Goal: Task Accomplishment & Management: Use online tool/utility

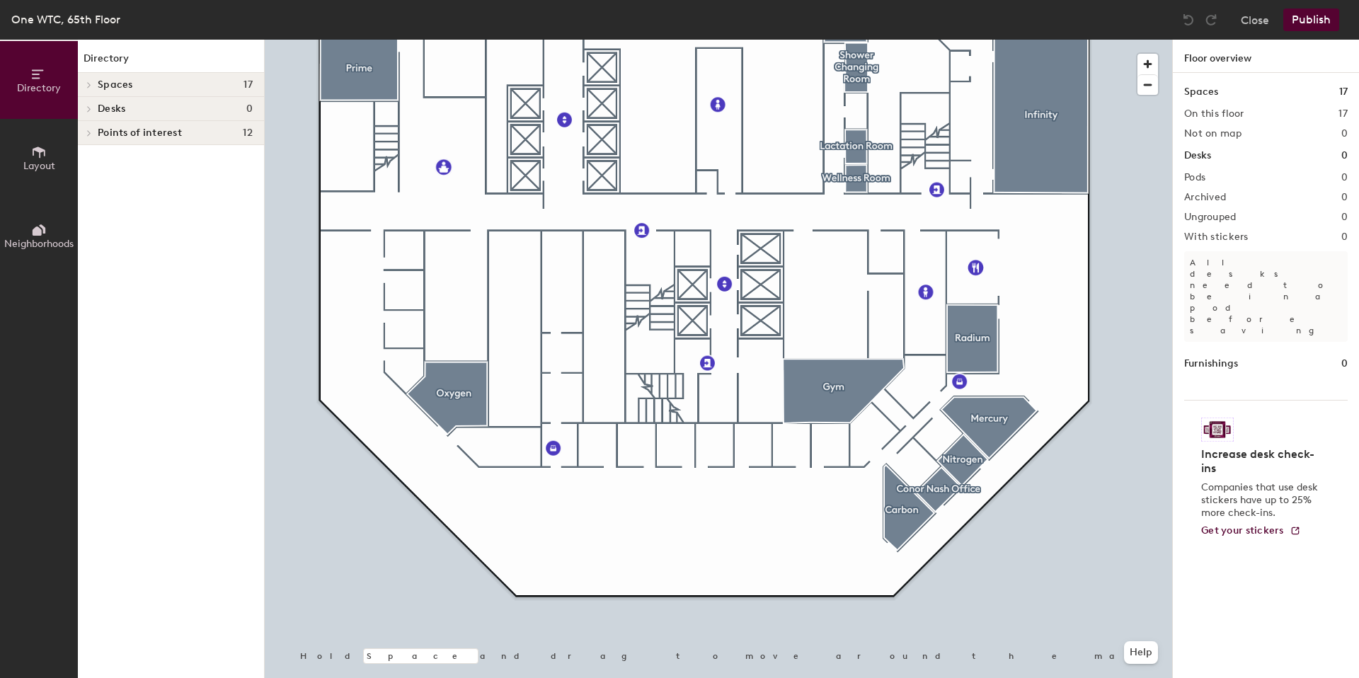
click at [47, 164] on span "Layout" at bounding box center [39, 166] width 32 height 12
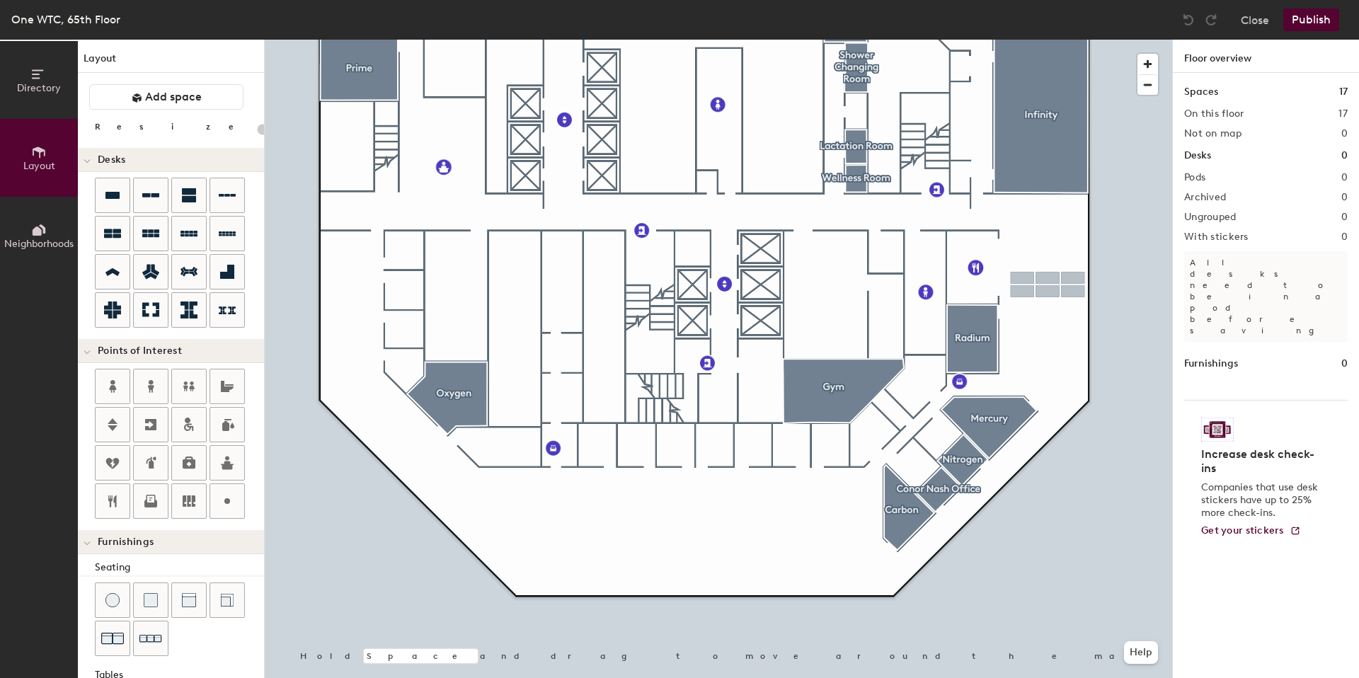
click at [1048, 285] on div "Directory Layout Neighborhoods Layout Add space Resize Desks Points of Interest…" at bounding box center [679, 359] width 1359 height 639
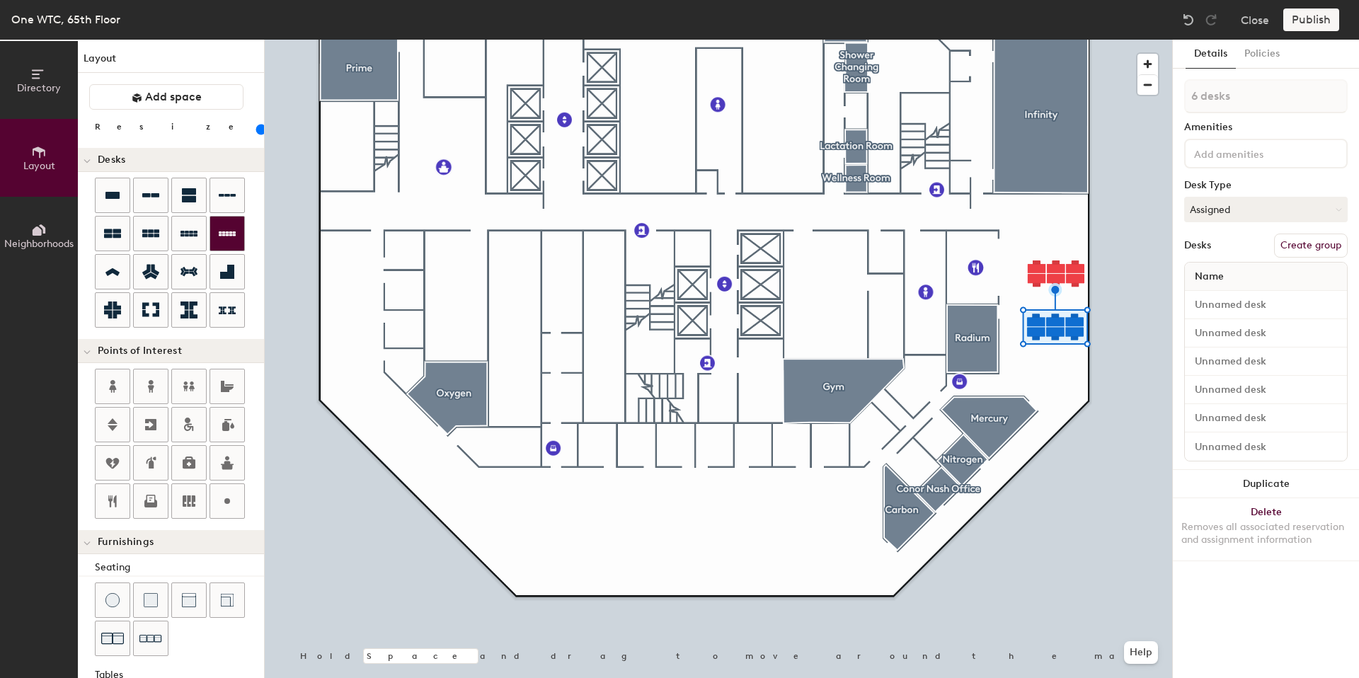
click at [224, 234] on icon at bounding box center [227, 233] width 17 height 5
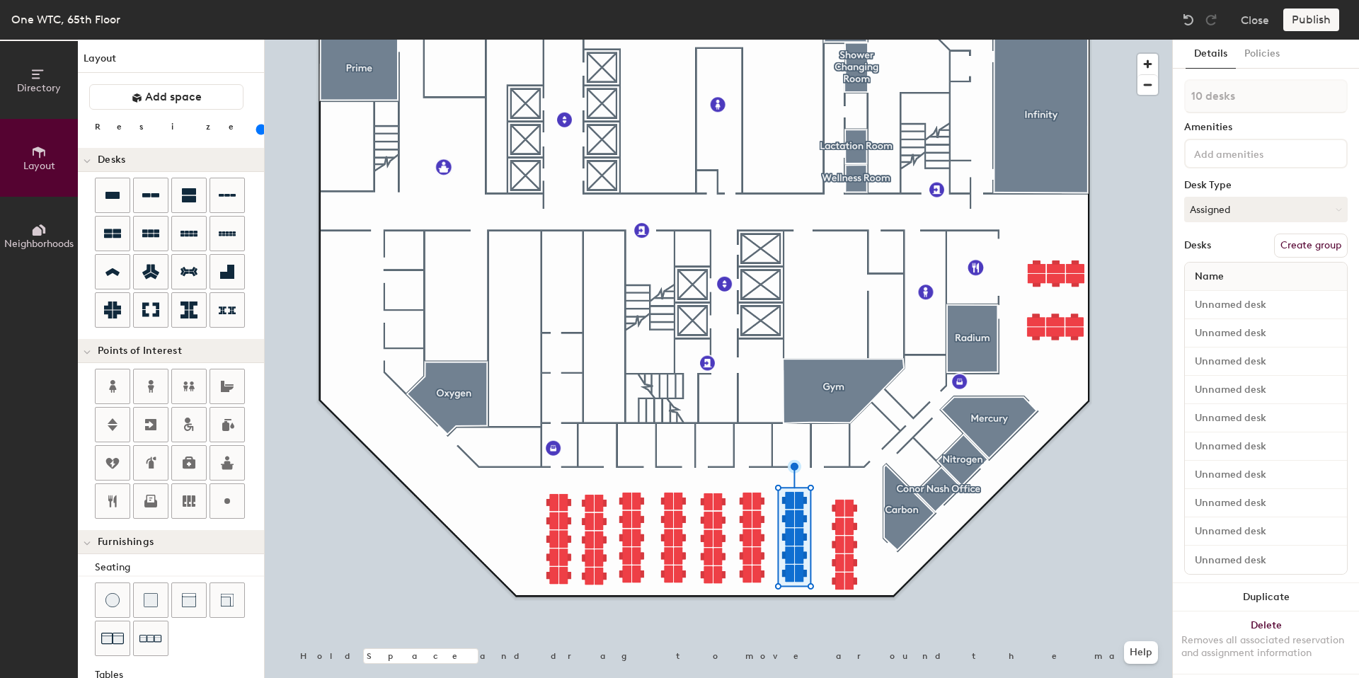
type input "80"
type input "11 desks"
type input "80"
type input "12 desks"
type input "80"
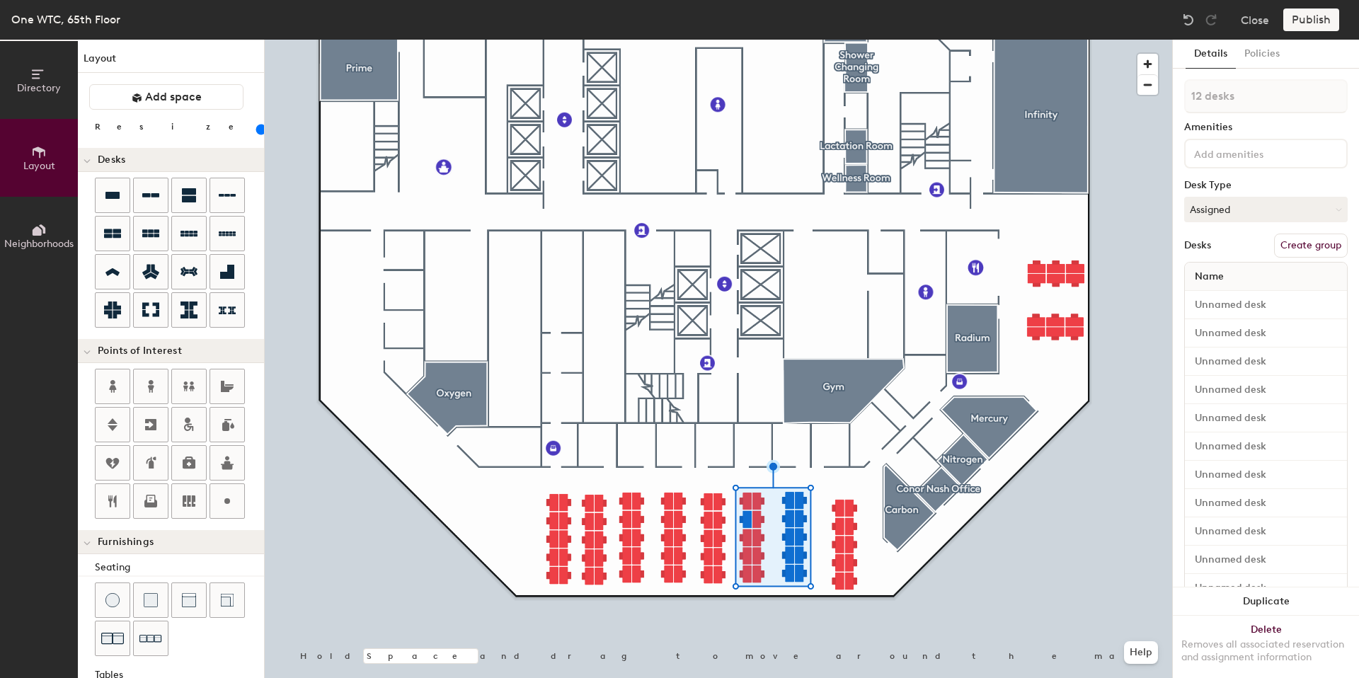
type input "13 desks"
click at [768, 40] on div at bounding box center [719, 40] width 908 height 0
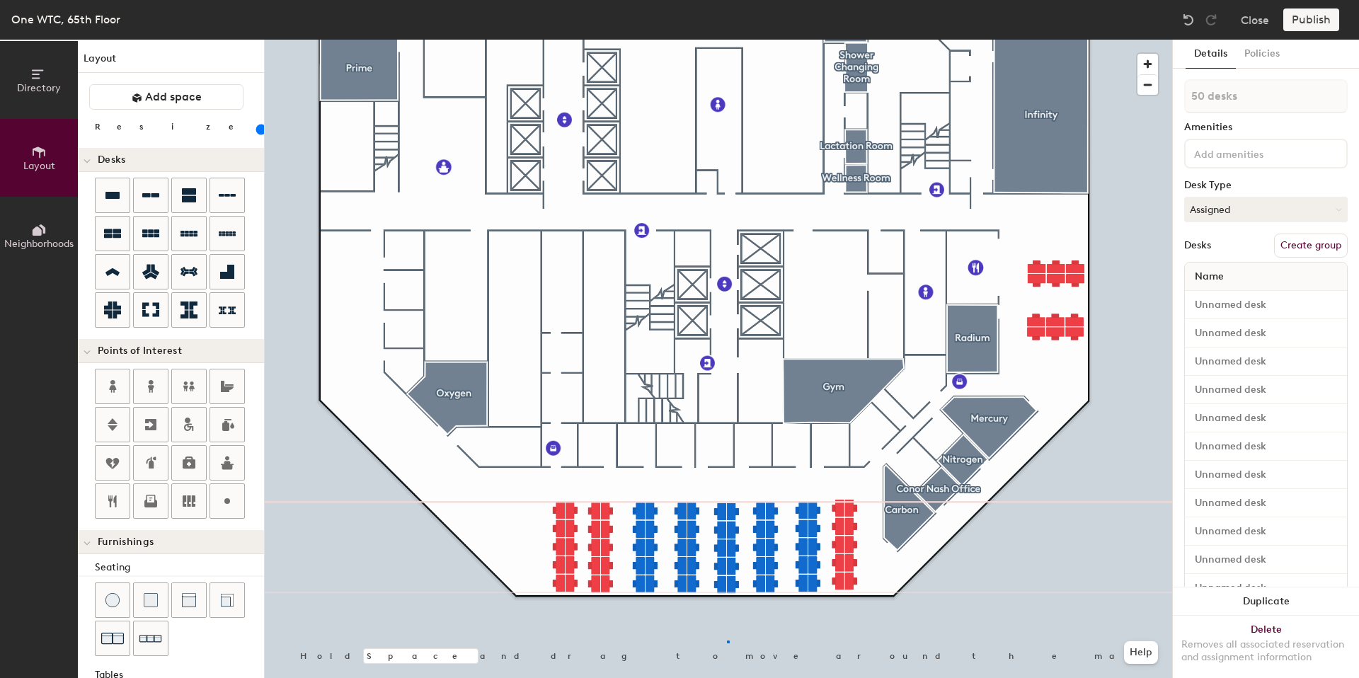
click at [727, 40] on div at bounding box center [719, 40] width 908 height 0
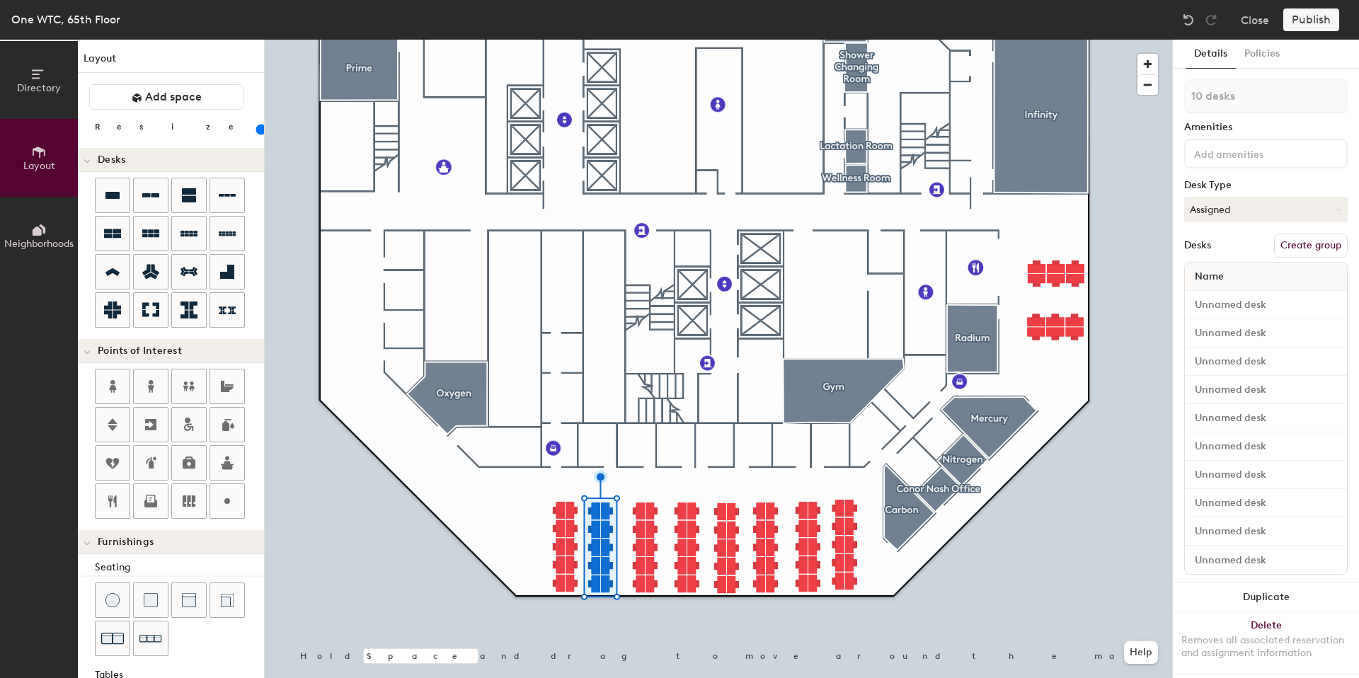
type input "80"
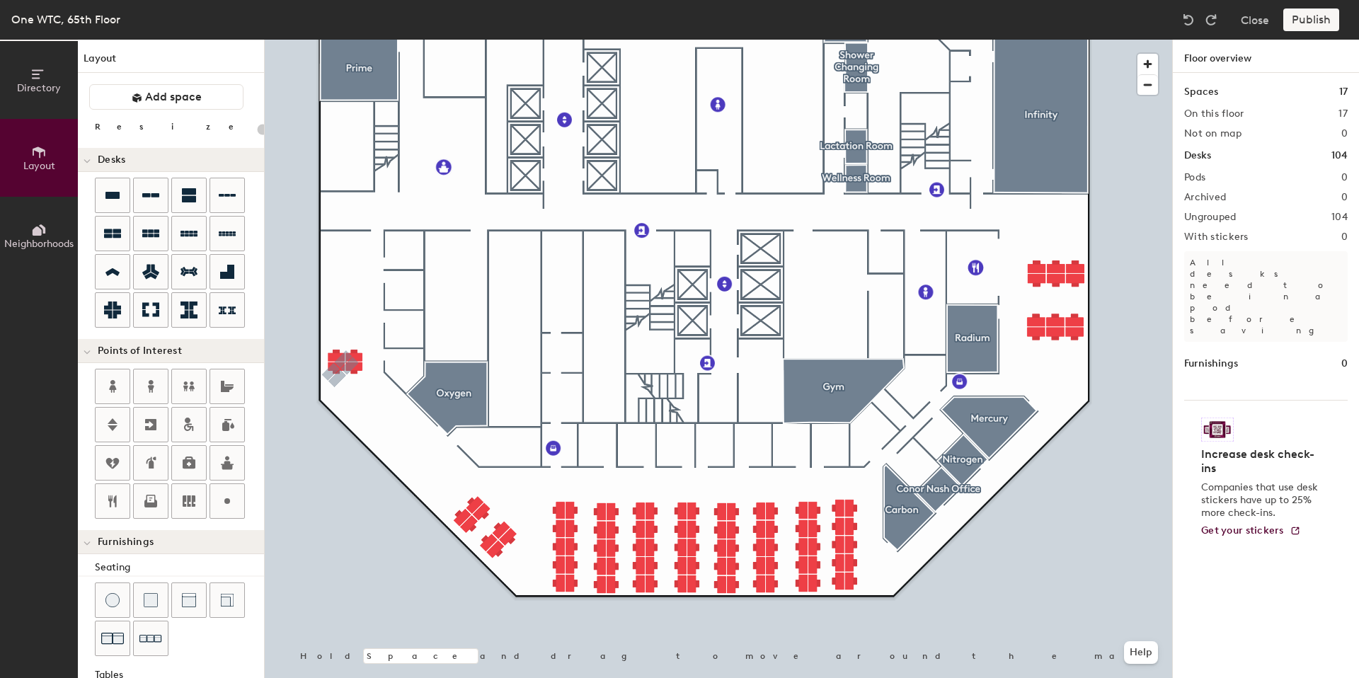
click at [1192, 20] on img at bounding box center [1188, 20] width 14 height 14
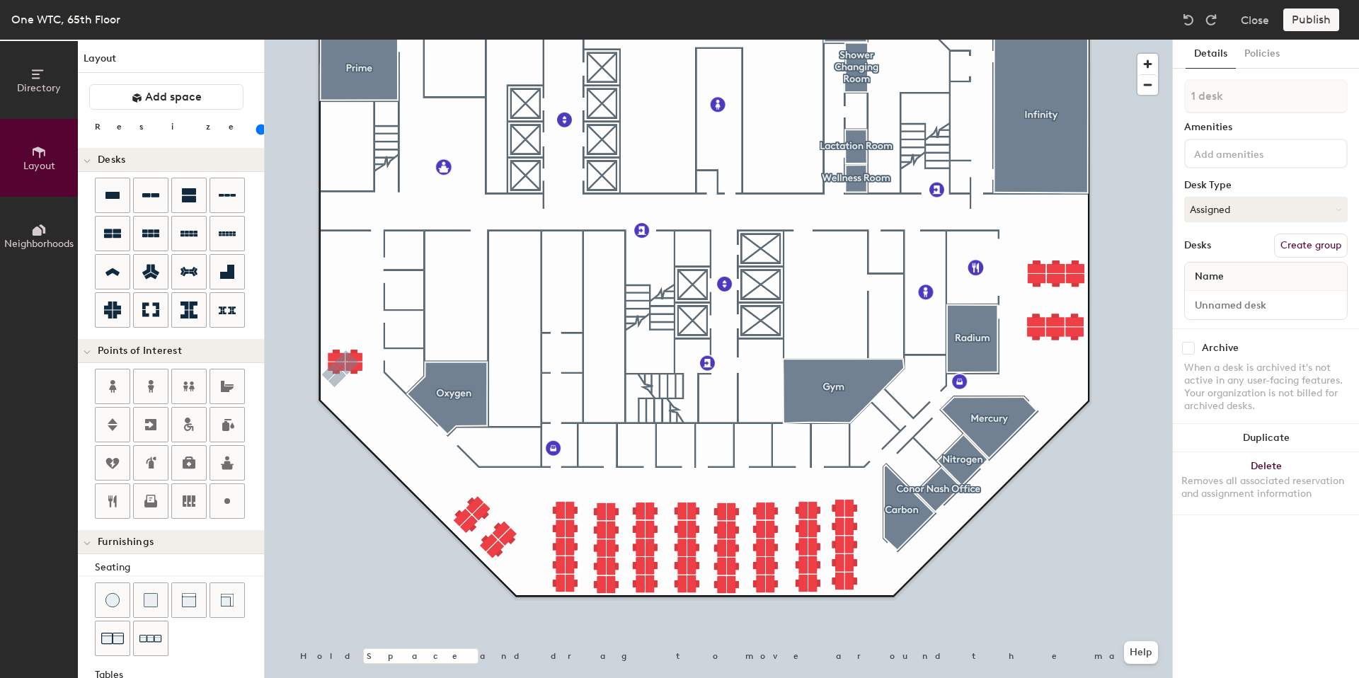
click at [1192, 20] on img at bounding box center [1188, 20] width 14 height 14
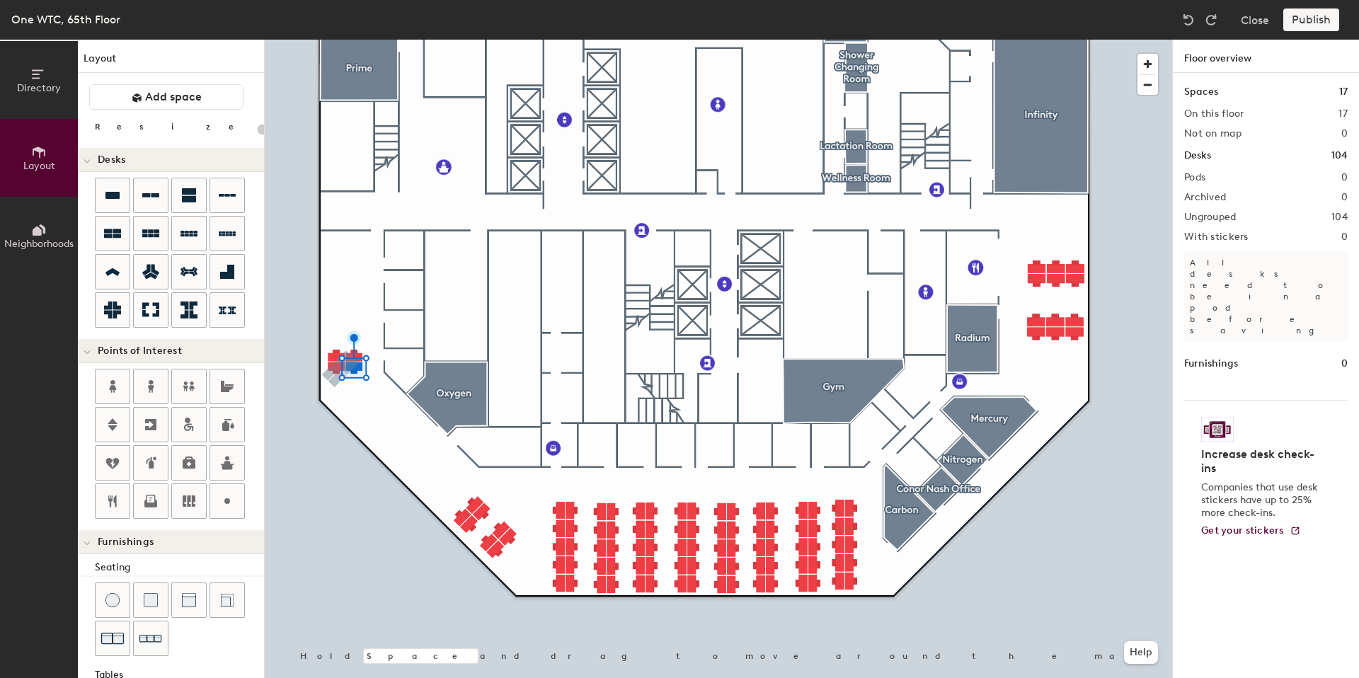
click at [1192, 20] on img at bounding box center [1188, 20] width 14 height 14
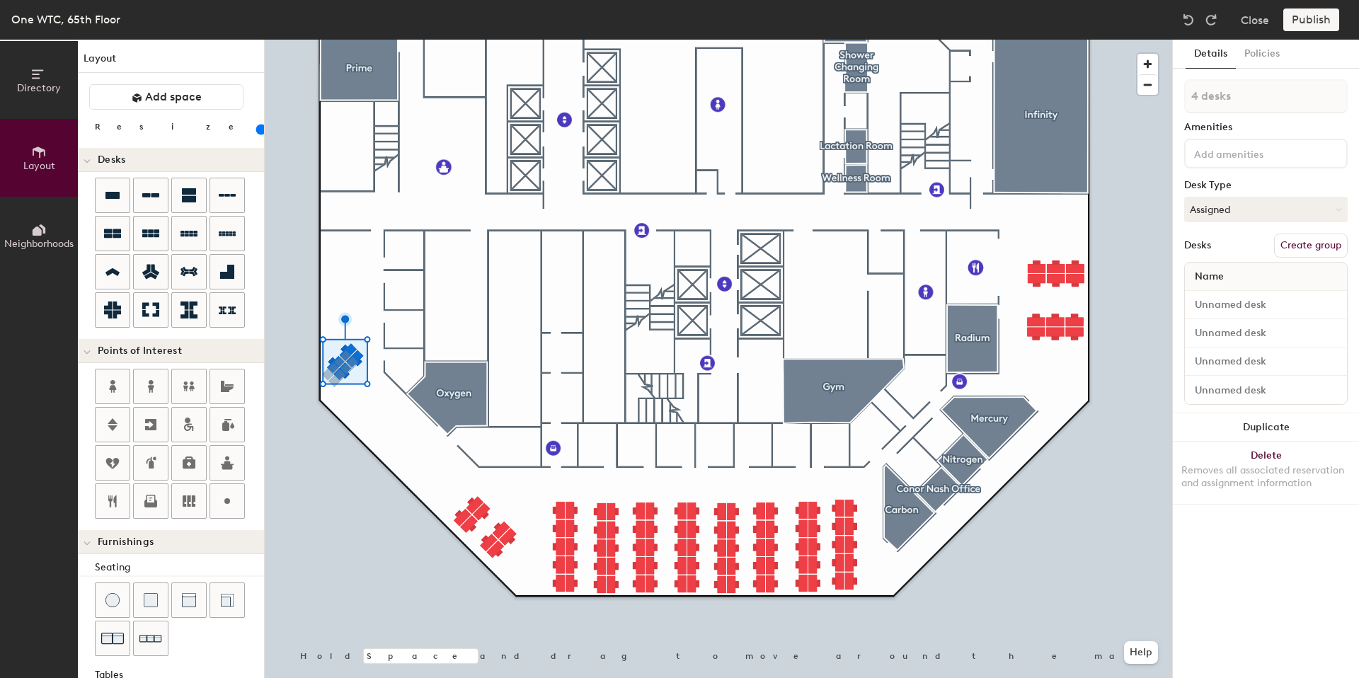
click at [1192, 20] on img at bounding box center [1188, 20] width 14 height 14
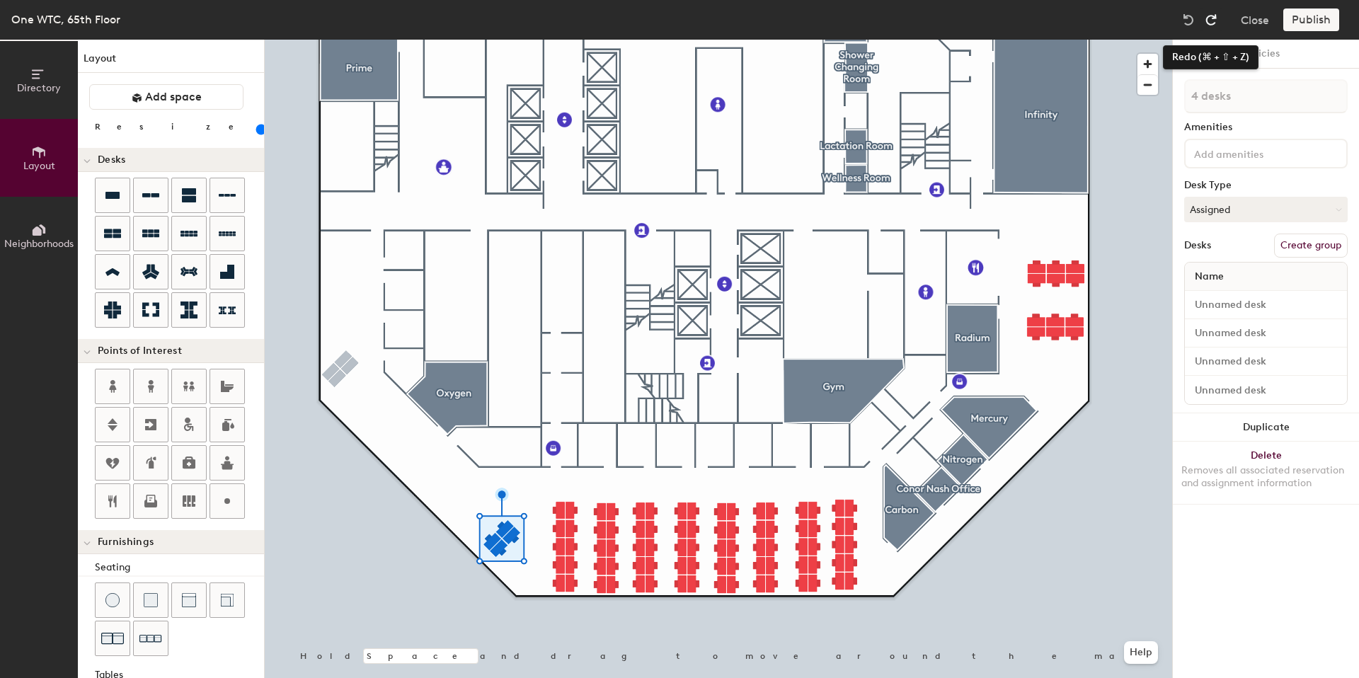
click at [1218, 17] on img at bounding box center [1211, 20] width 14 height 14
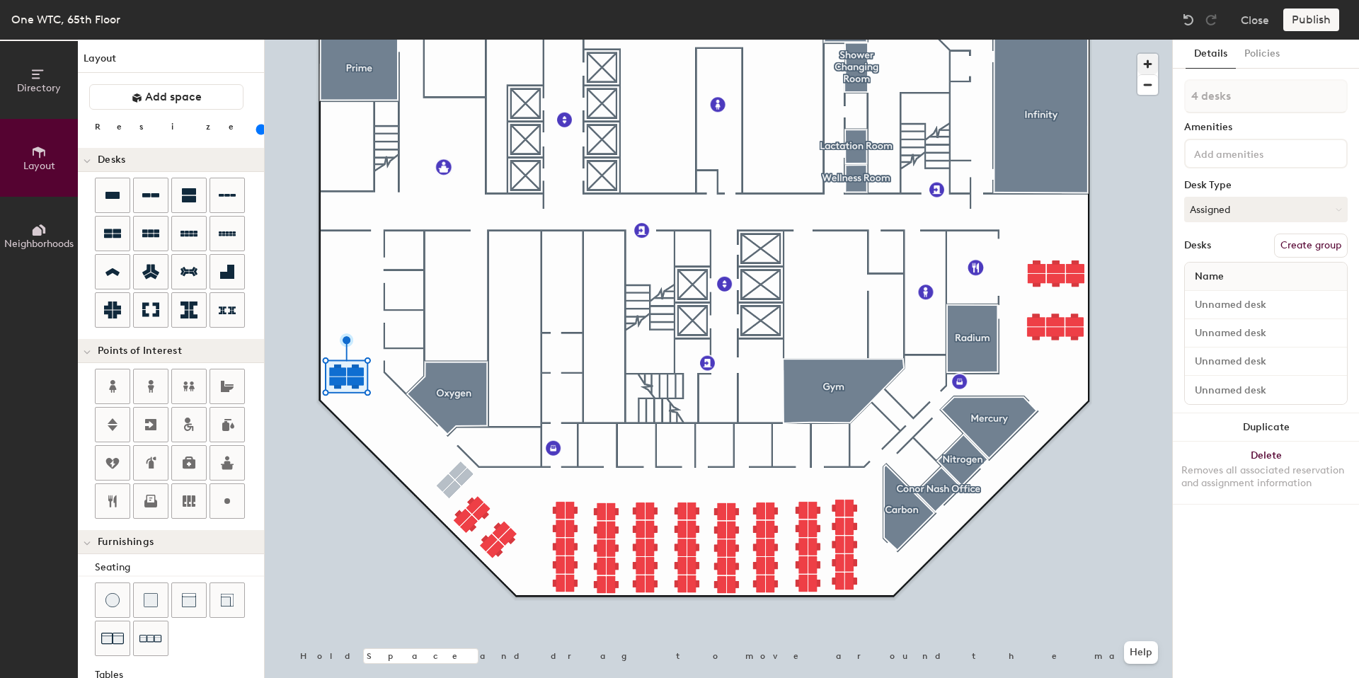
click at [335, 40] on div at bounding box center [719, 40] width 908 height 0
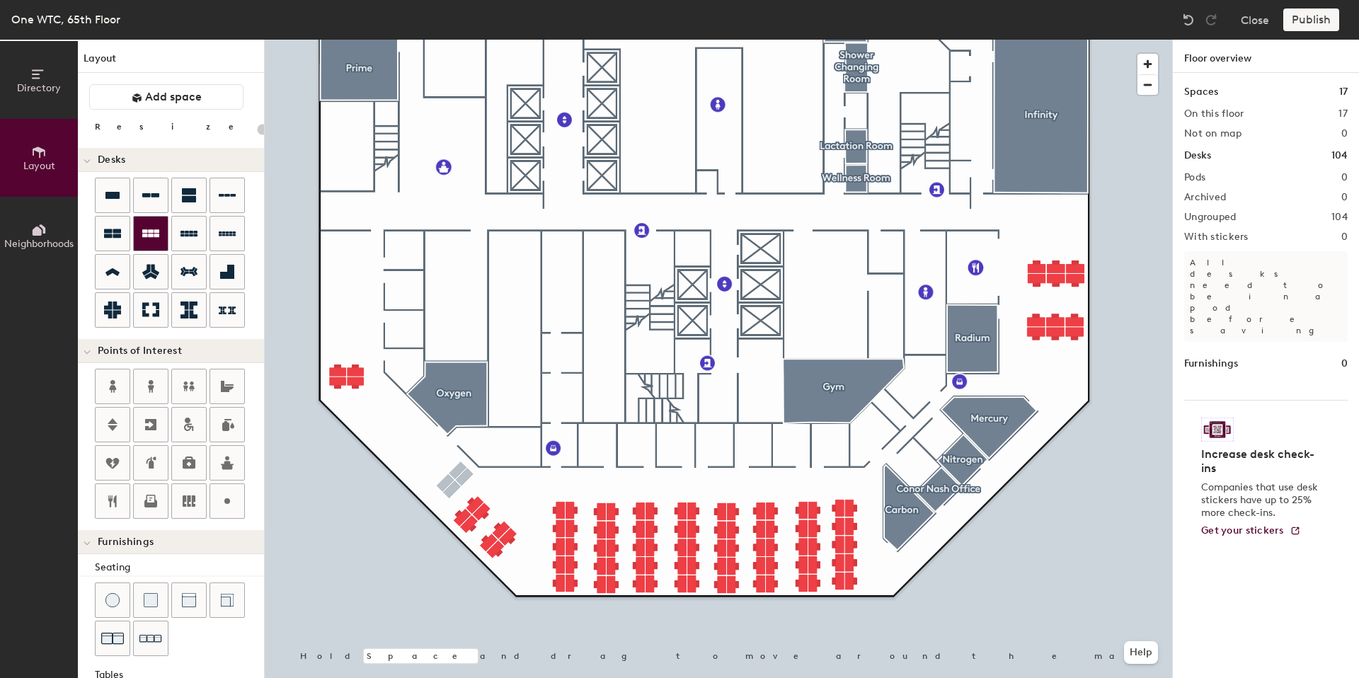
click at [152, 226] on icon at bounding box center [150, 233] width 17 height 17
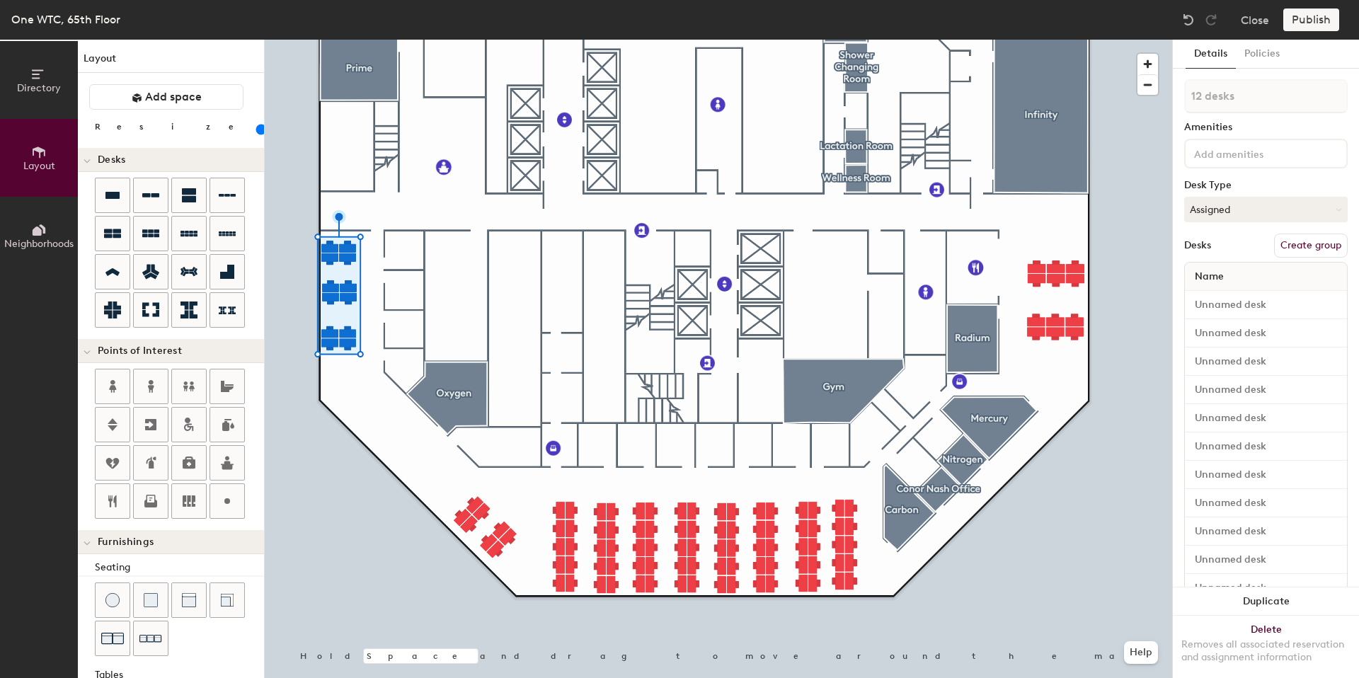
type input "80"
type input "13 desks"
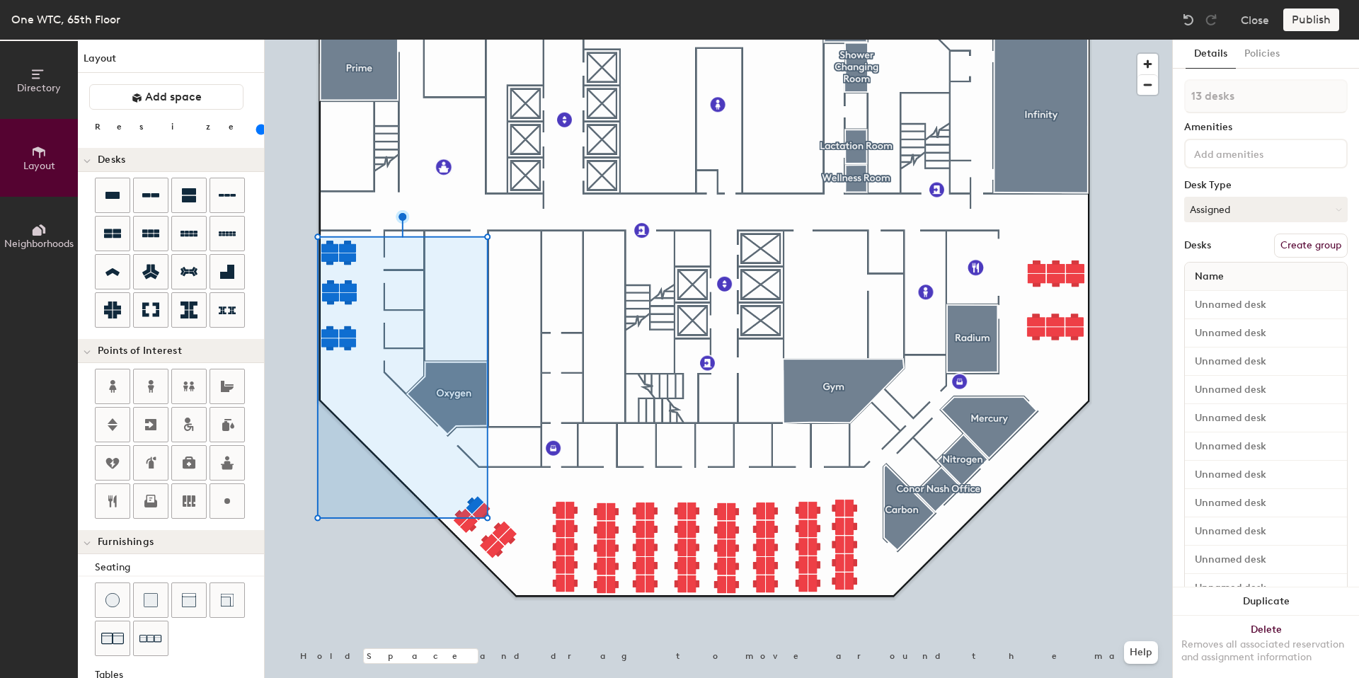
type input "80"
type input "14 desks"
type input "80"
type input "15 desks"
type input "80"
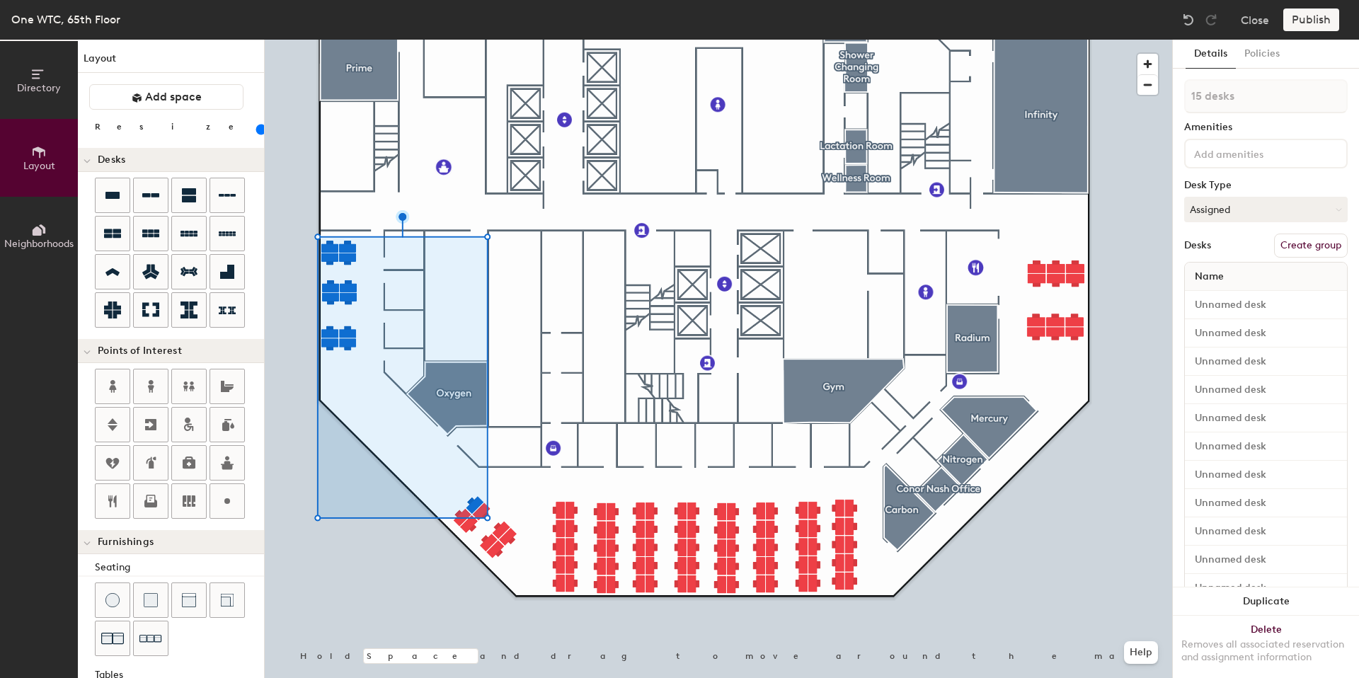
type input "16 desks"
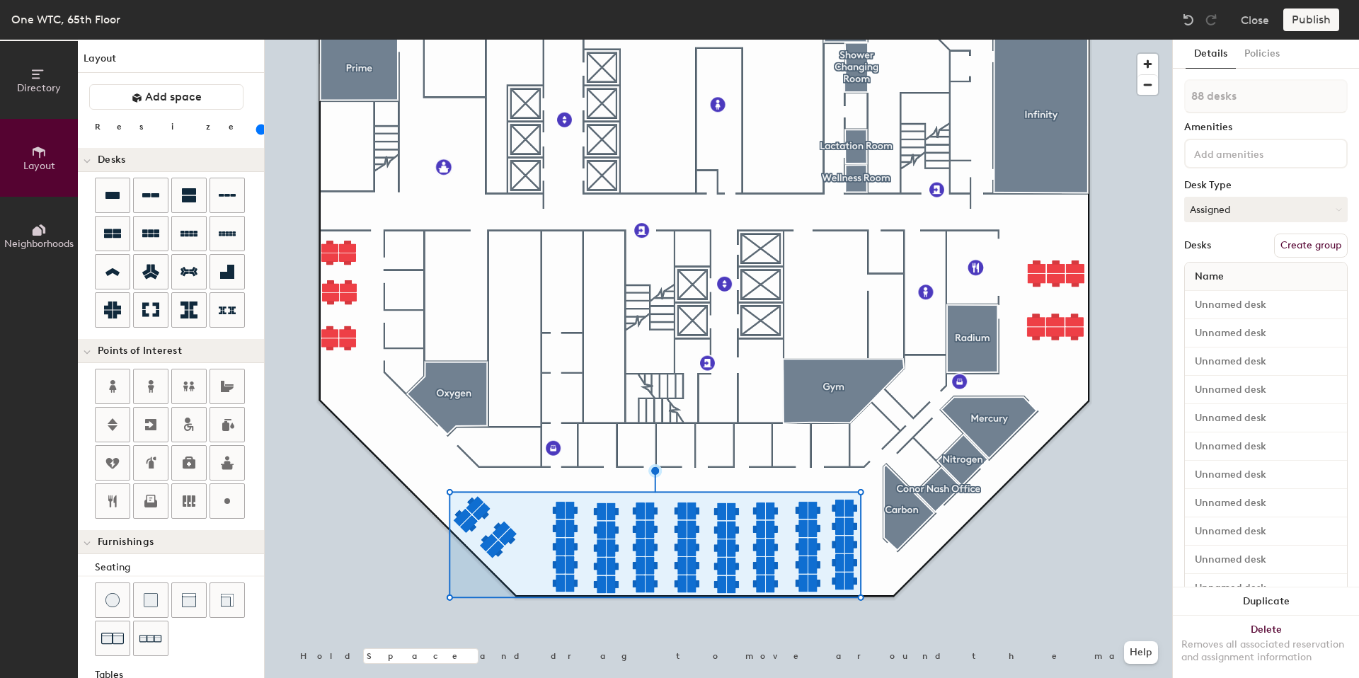
type input "20"
type input "89 desks"
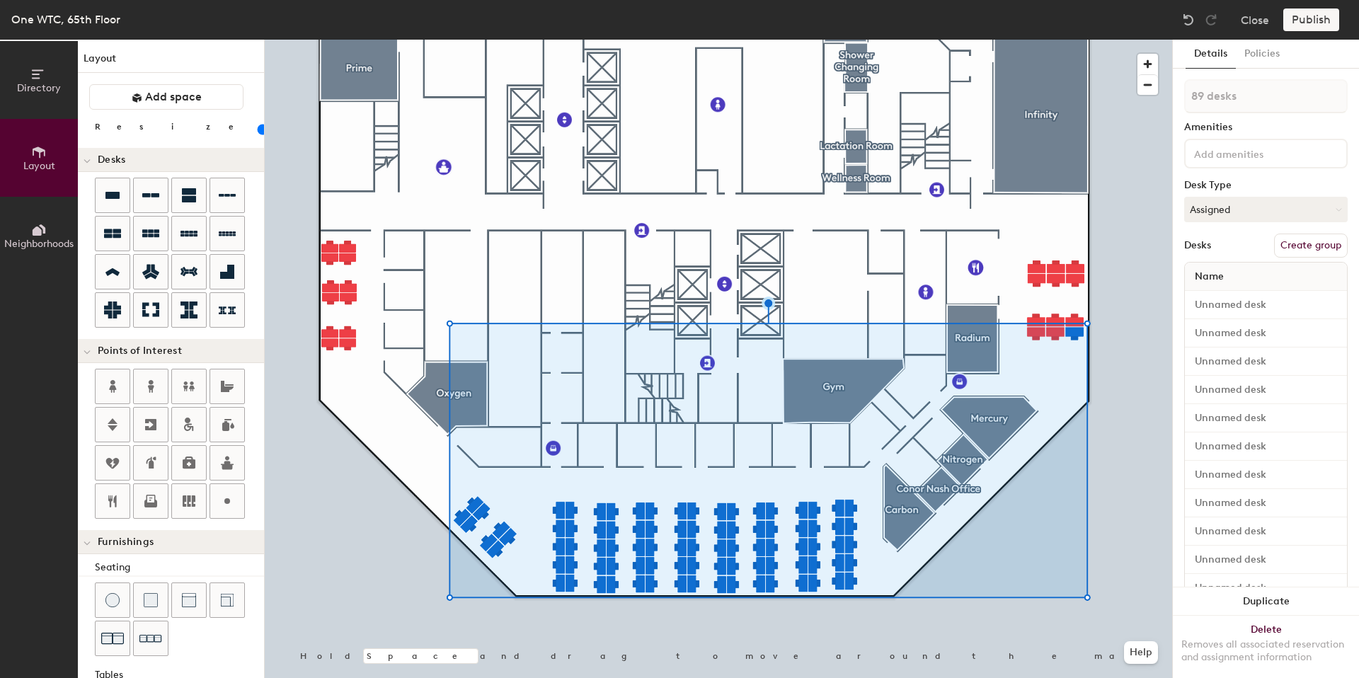
type input "20"
type input "90 desks"
type input "20"
type input "91 desks"
type input "20"
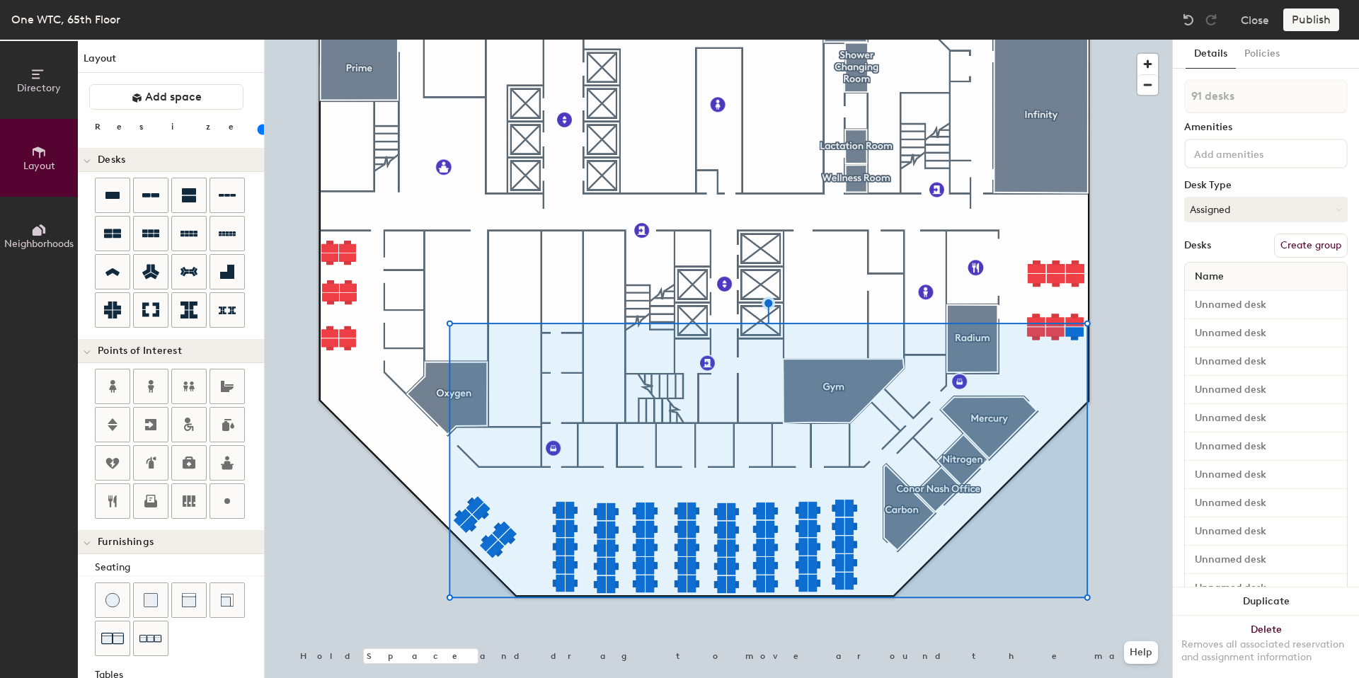
type input "92 desks"
type input "20"
type input "93 desks"
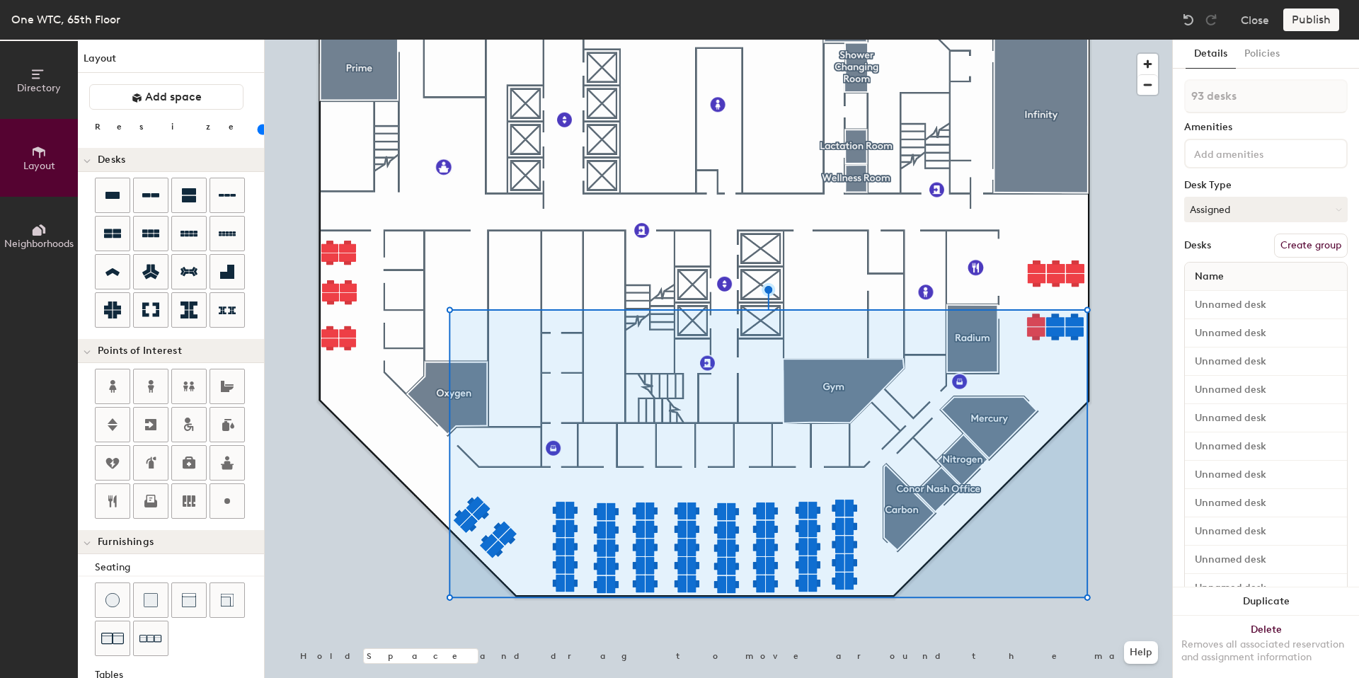
type input "20"
type input "94 desks"
type input "20"
type input "95 desks"
type input "20"
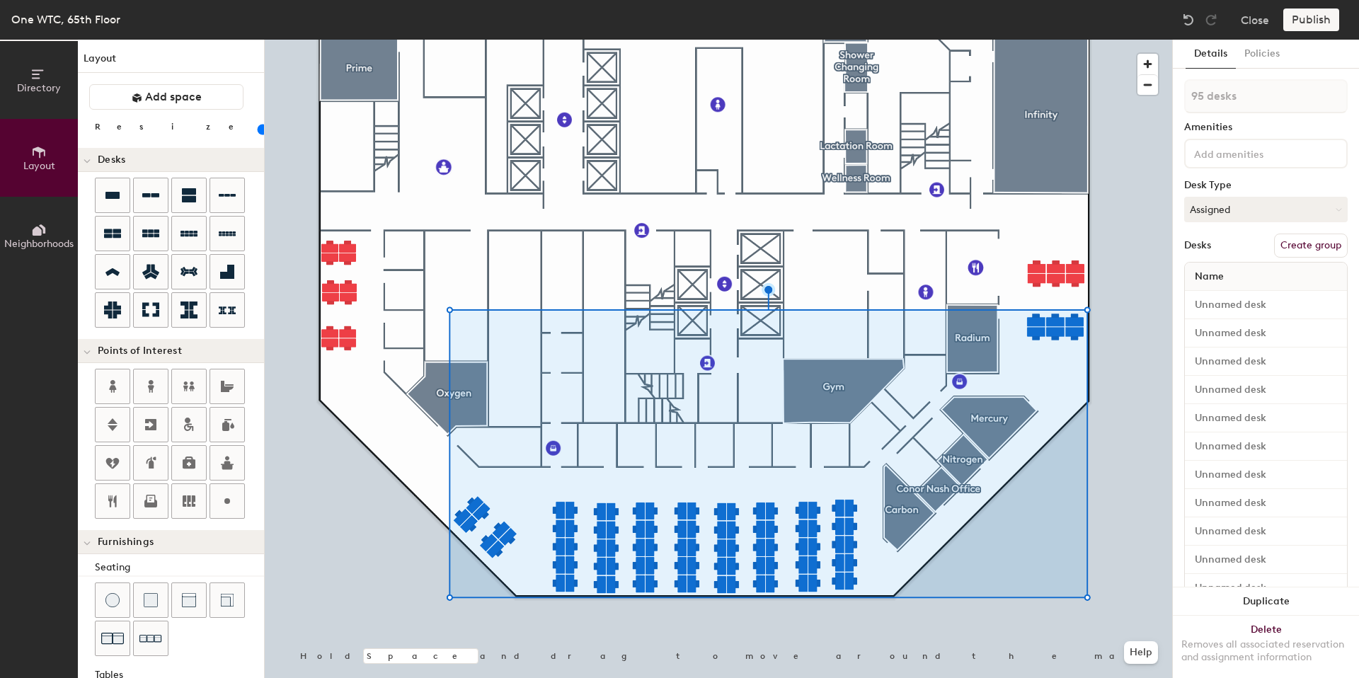
type input "96 desks"
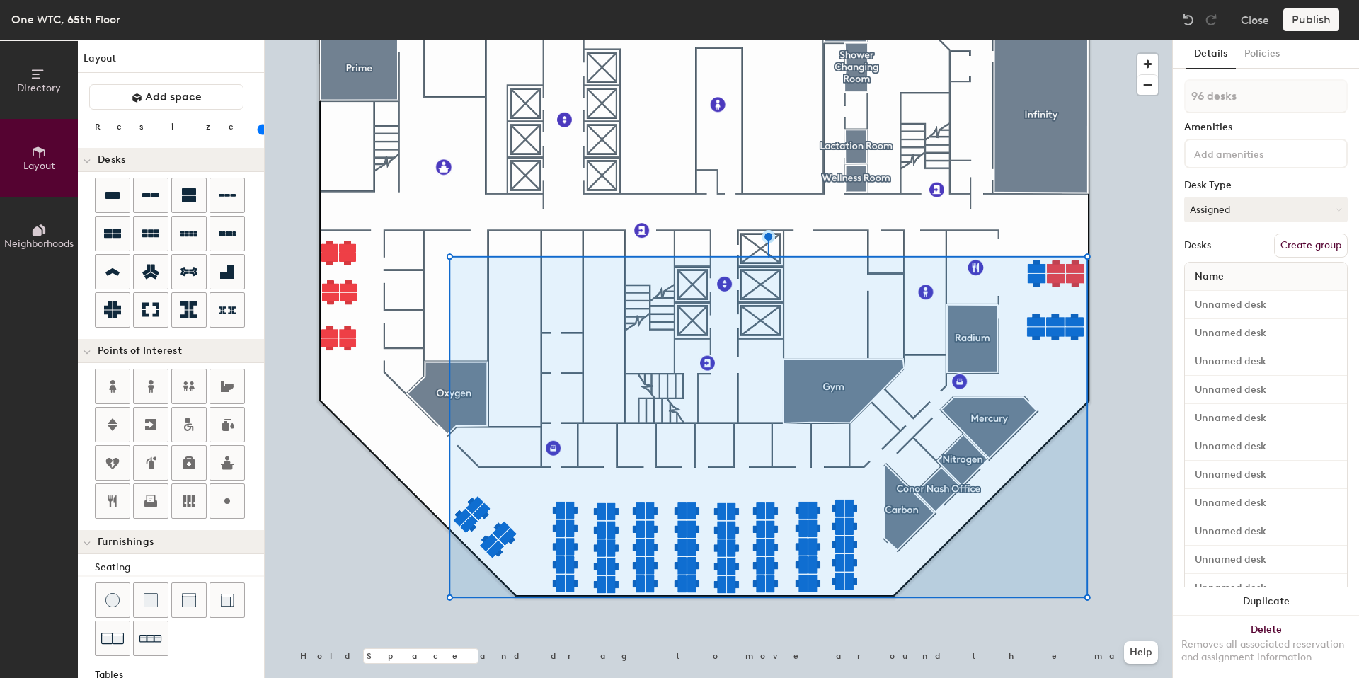
type input "20"
type input "97 desks"
type input "20"
type input "98 desks"
type input "20"
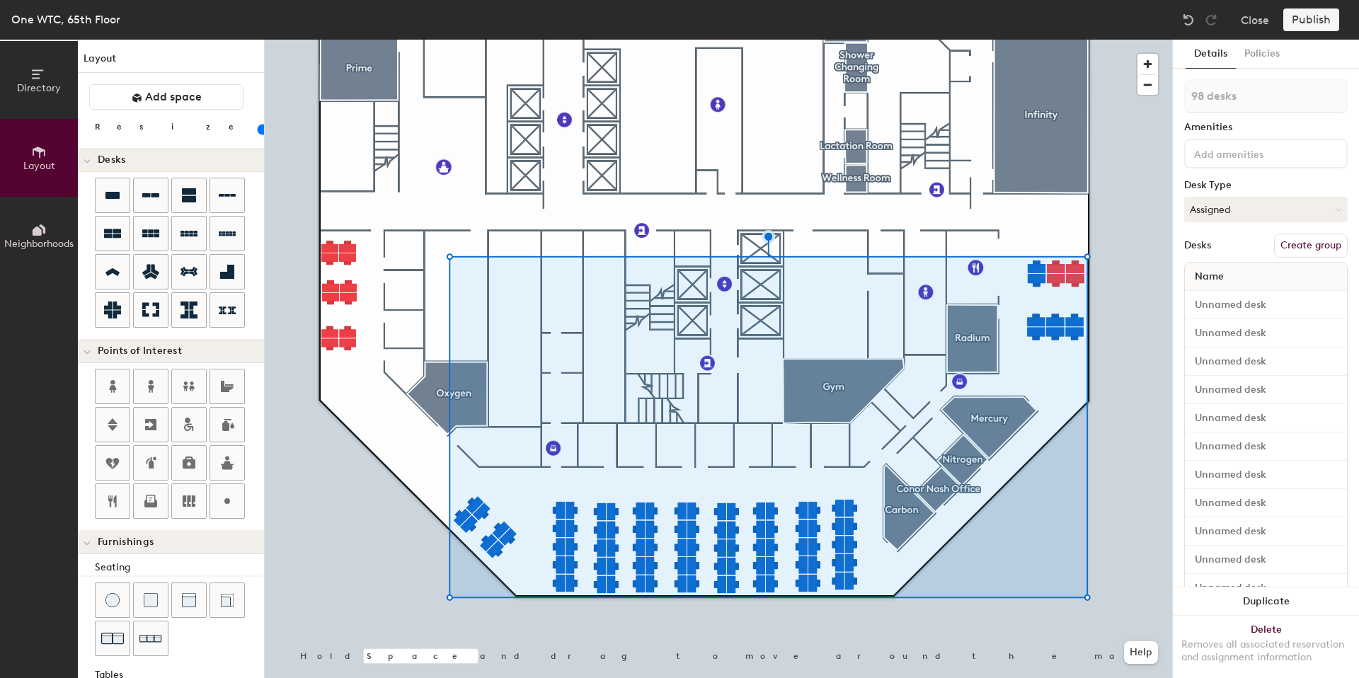
type input "99 desks"
type input "20"
type input "100 desks"
type input "20"
type input "101 desks"
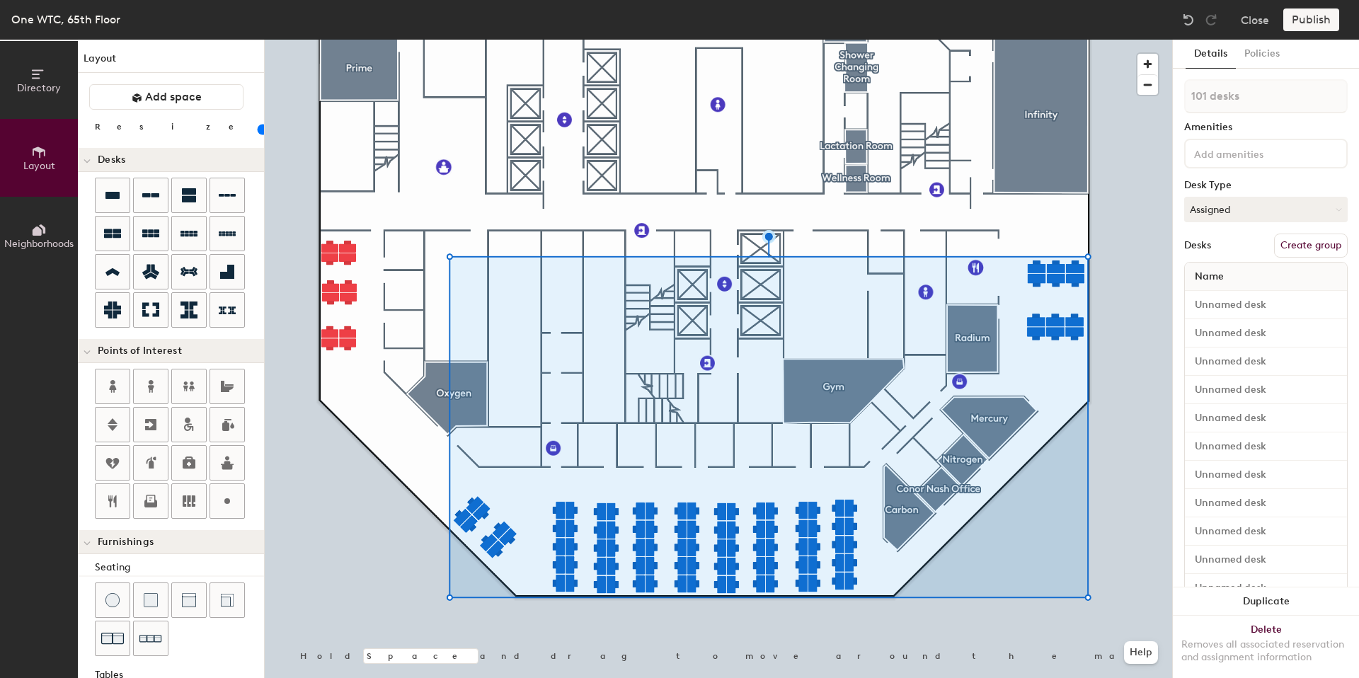
type input "20"
type input "102 desks"
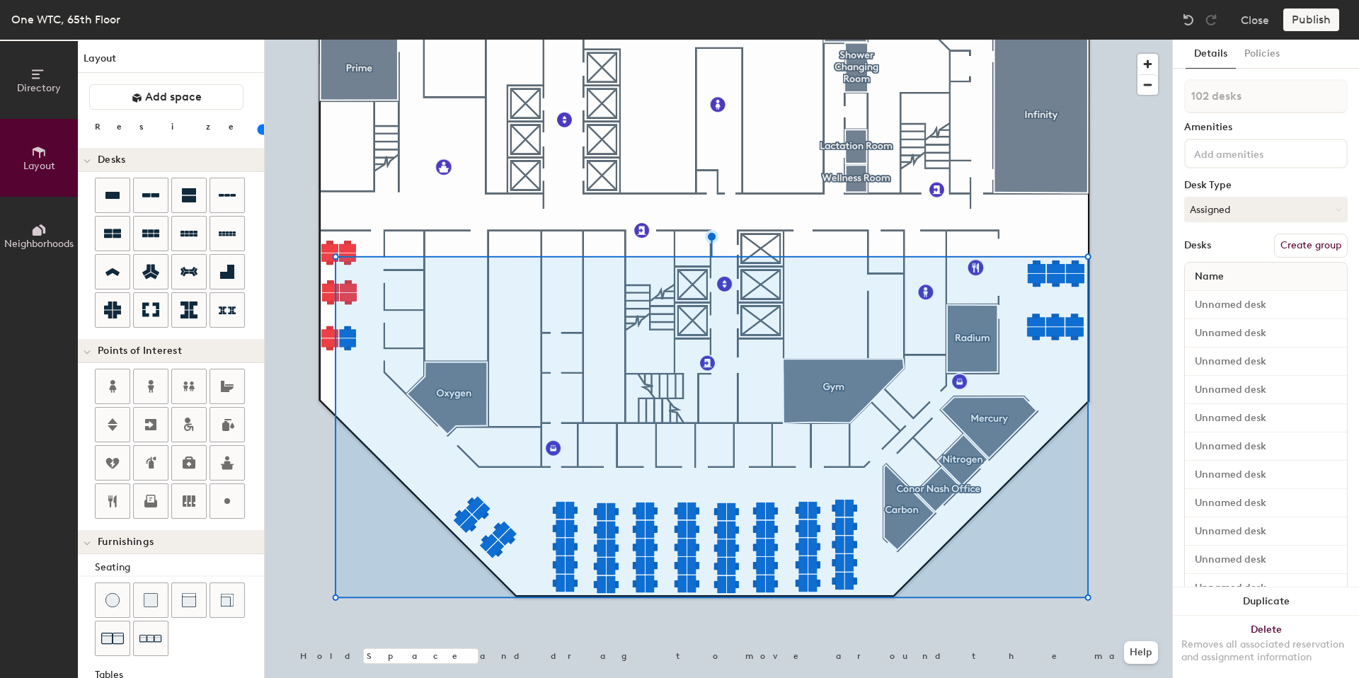
type input "20"
type input "103 desks"
type input "20"
type input "104 desks"
type input "20"
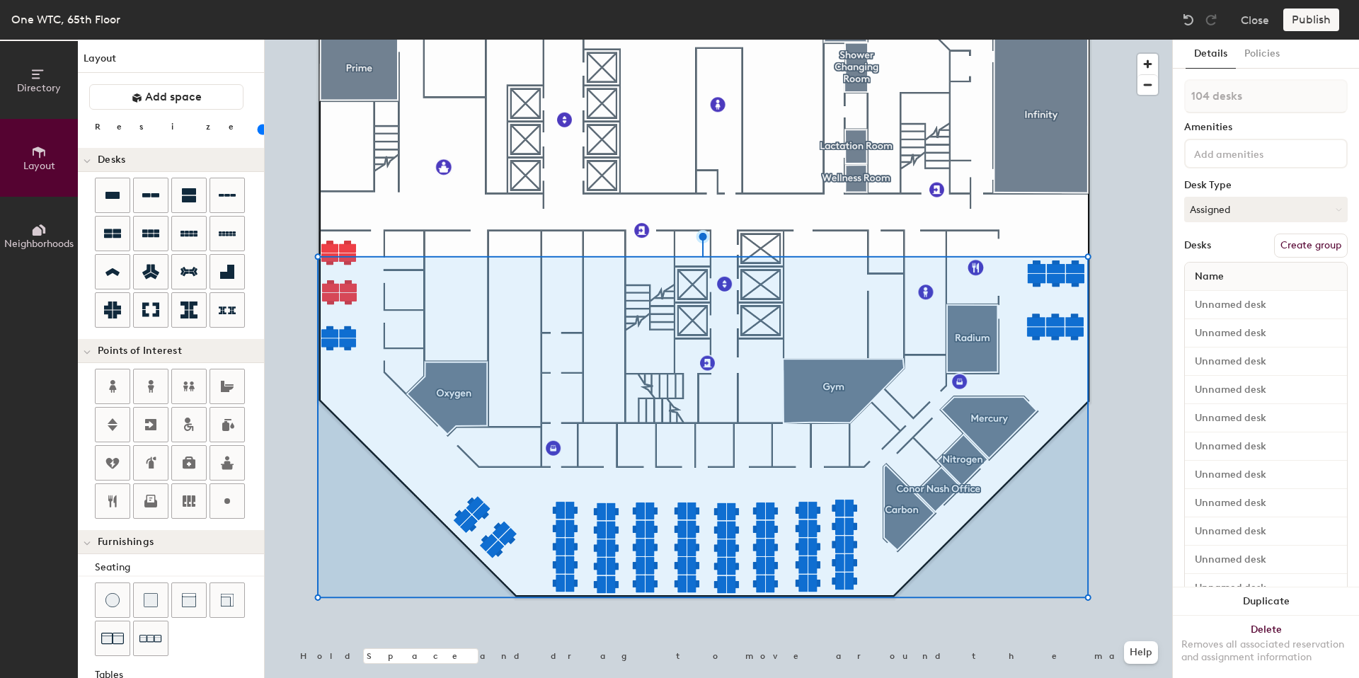
type input "105 desks"
type input "20"
type input "106 desks"
type input "20"
type input "107 desks"
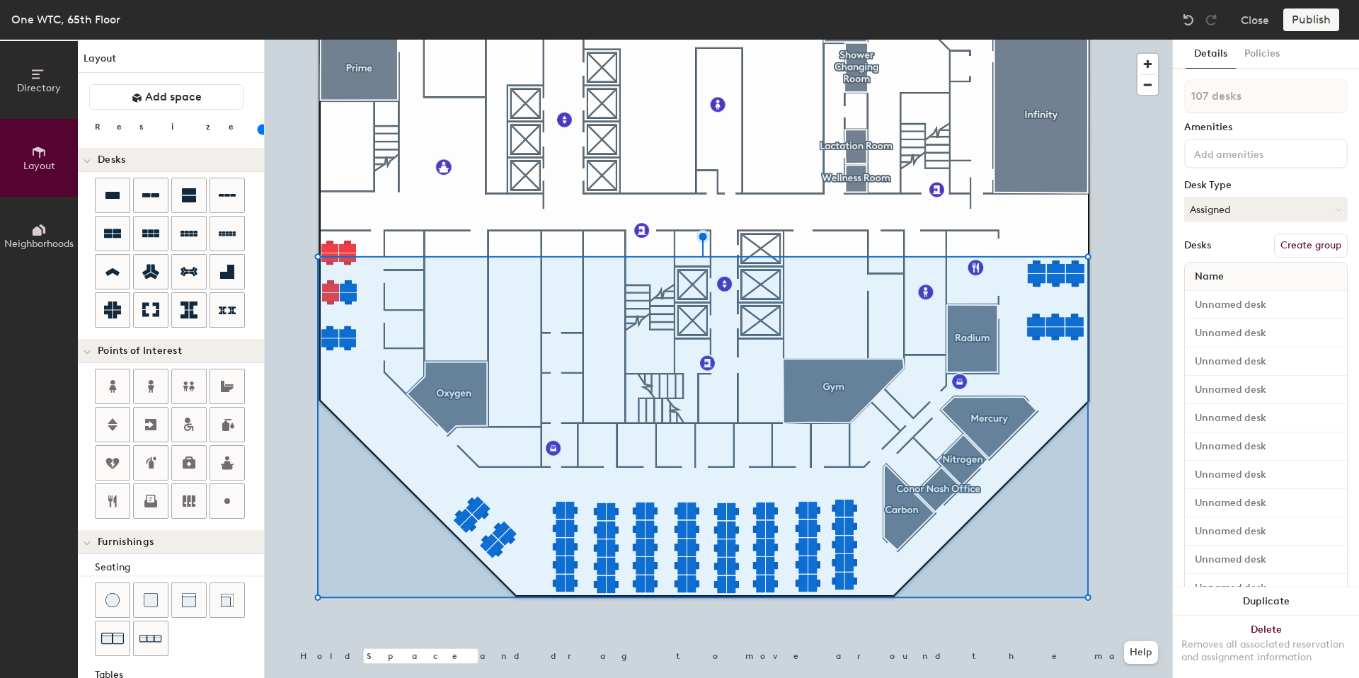
type input "20"
type input "108 desks"
type input "20"
type input "109 desks"
type input "20"
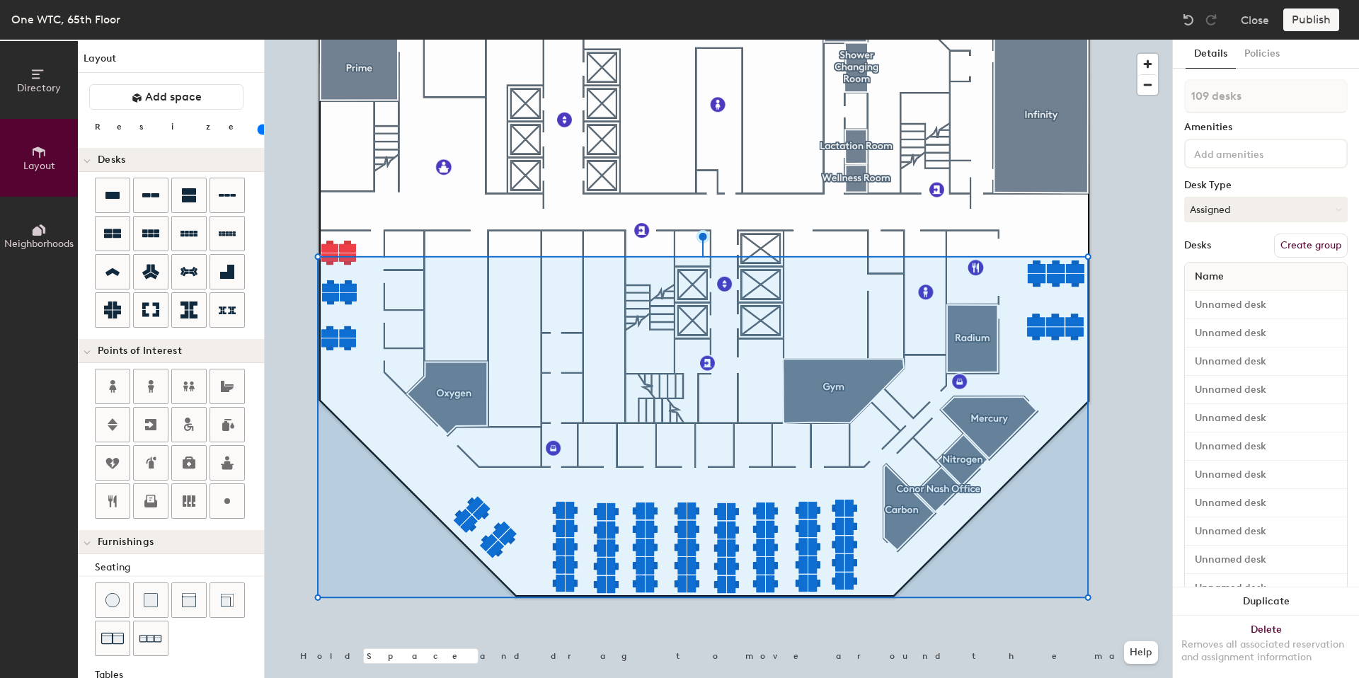
type input "110 desks"
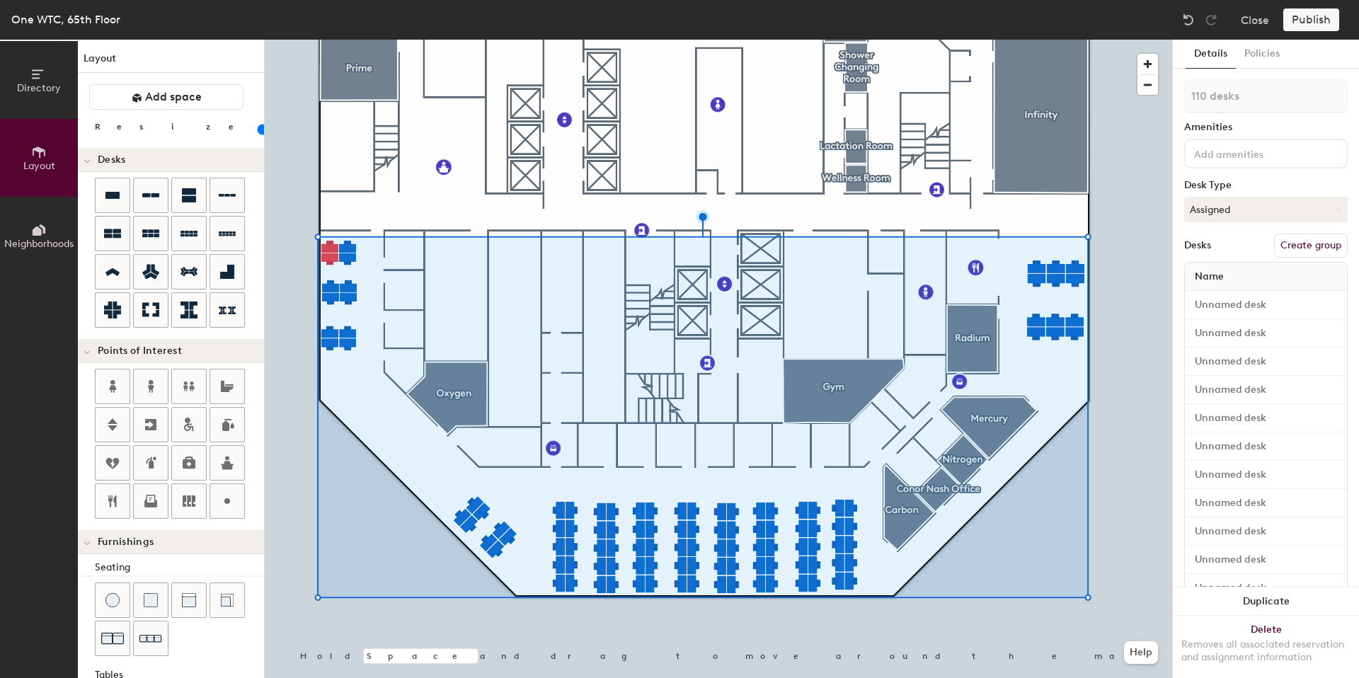
type input "20"
type input "111 desks"
type input "20"
type input "112 desks"
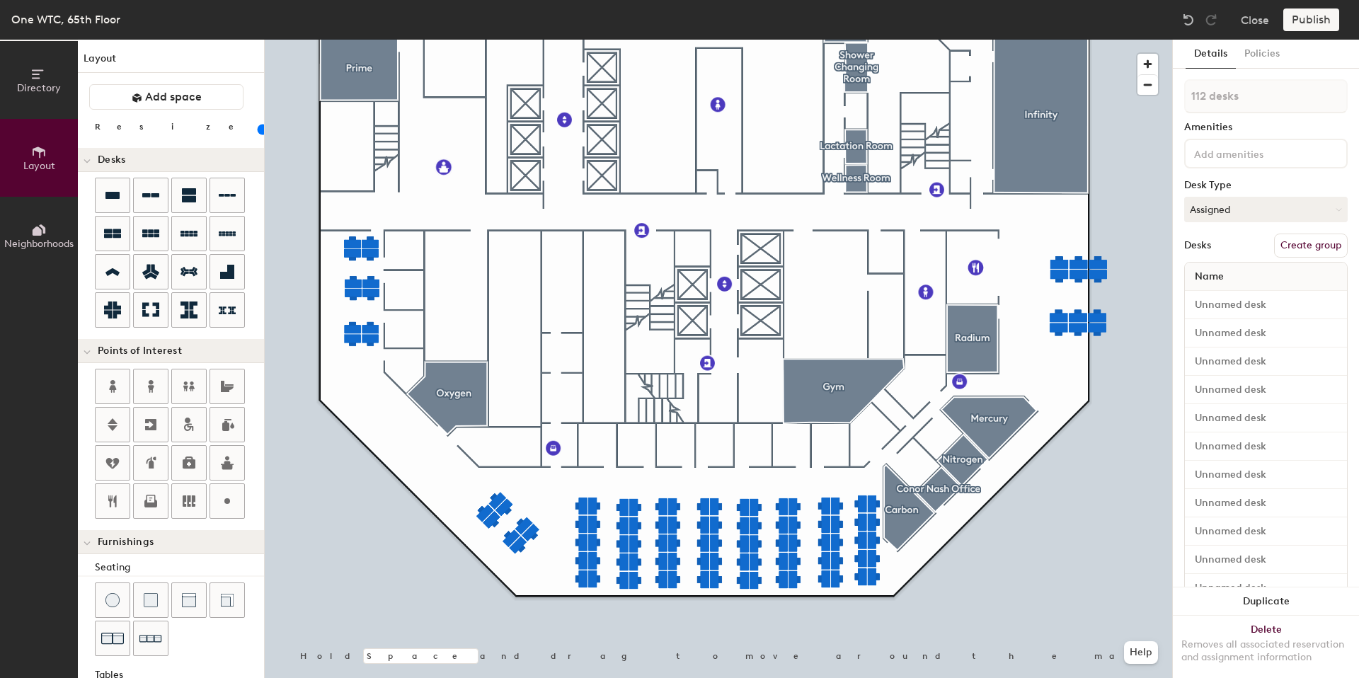
click at [1280, 250] on button "Create group" at bounding box center [1311, 246] width 74 height 24
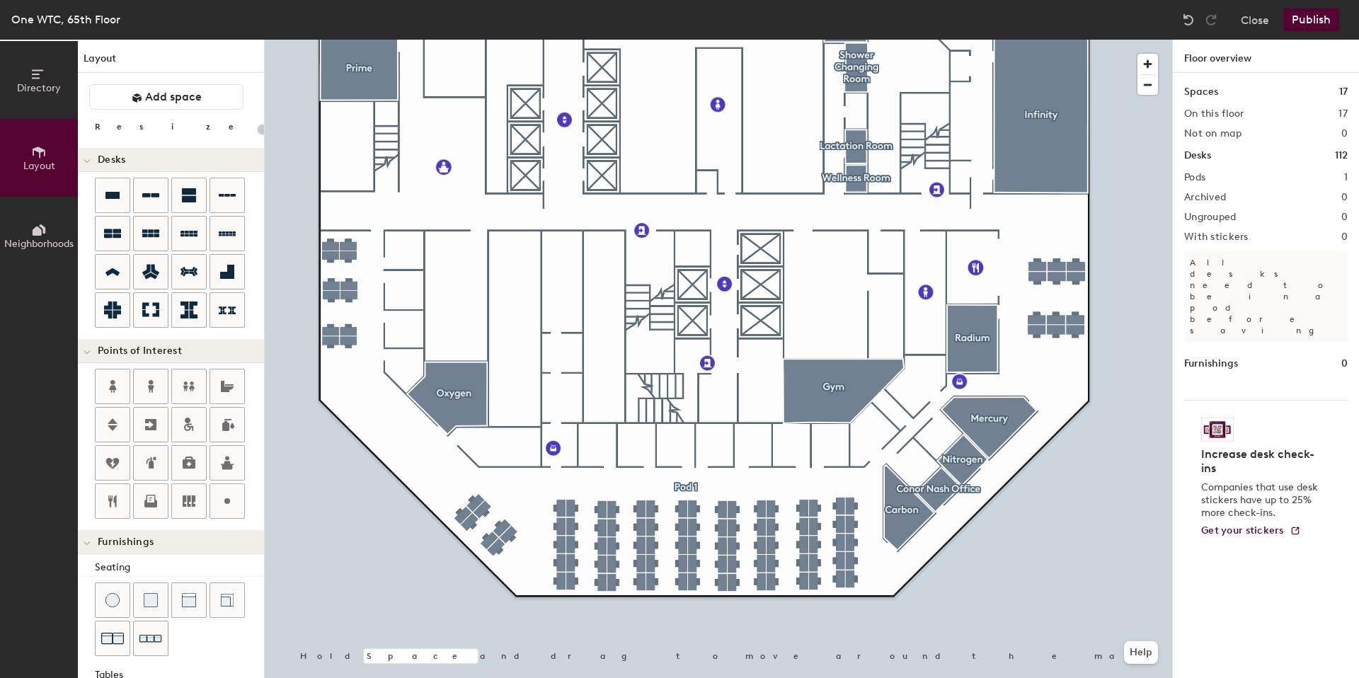
type input "20"
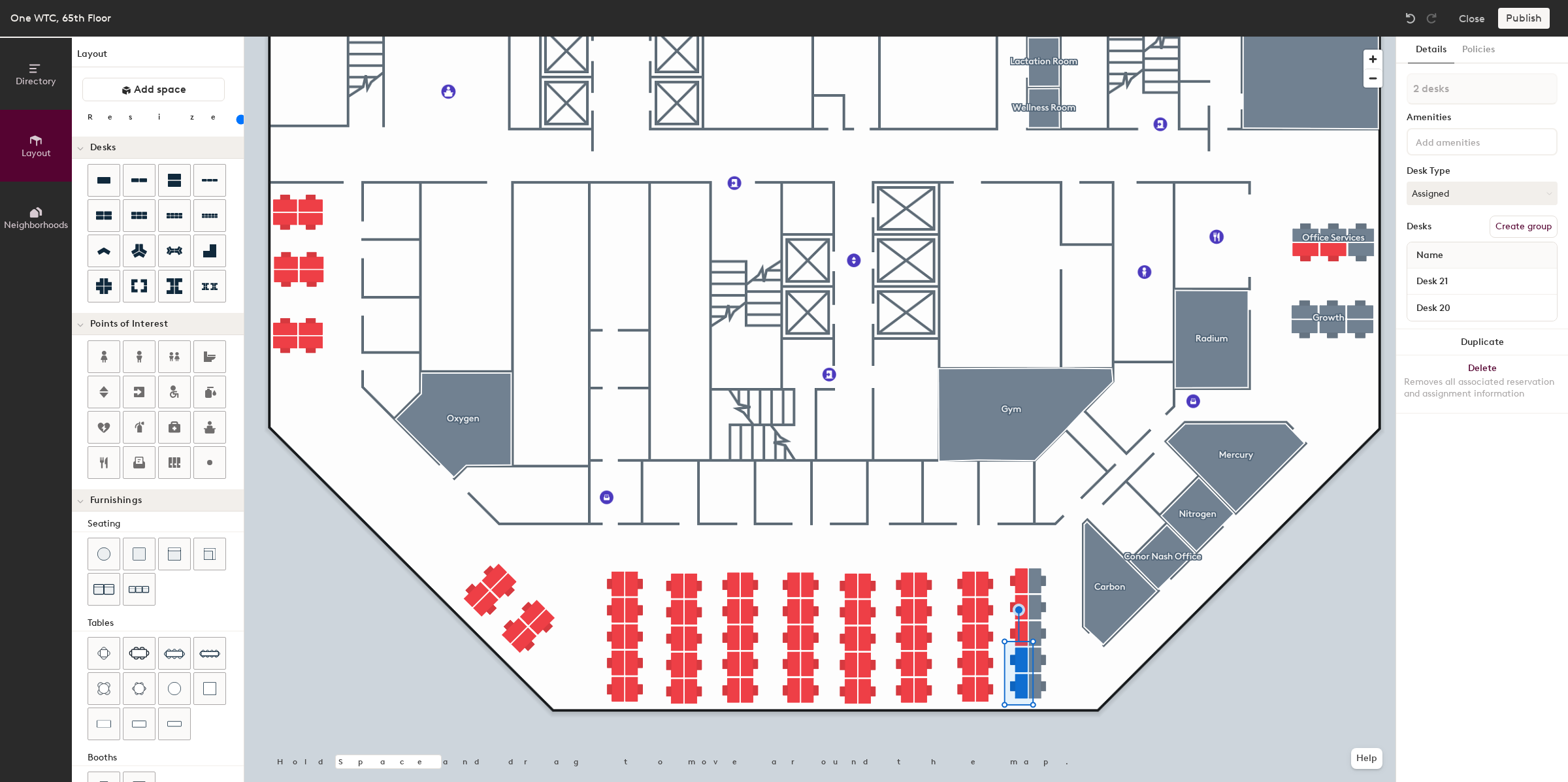
type input "80"
type input "3 desks"
type input "80"
type input "4 desks"
type input "80"
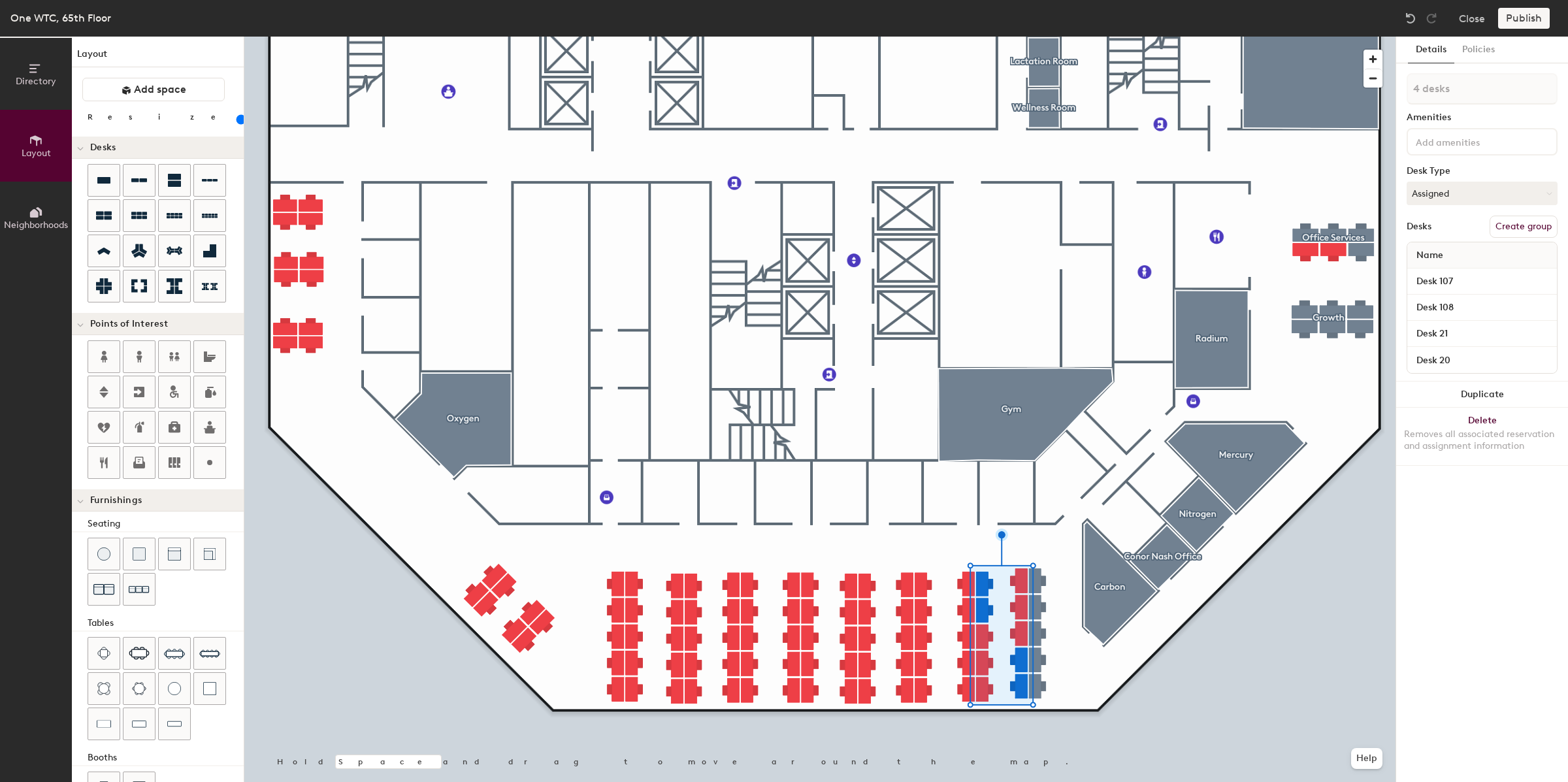
type input "5 desks"
type input "80"
type input "6 desks"
type input "80"
type input "7 desks"
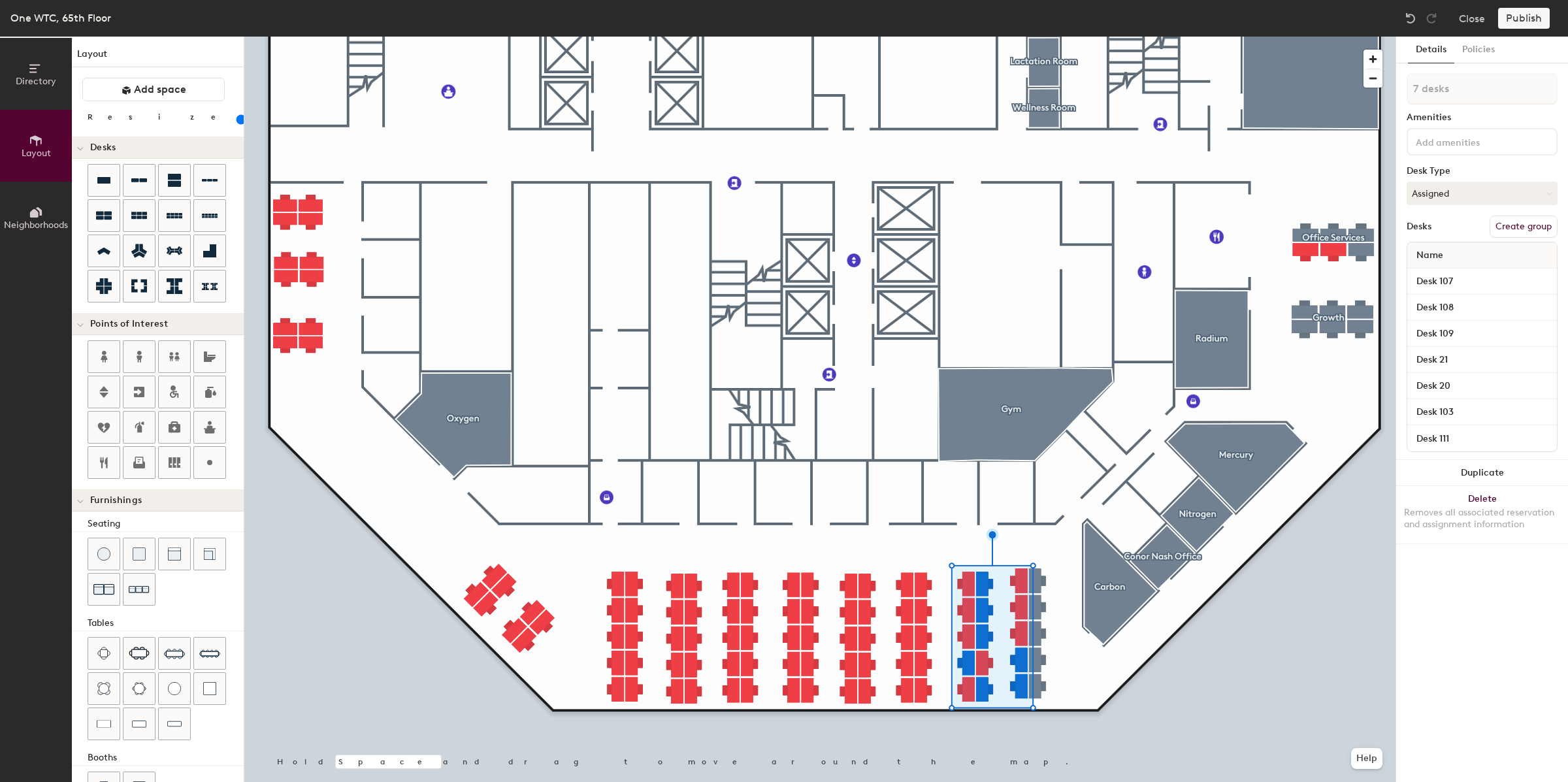
type input "80"
type input "8 desks"
type input "80"
type input "9 desks"
type input "80"
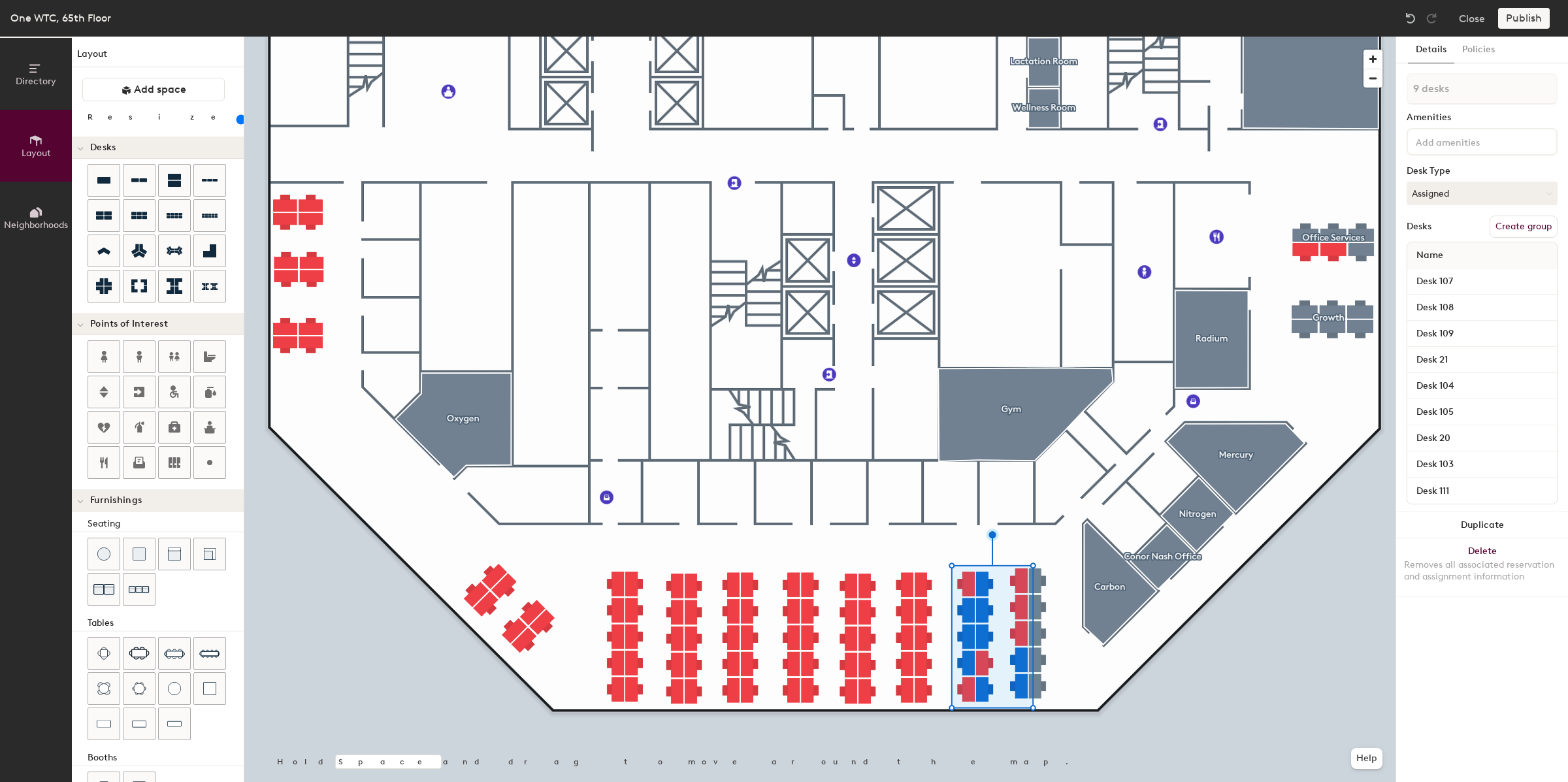
type input "10 desks"
type input "80"
type input "11 desks"
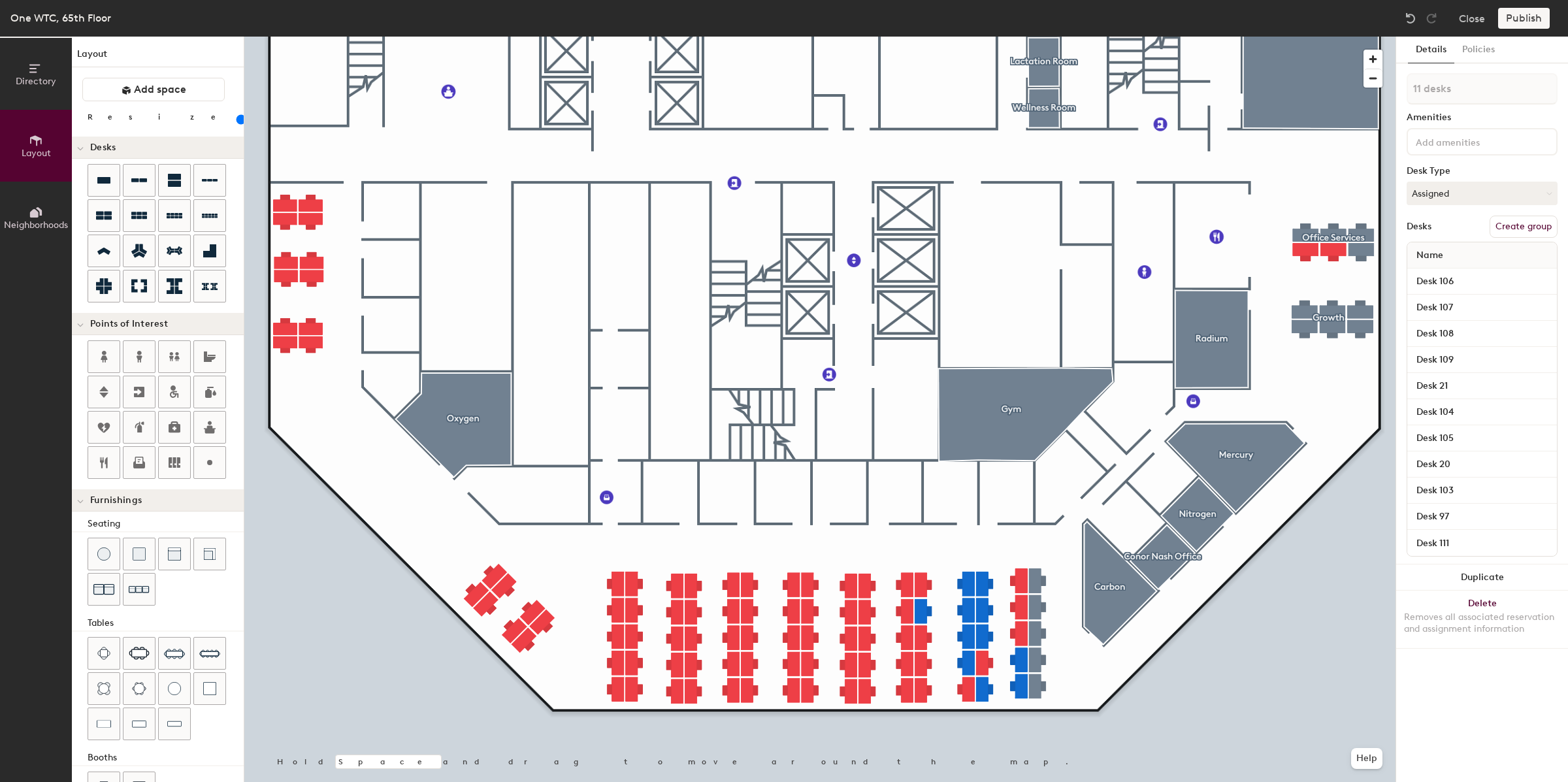
click at [1513, 225] on button "Create group" at bounding box center [1524, 227] width 68 height 22
click at [1391, 92] on div "Directory Layout Neighborhoods Layout Add space Resize Desks Points of Interest…" at bounding box center [784, 410] width 1568 height 746
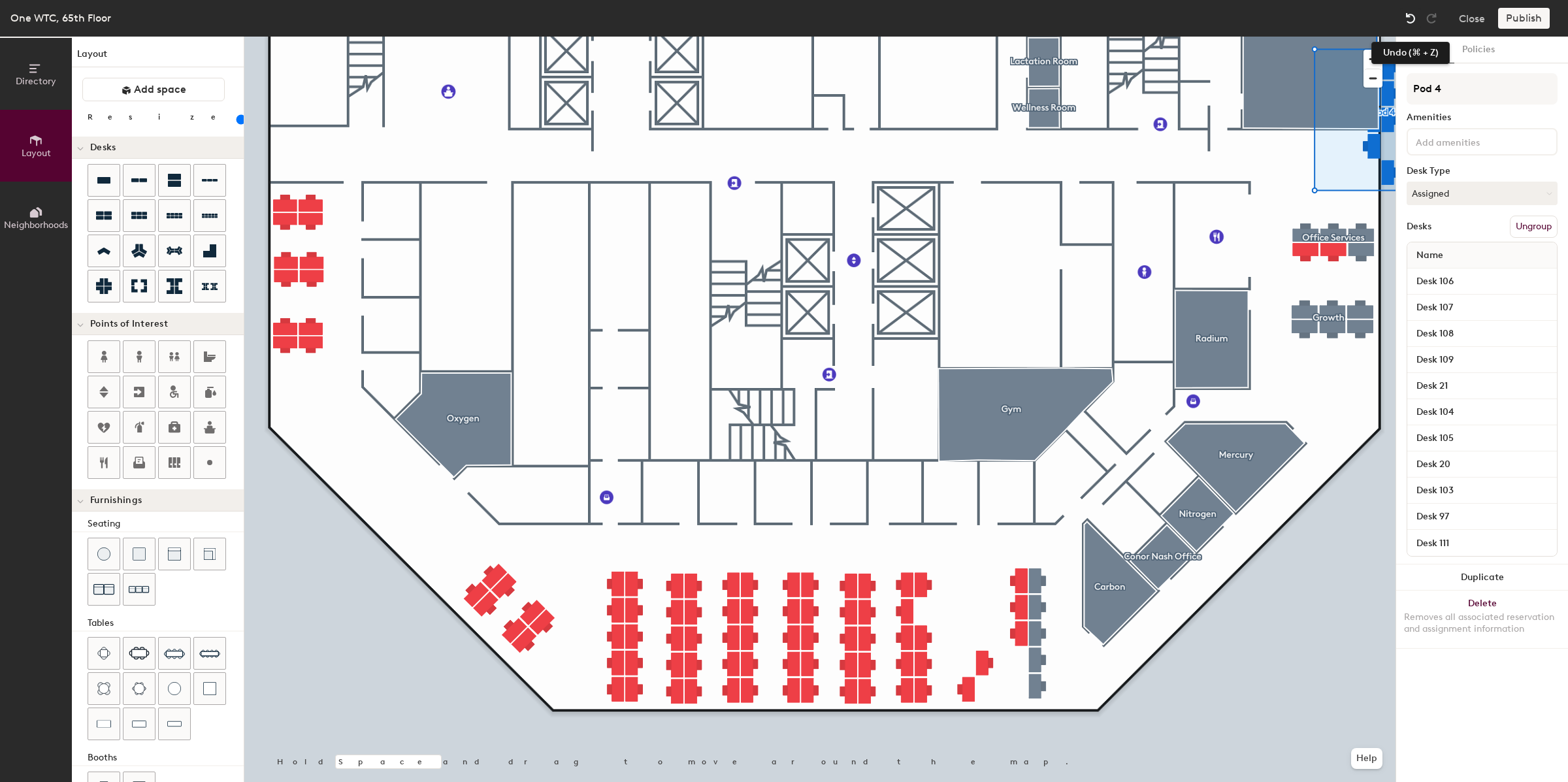
click at [1407, 20] on img at bounding box center [1410, 18] width 13 height 13
type input "80"
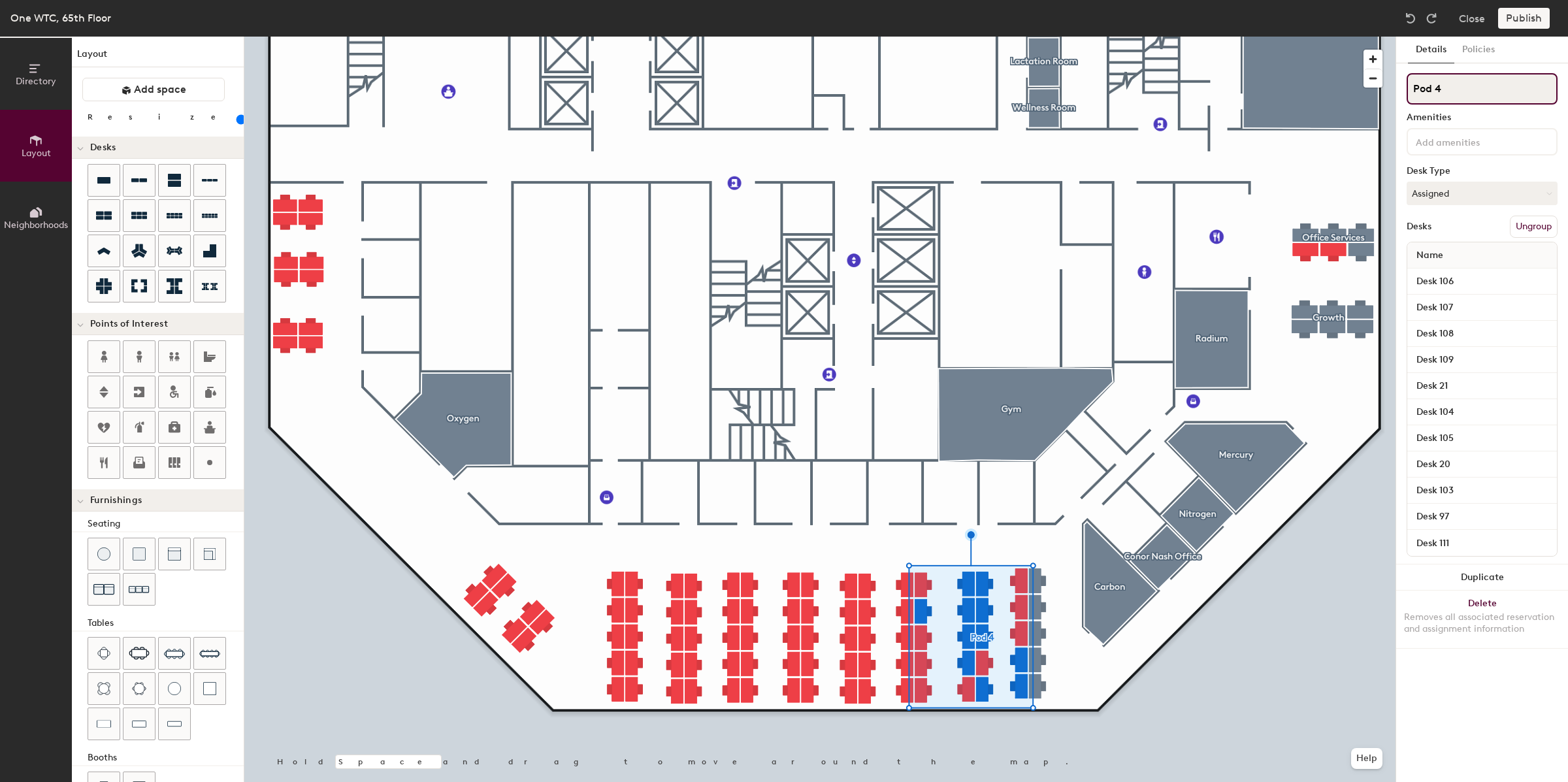
click at [1466, 85] on input "Pod 4" at bounding box center [1482, 89] width 151 height 31
type input "I"
type input "80"
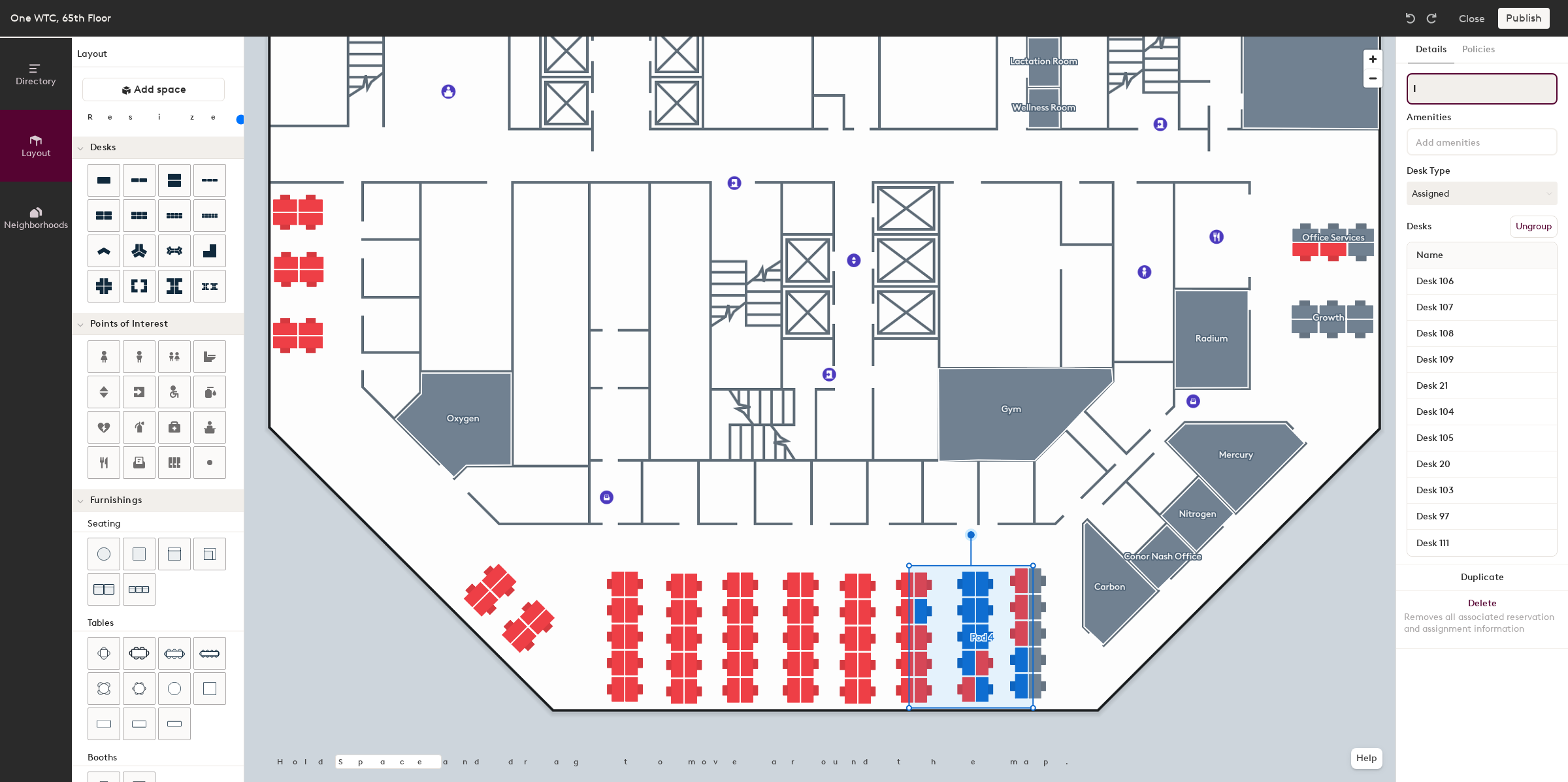
type input "IT"
type input "80"
type input "IT"
type input "80"
type input "IT D"
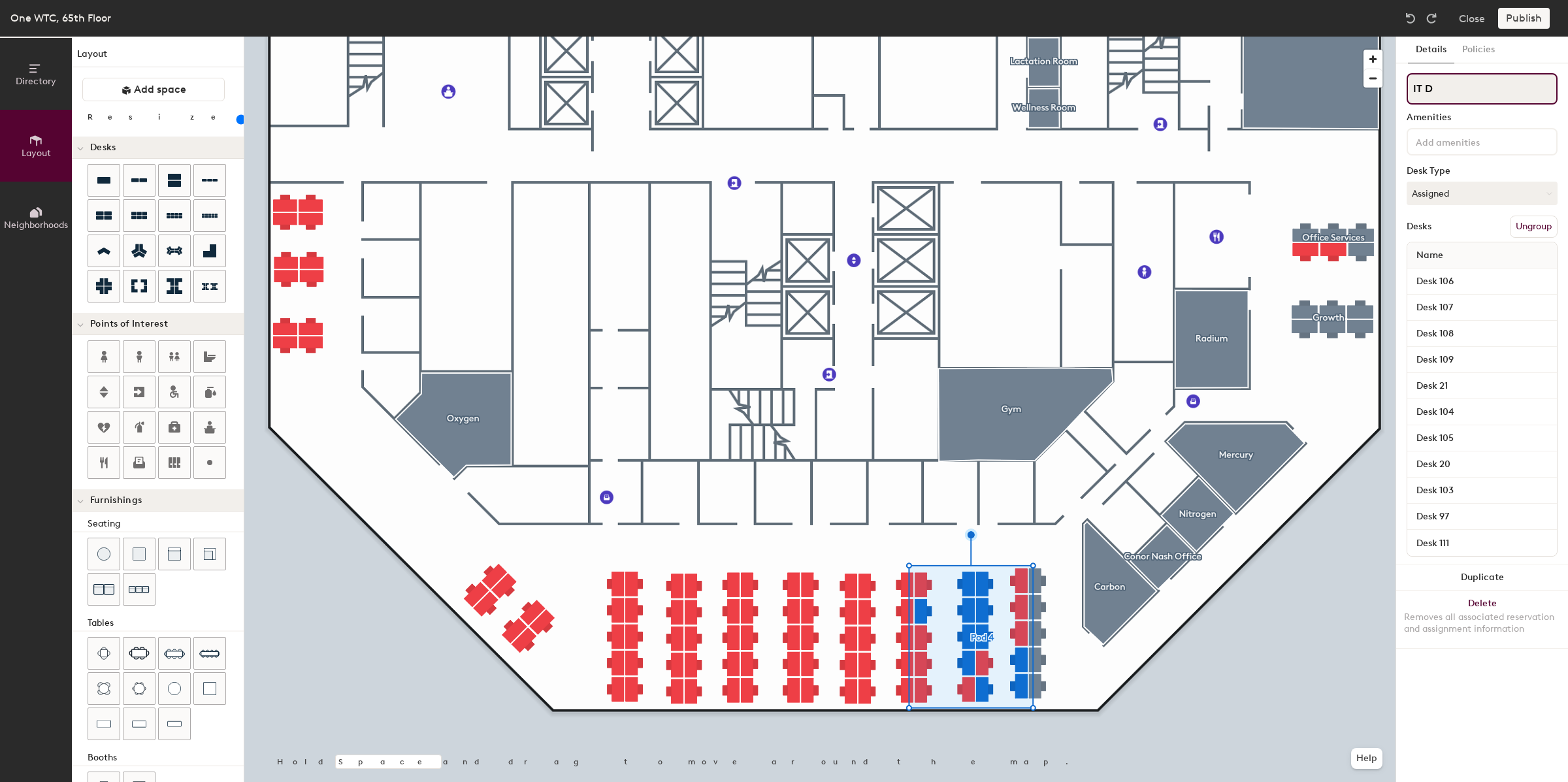
type input "80"
type input "IT Desks"
type input "80"
type input "IT Desks"
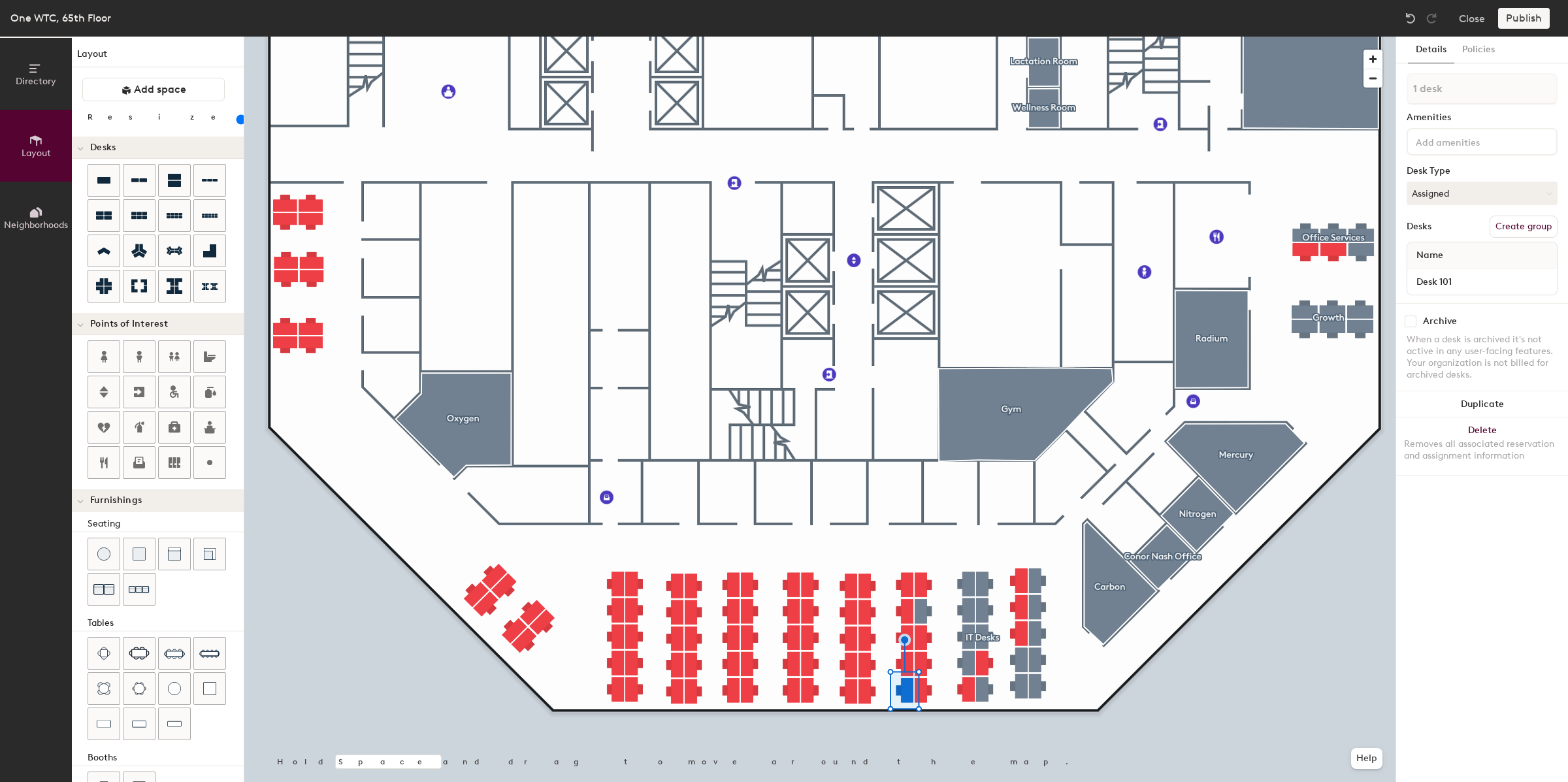
type input "80"
type input "2 desks"
type input "80"
type input "3 desks"
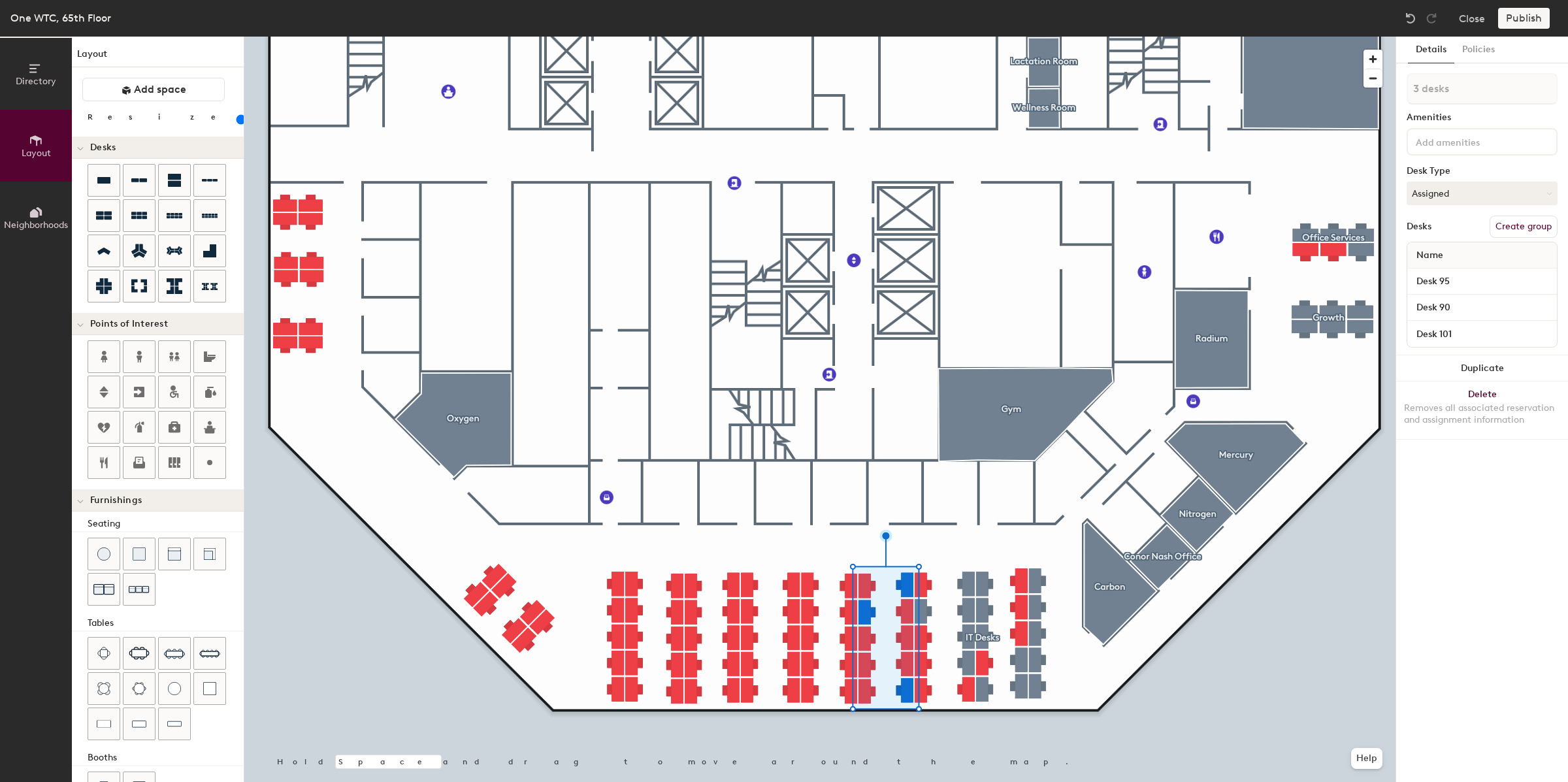
type input "80"
type input "4 desks"
type input "80"
type input "5 desks"
type input "80"
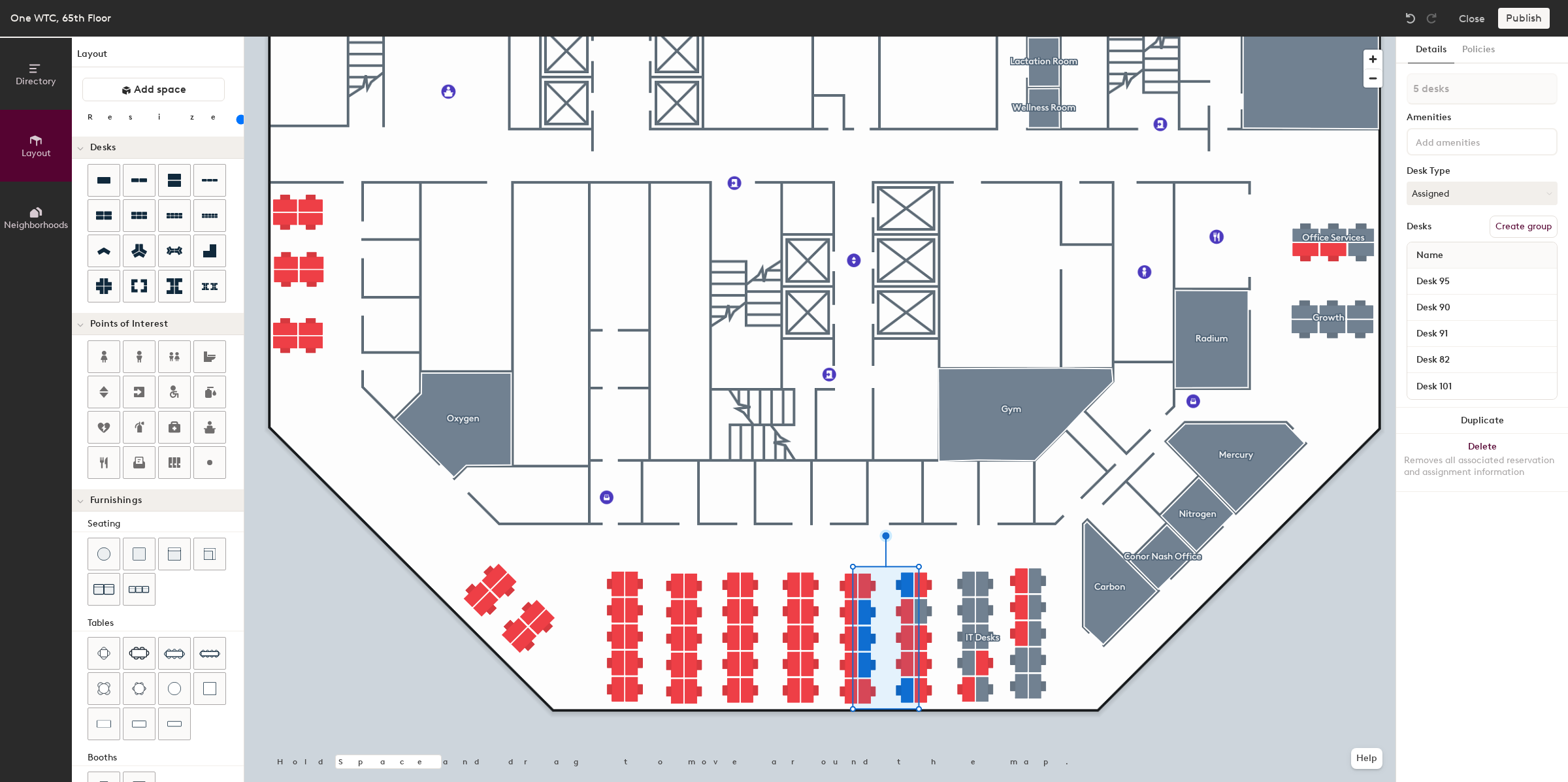
type input "6 desks"
click at [1526, 225] on button "Create group" at bounding box center [1524, 227] width 68 height 22
type input "80"
drag, startPoint x: 1449, startPoint y: 90, endPoint x: 1395, endPoint y: 88, distance: 54.0
click at [1396, 88] on div "Details Policies Pod 5 Amenities Desk Type Assigned Desks Ungroup Name Desk 95 …" at bounding box center [1482, 410] width 172 height 746
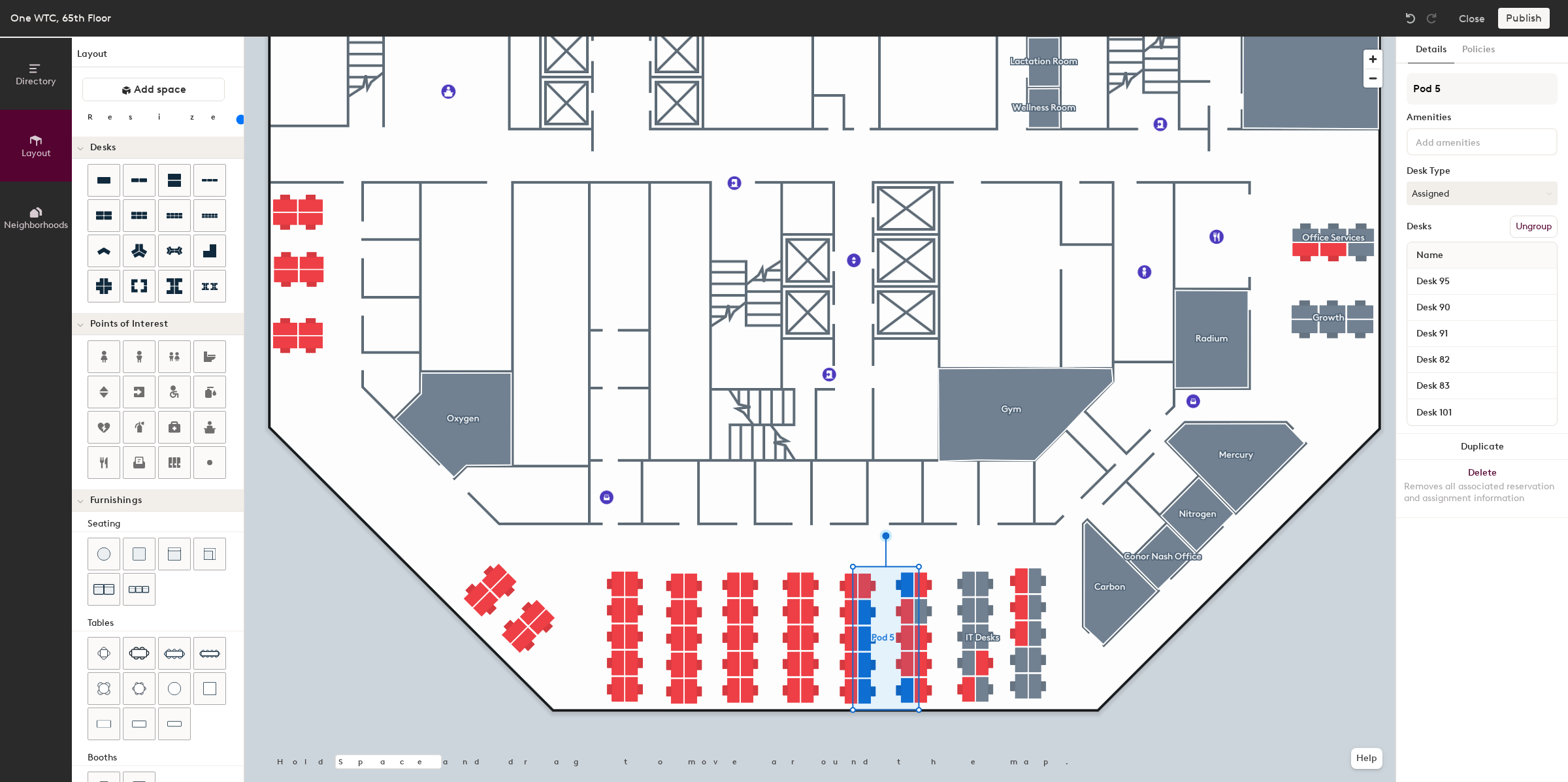
type input "T"
type input "80"
type input "Ta"
type input "80"
type input "Tal"
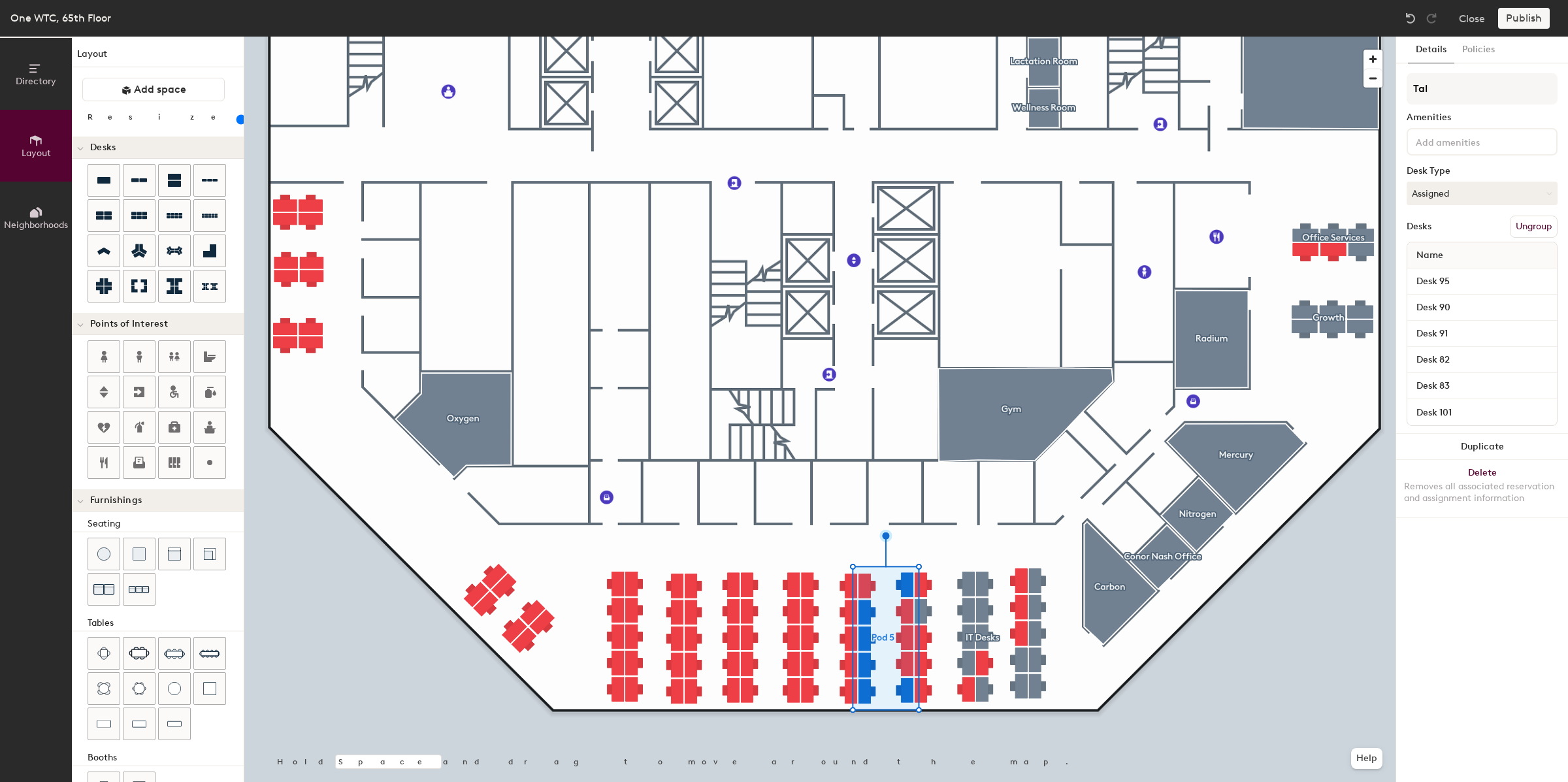
type input "80"
type input "Tale"
type input "80"
type input "Talen"
type input "80"
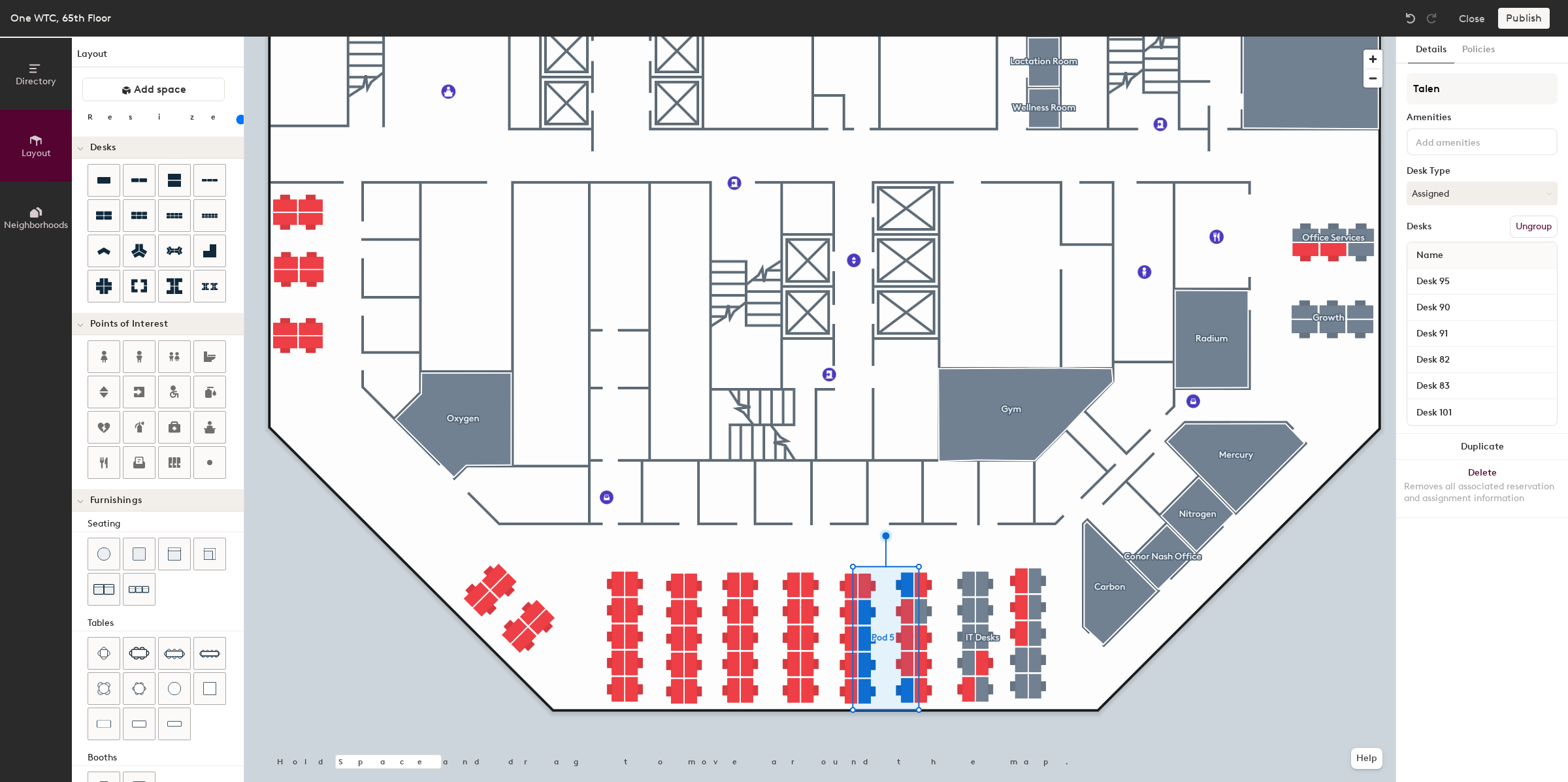
type input "Talent"
type input "80"
type input "Talent"
click at [1450, 684] on div "Details Policies Talent Amenities Desk Type Assigned Desks Ungroup Name Desk 95…" at bounding box center [1482, 410] width 172 height 746
click at [1396, 668] on div "Details Policies Talent Amenities Desk Type Assigned Desks Ungroup Name Desk 95…" at bounding box center [1482, 410] width 172 height 746
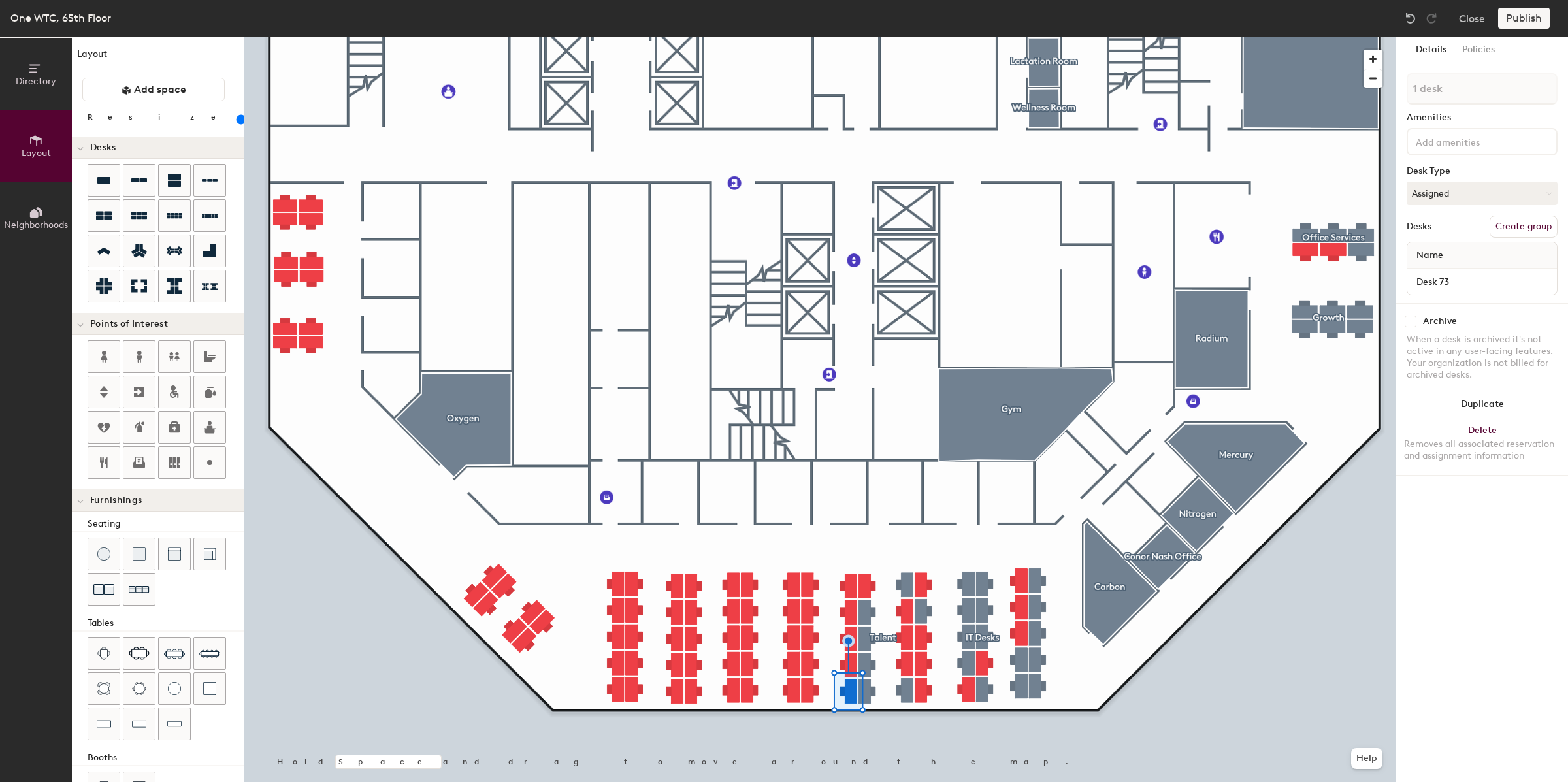
type input "80"
type input "2 desks"
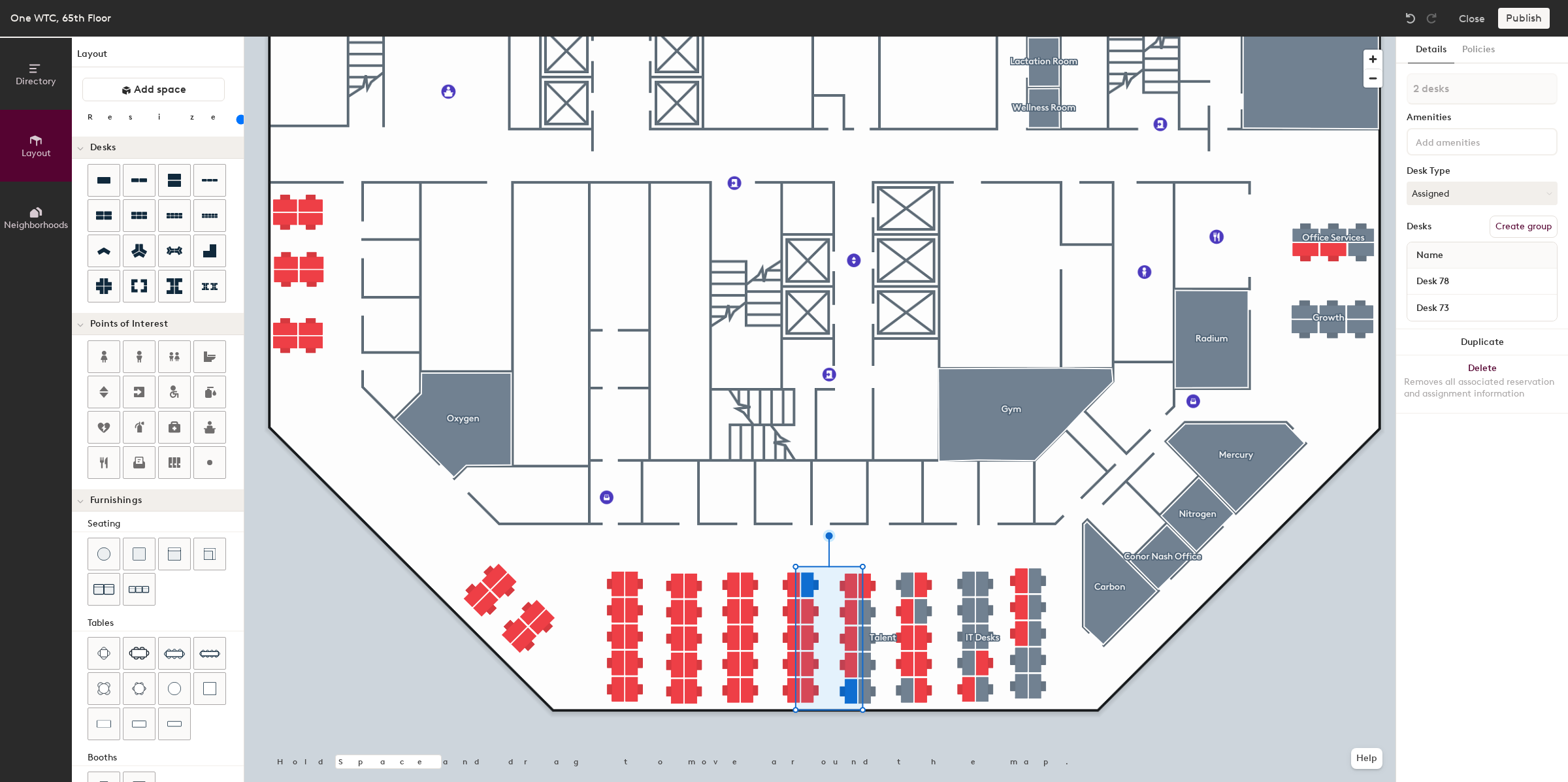
type input "80"
type input "1 desk"
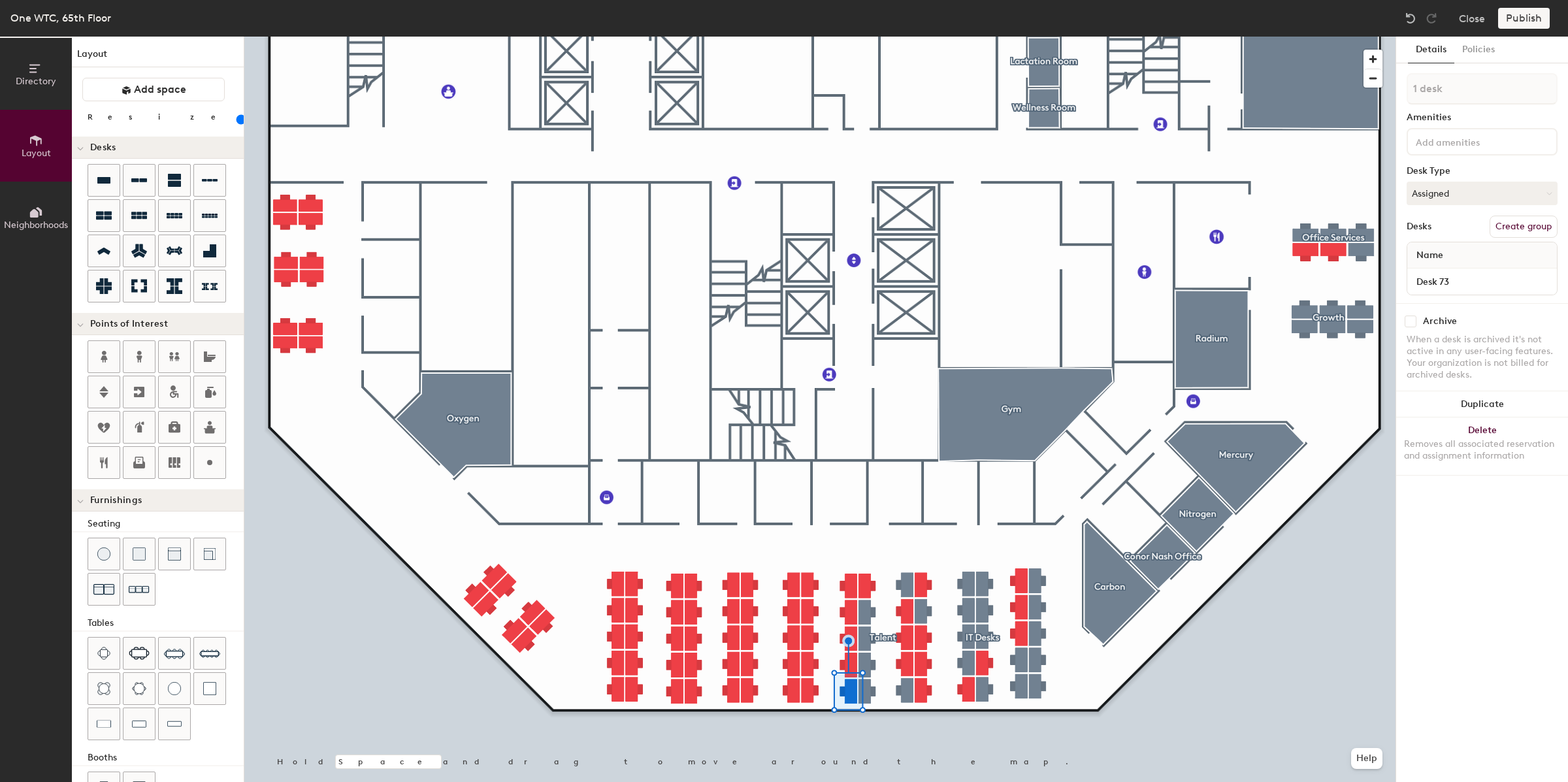
click at [1522, 226] on button "Create group" at bounding box center [1524, 227] width 68 height 22
type input "80"
click at [1392, 90] on div "Directory Layout Neighborhoods Layout Add space Resize Desks Points of Interest…" at bounding box center [784, 410] width 1568 height 746
type input "D"
type input "80"
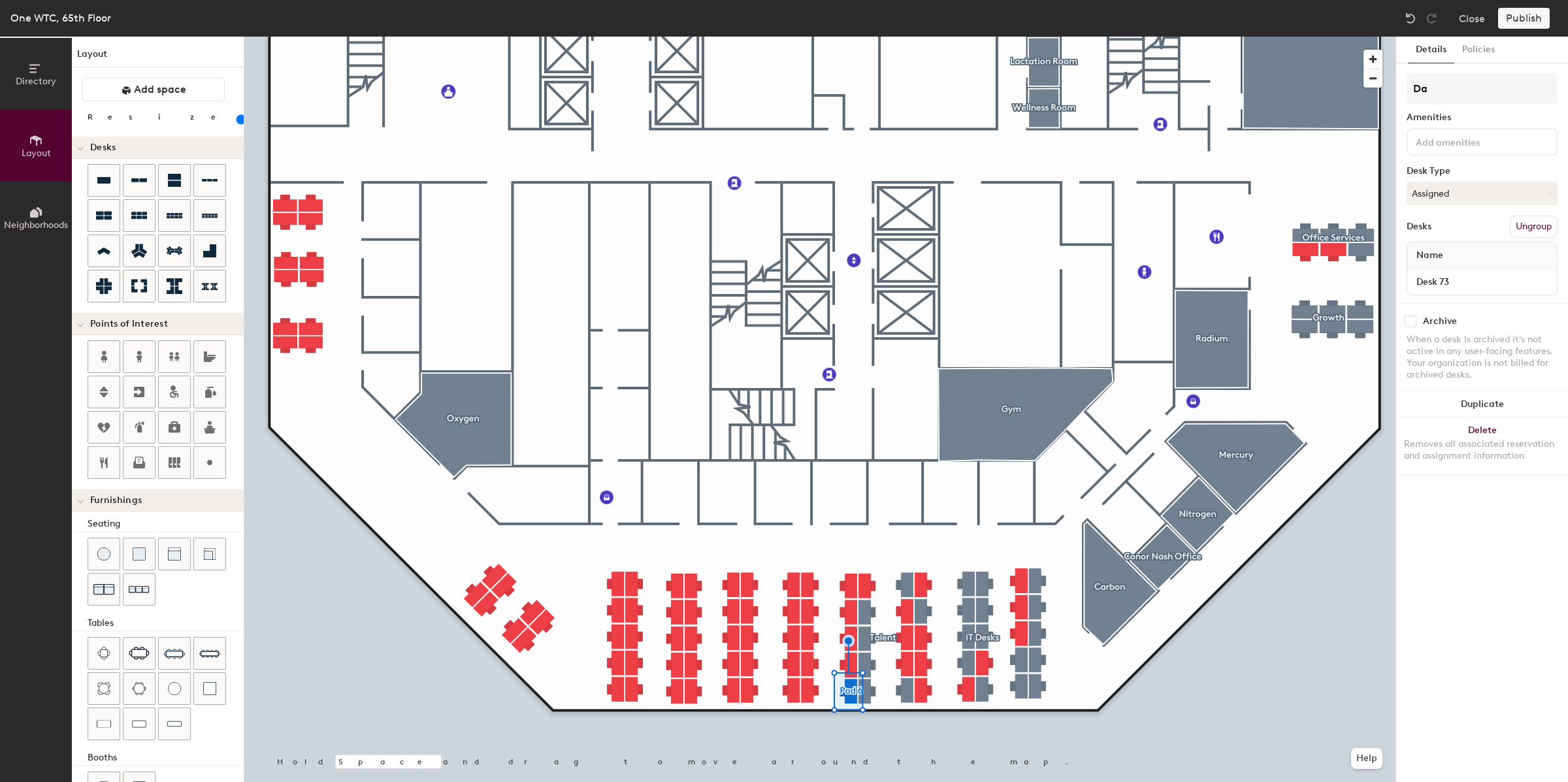
type input "Dar"
type input "80"
type input "Darlene"
type input "80"
type input "Darlene"
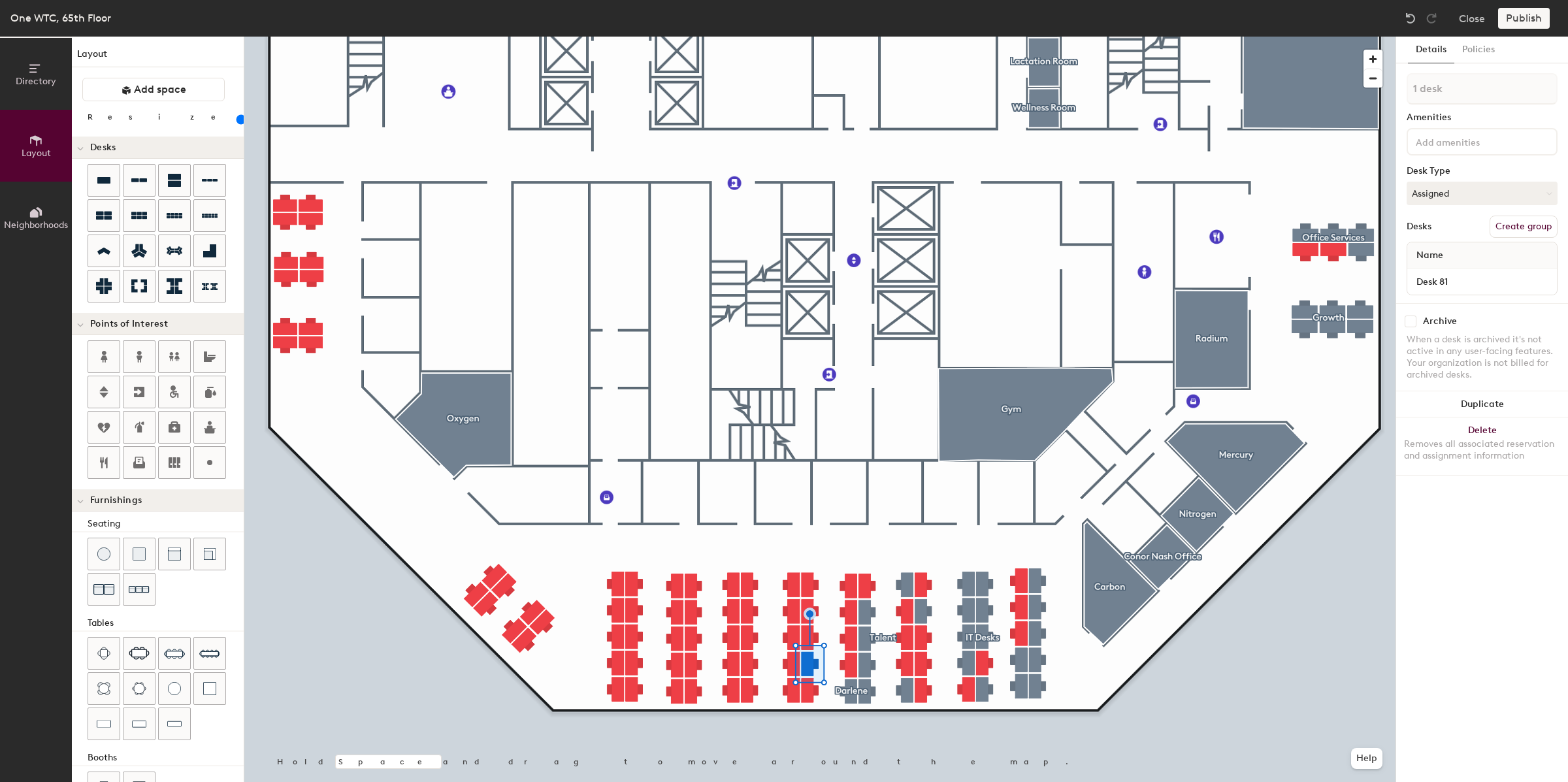
click at [808, 37] on div at bounding box center [820, 37] width 1151 height 0
type input "80"
type input "2 desks"
type input "80"
type input "3 desks"
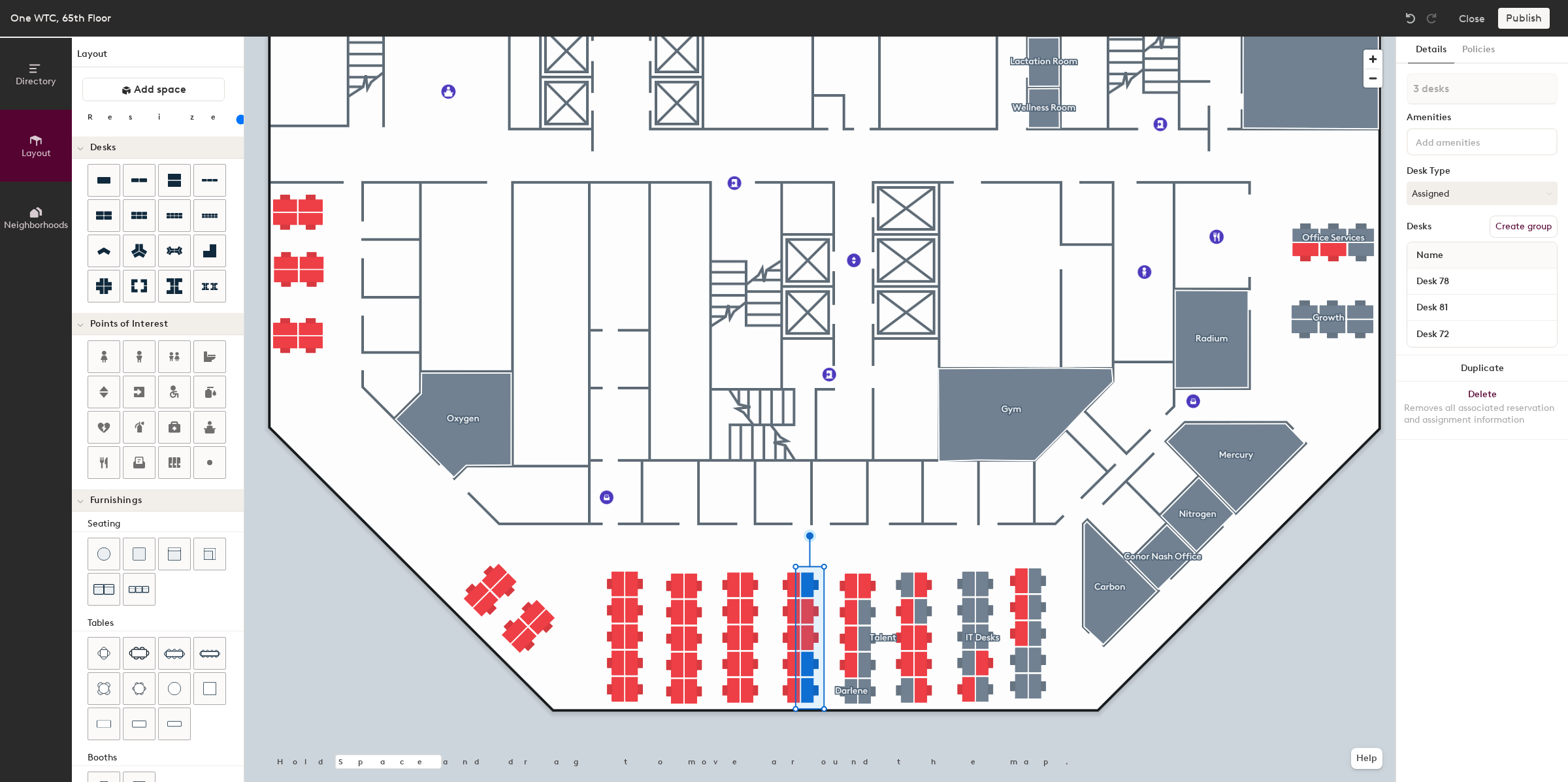
type input "80"
type input "4 desks"
type input "80"
type input "5 desks"
type input "80"
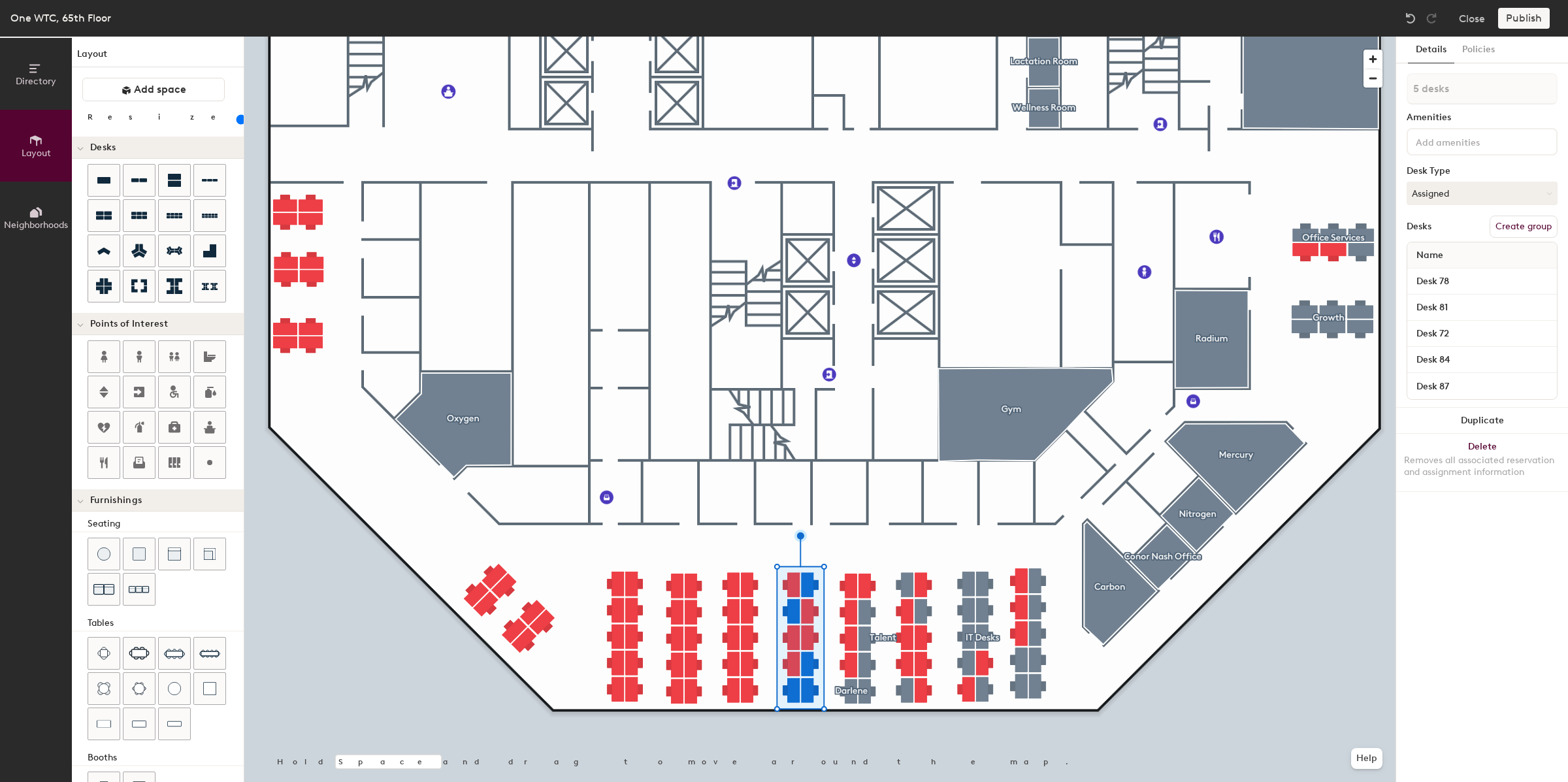
type input "6 desks"
type input "80"
type input "7 desks"
type input "80"
type input "8 desks"
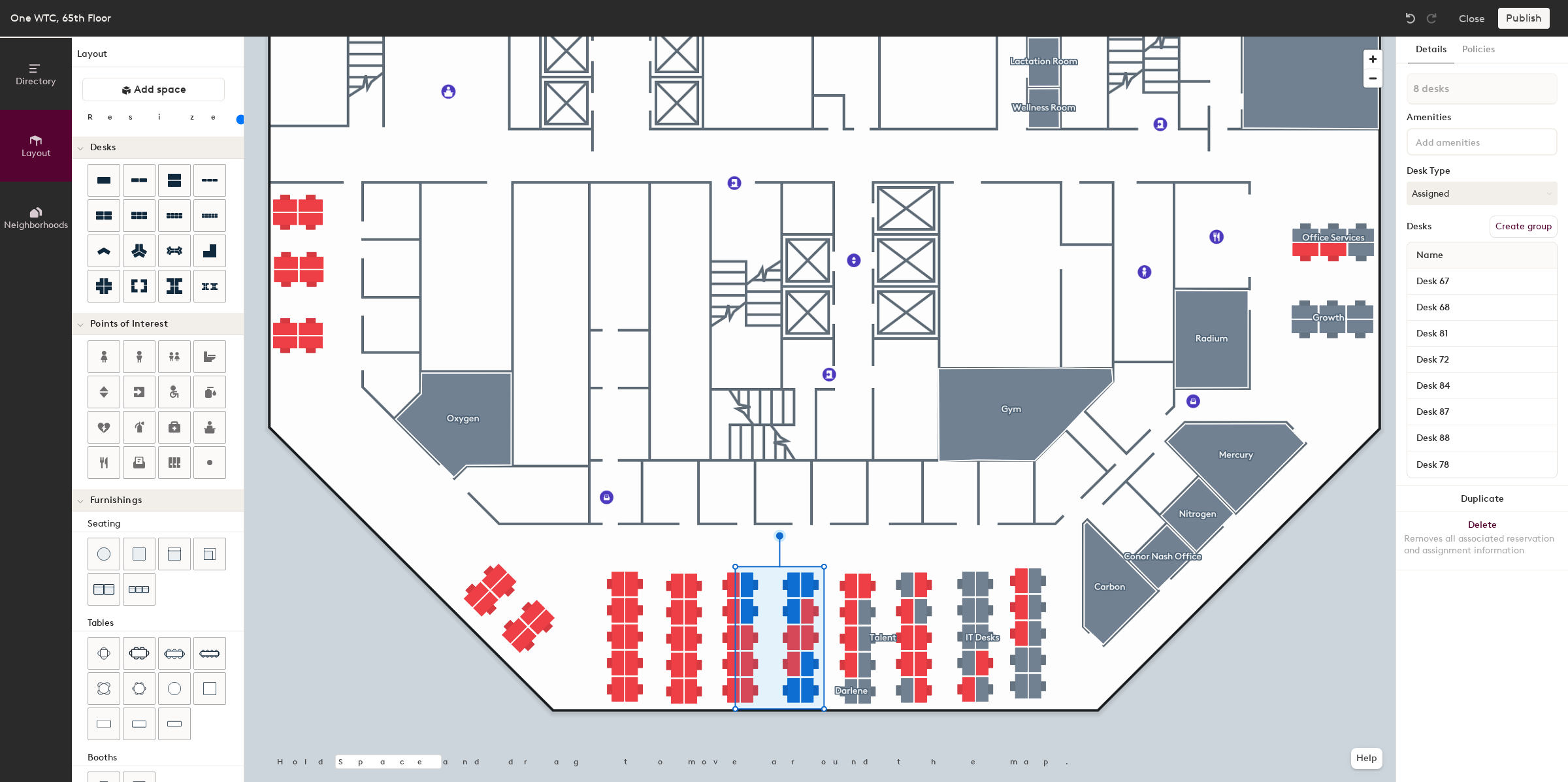
type input "80"
type input "6 desks"
type input "80"
type input "7 desks"
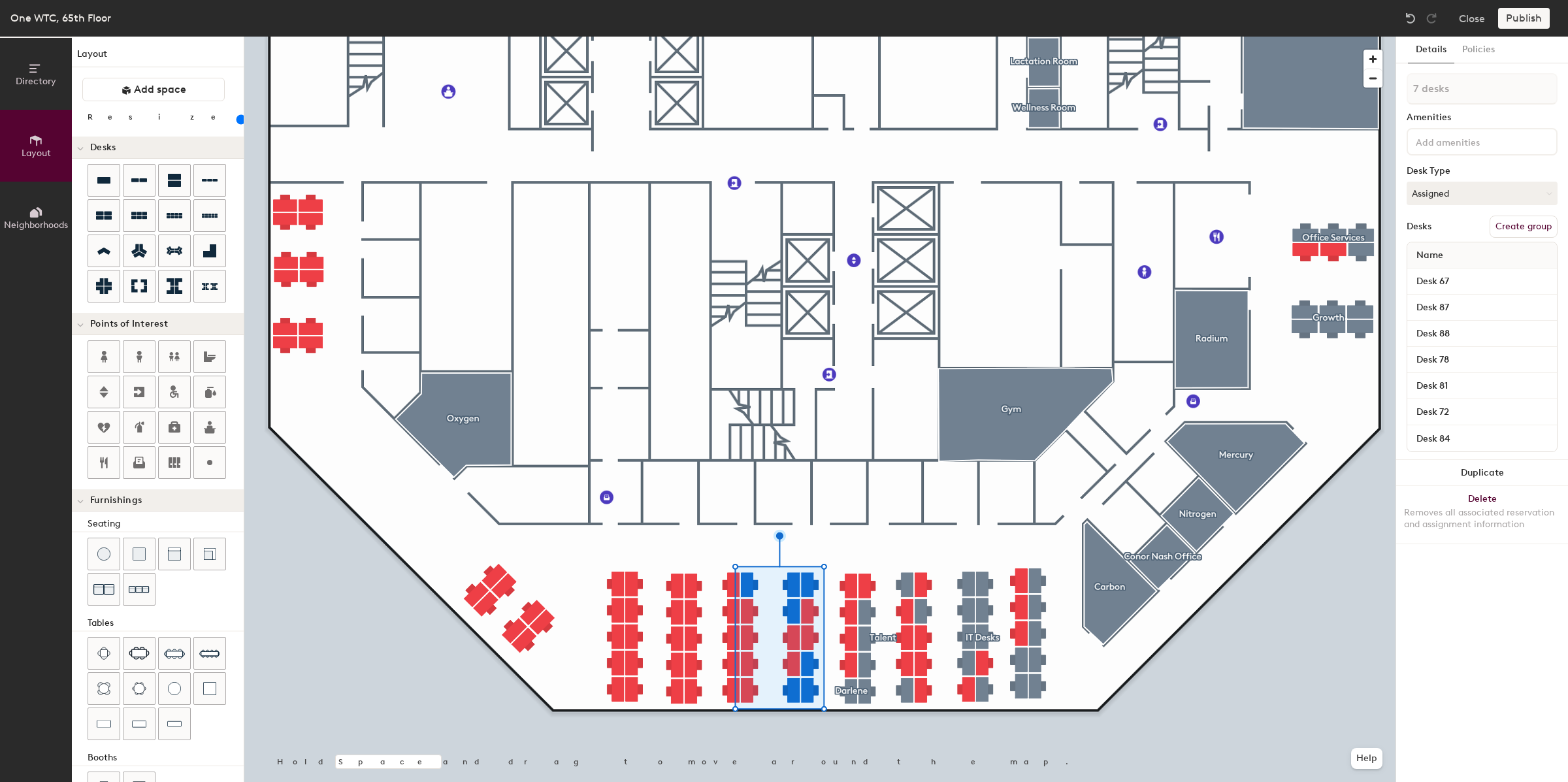
type input "80"
type input "6 desks"
click at [1522, 221] on button "Create group" at bounding box center [1524, 227] width 68 height 22
drag, startPoint x: 1460, startPoint y: 90, endPoint x: 1367, endPoint y: 81, distance: 93.4
click at [1367, 81] on div "Directory Layout Neighborhoods Layout Add space Resize Desks Points of Interest…" at bounding box center [784, 410] width 1568 height 746
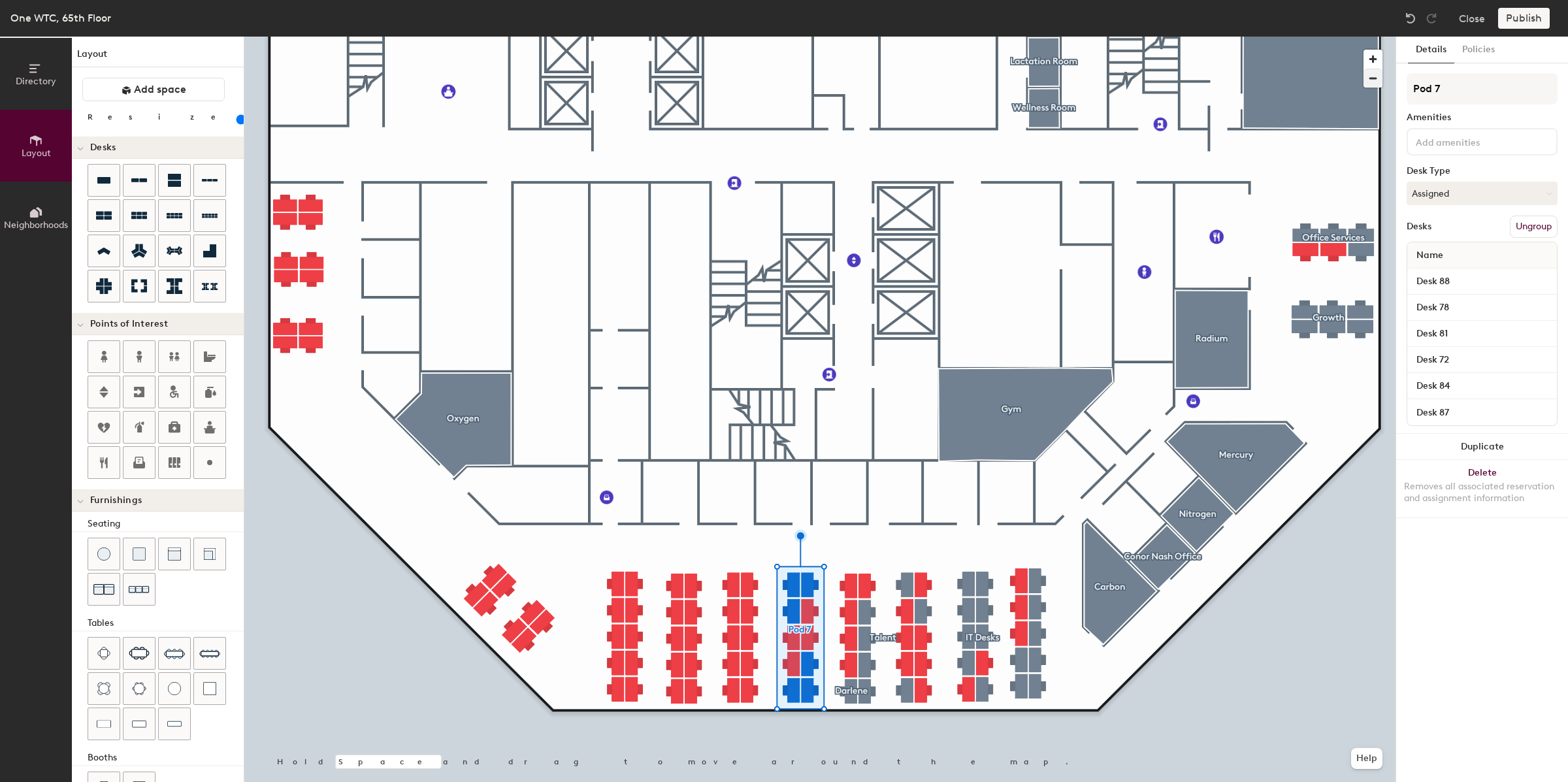
type input "80"
type input "F"
type input "80"
type input "Fi"
type input "80"
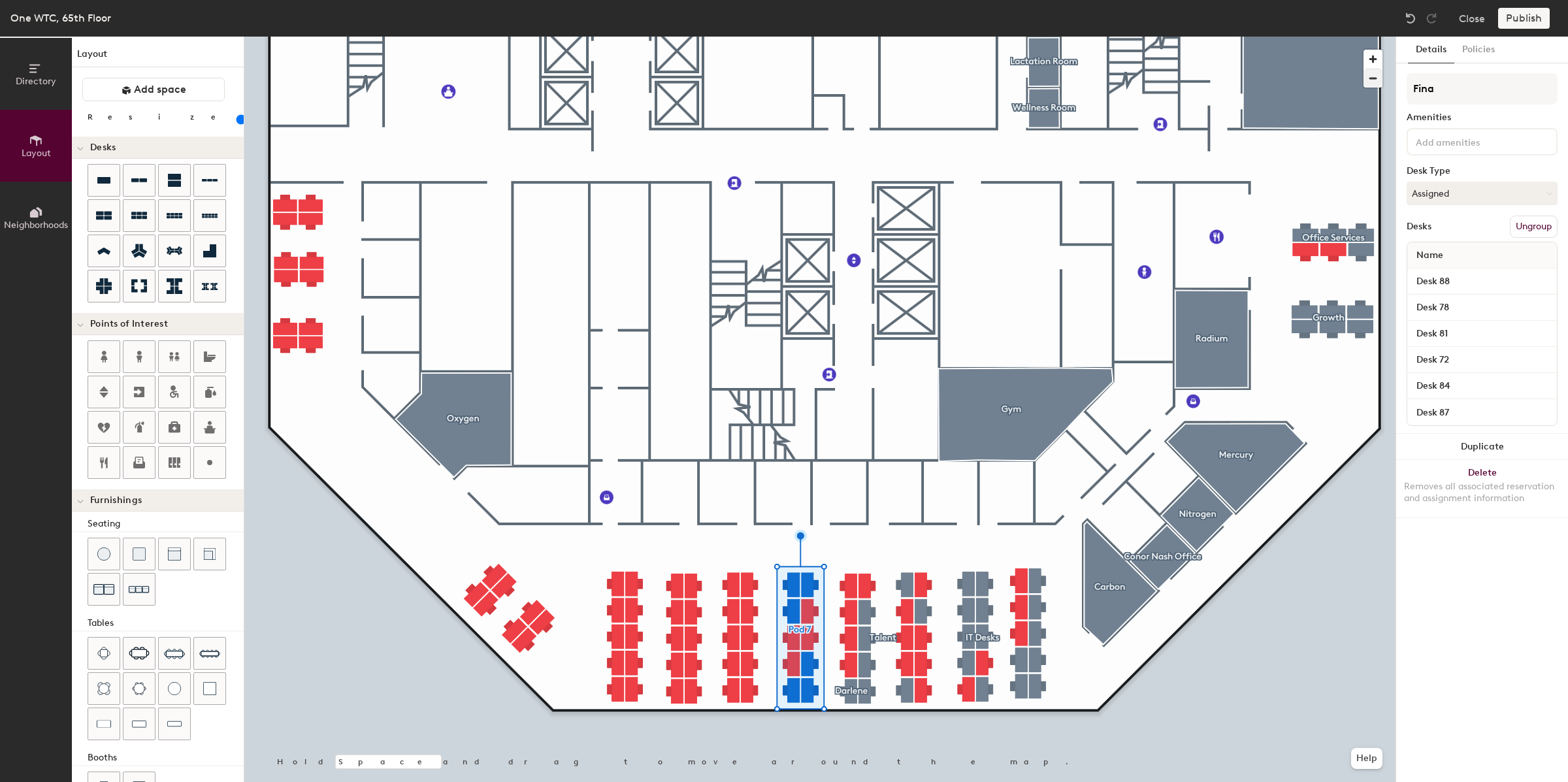
type input "[PERSON_NAME]"
type input "80"
type input "Finance"
type input "80"
type input "Finance"
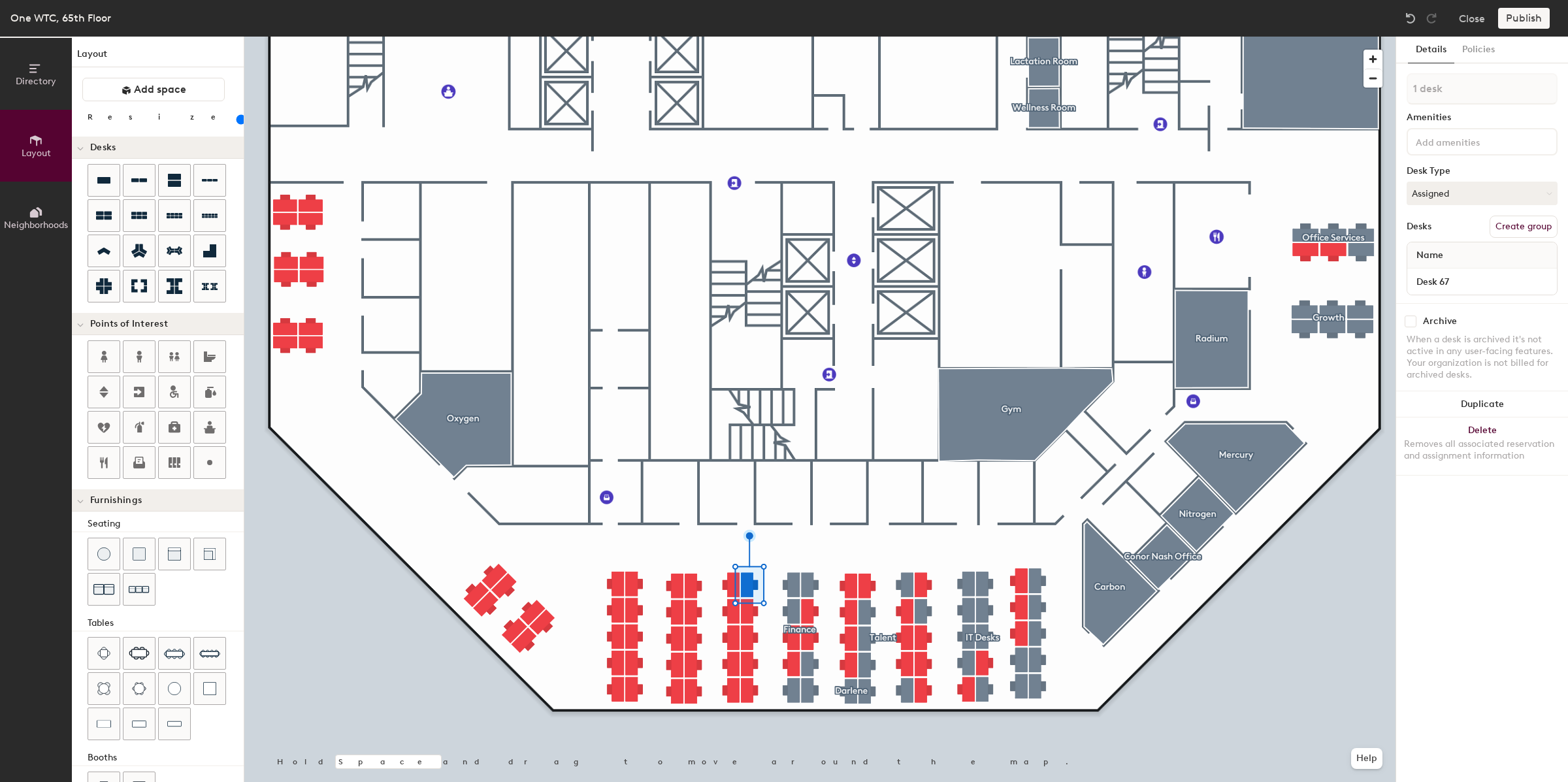
click at [1511, 225] on button "Create group" at bounding box center [1524, 227] width 68 height 22
type input "80"
drag, startPoint x: 1453, startPoint y: 85, endPoint x: 1368, endPoint y: 85, distance: 85.0
click at [1368, 85] on div "Directory Layout Neighborhoods Layout Add space Resize Desks Points of Interest…" at bounding box center [784, 410] width 1568 height 746
type input "M"
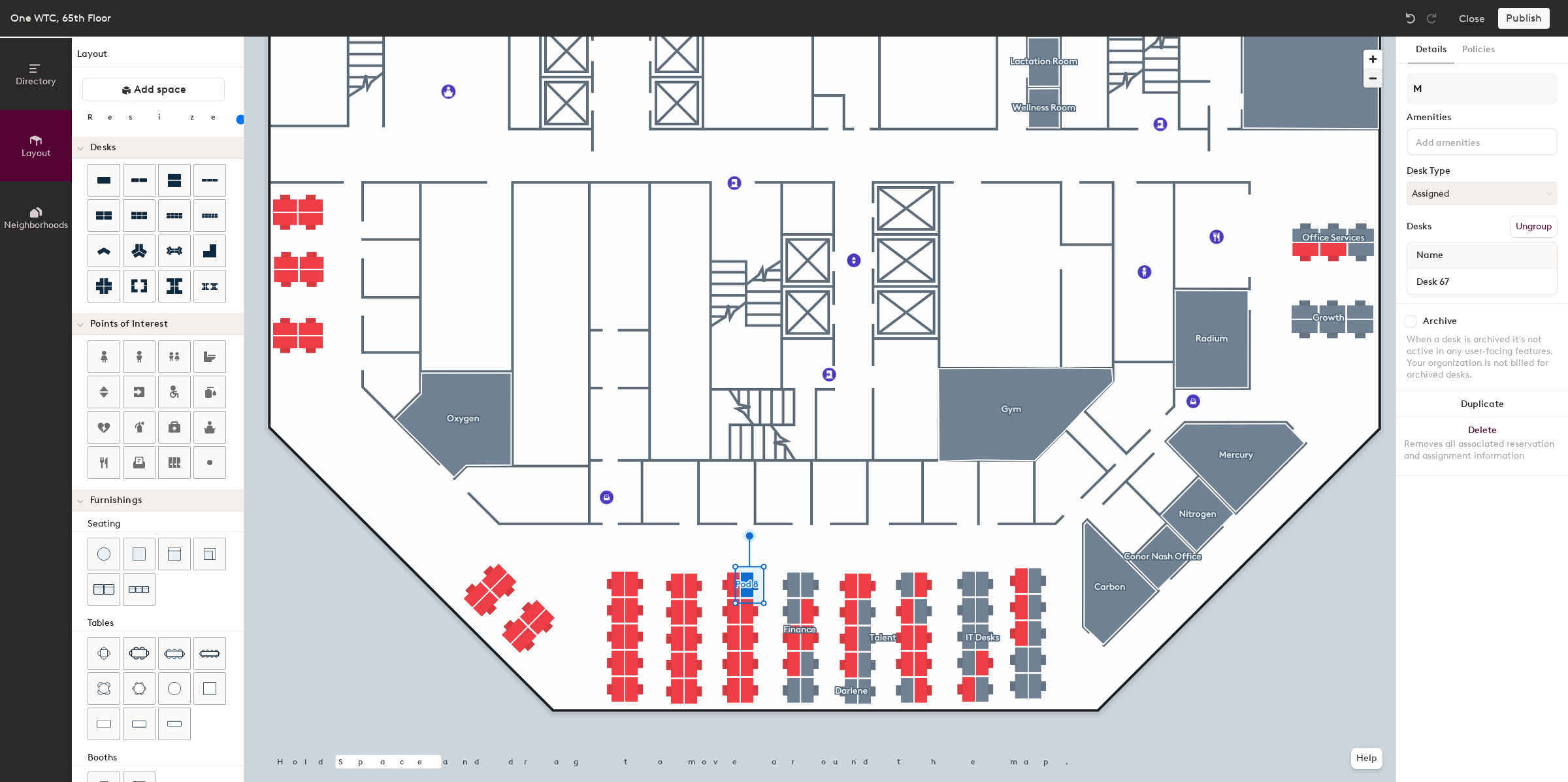
type input "80"
type input "Mar"
type input "80"
type input "[PERSON_NAME]"
type input "80"
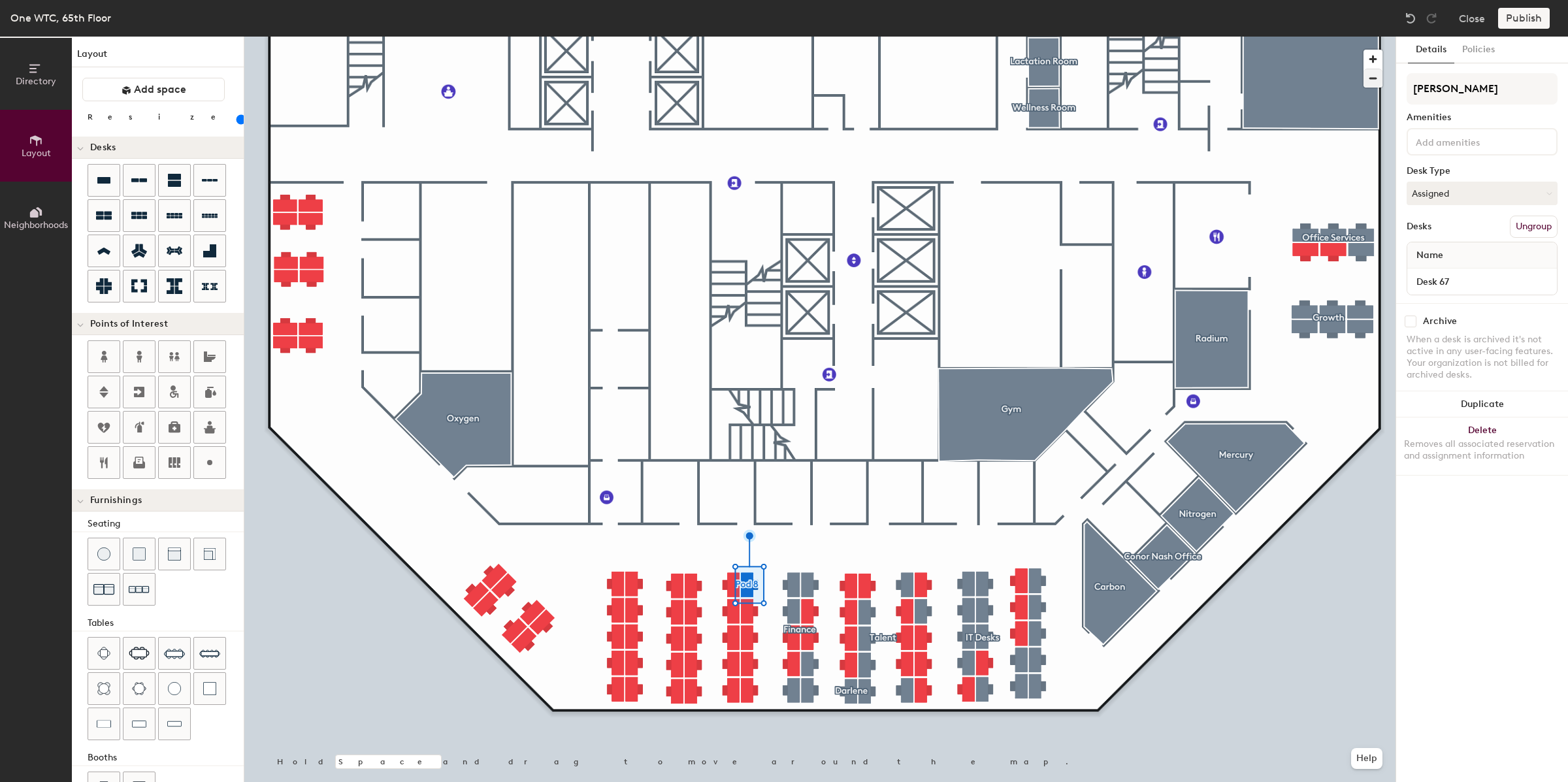
type input "[PERSON_NAME]"
type input "80"
type input "[PERSON_NAME]"
type input "80"
type input "[PERSON_NAME]"
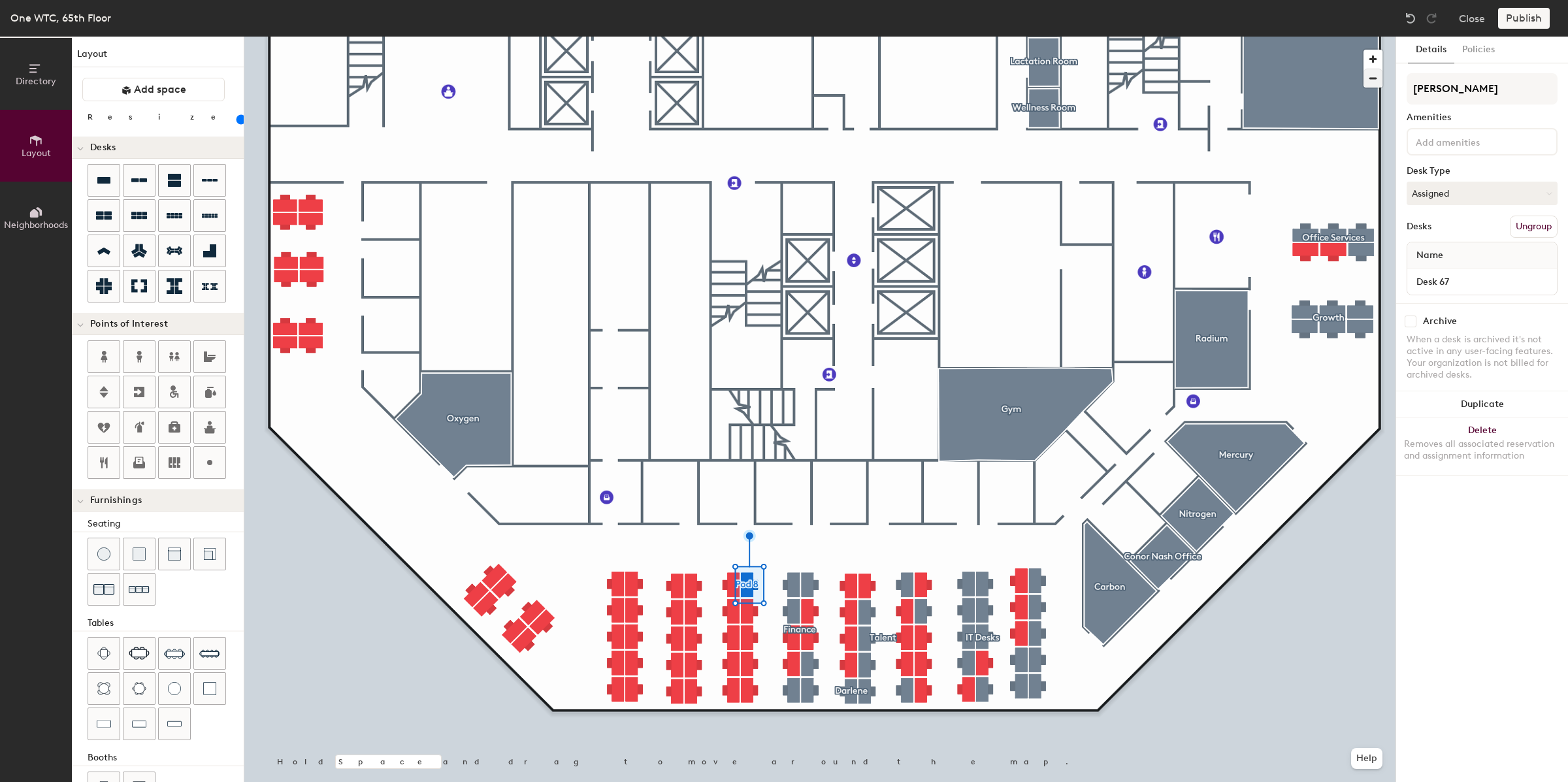
type input "80"
type input "[PERSON_NAME] [PERSON_NAME]"
type input "80"
type input "[PERSON_NAME] [PERSON_NAME]"
click at [1143, 37] on div at bounding box center [820, 37] width 1151 height 0
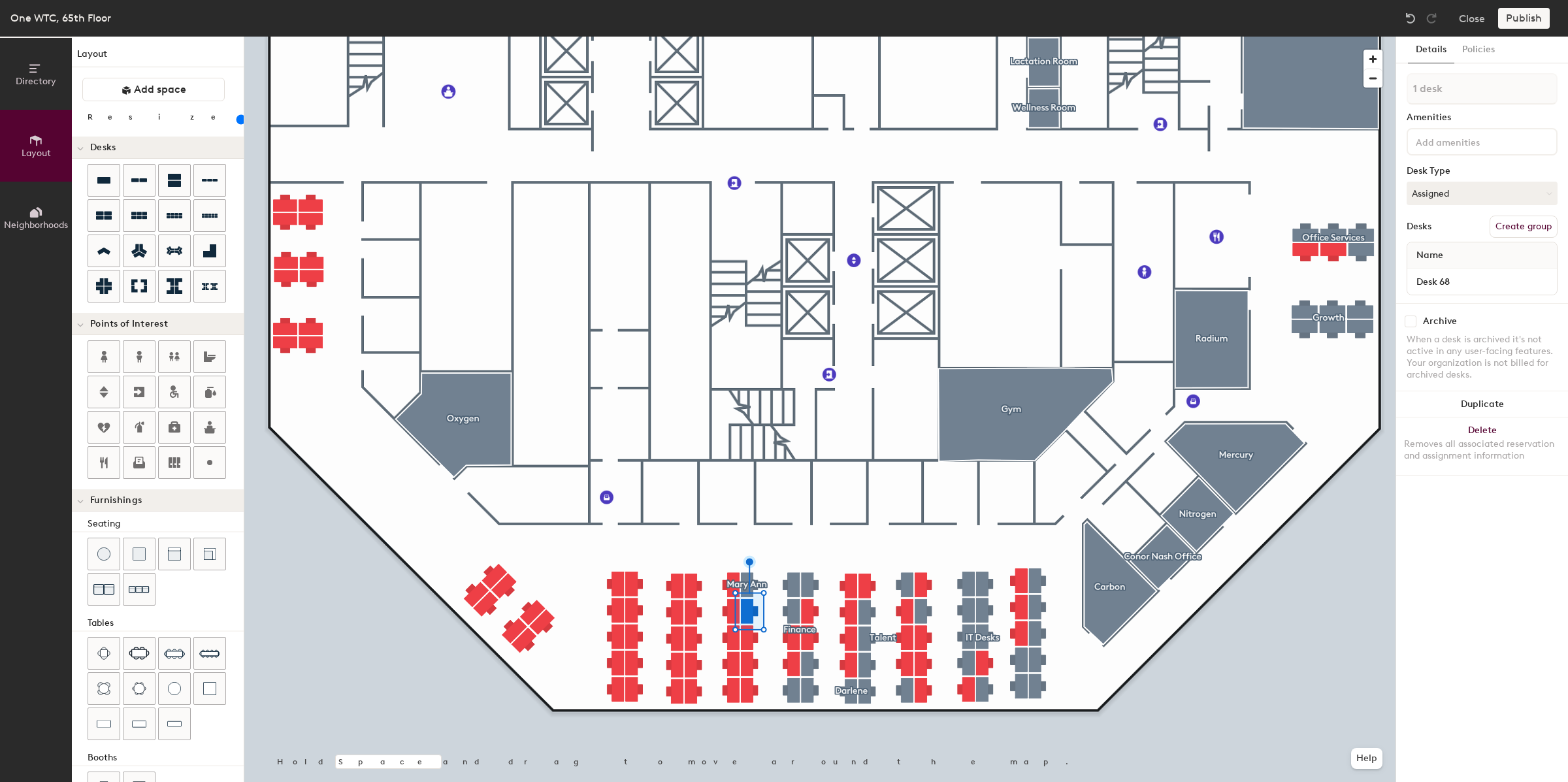
type input "80"
type input "2 desks"
type input "80"
type input "3 desks"
type input "80"
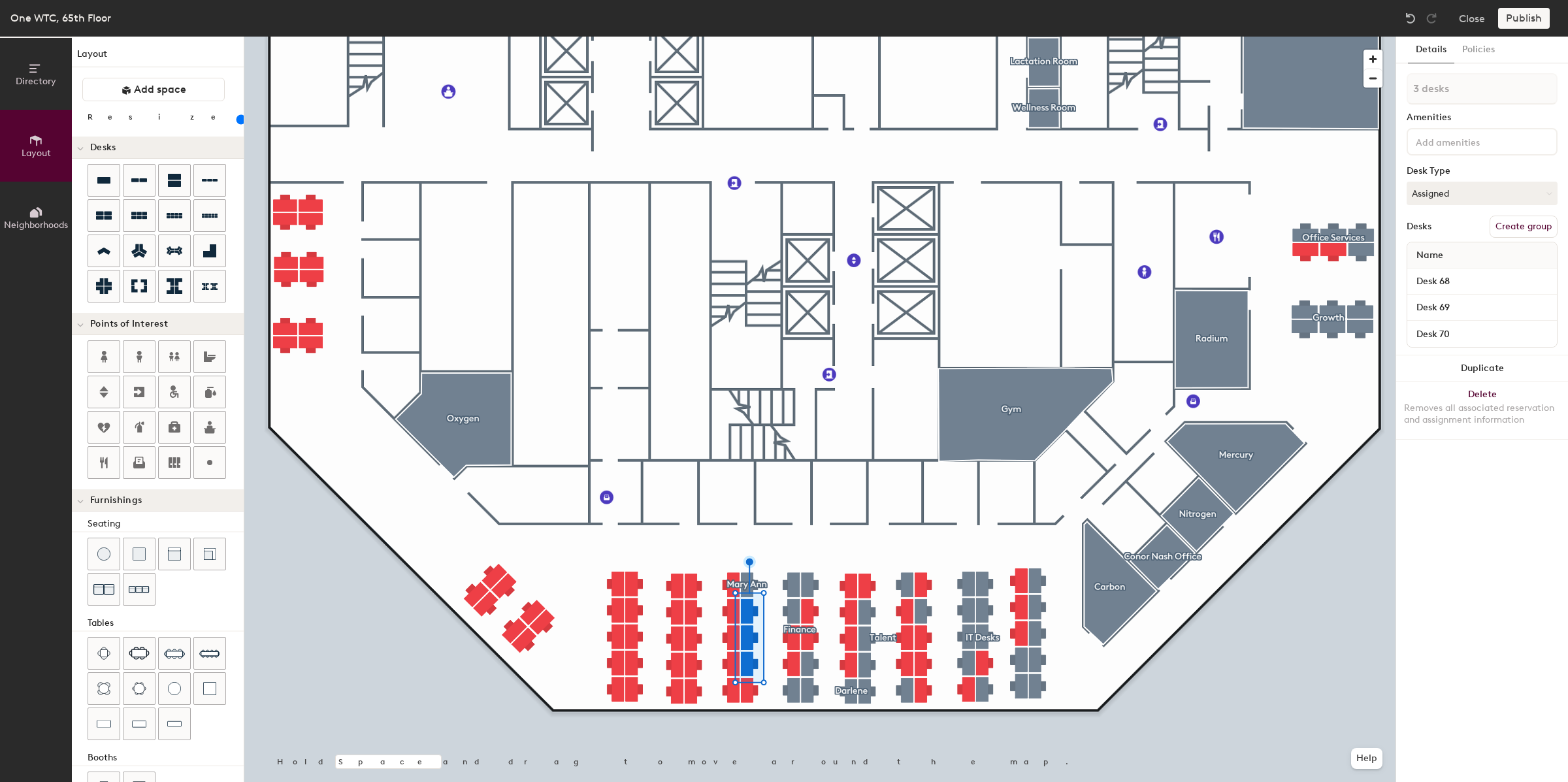
type input "4 desks"
type input "80"
type input "5 desks"
type input "80"
type input "6 desks"
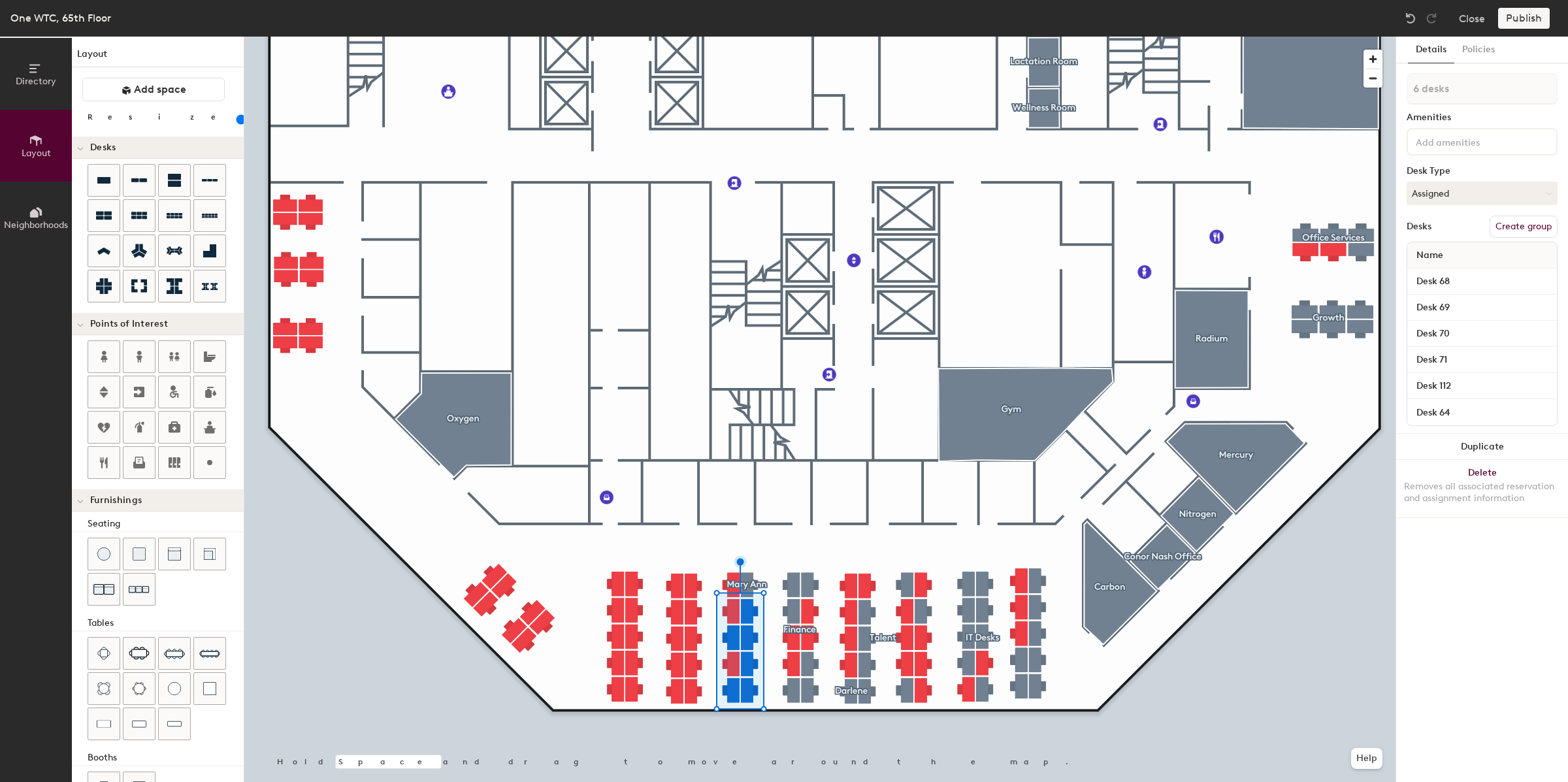
type input "80"
type input "7 desks"
type input "80"
type input "8 desks"
type input "80"
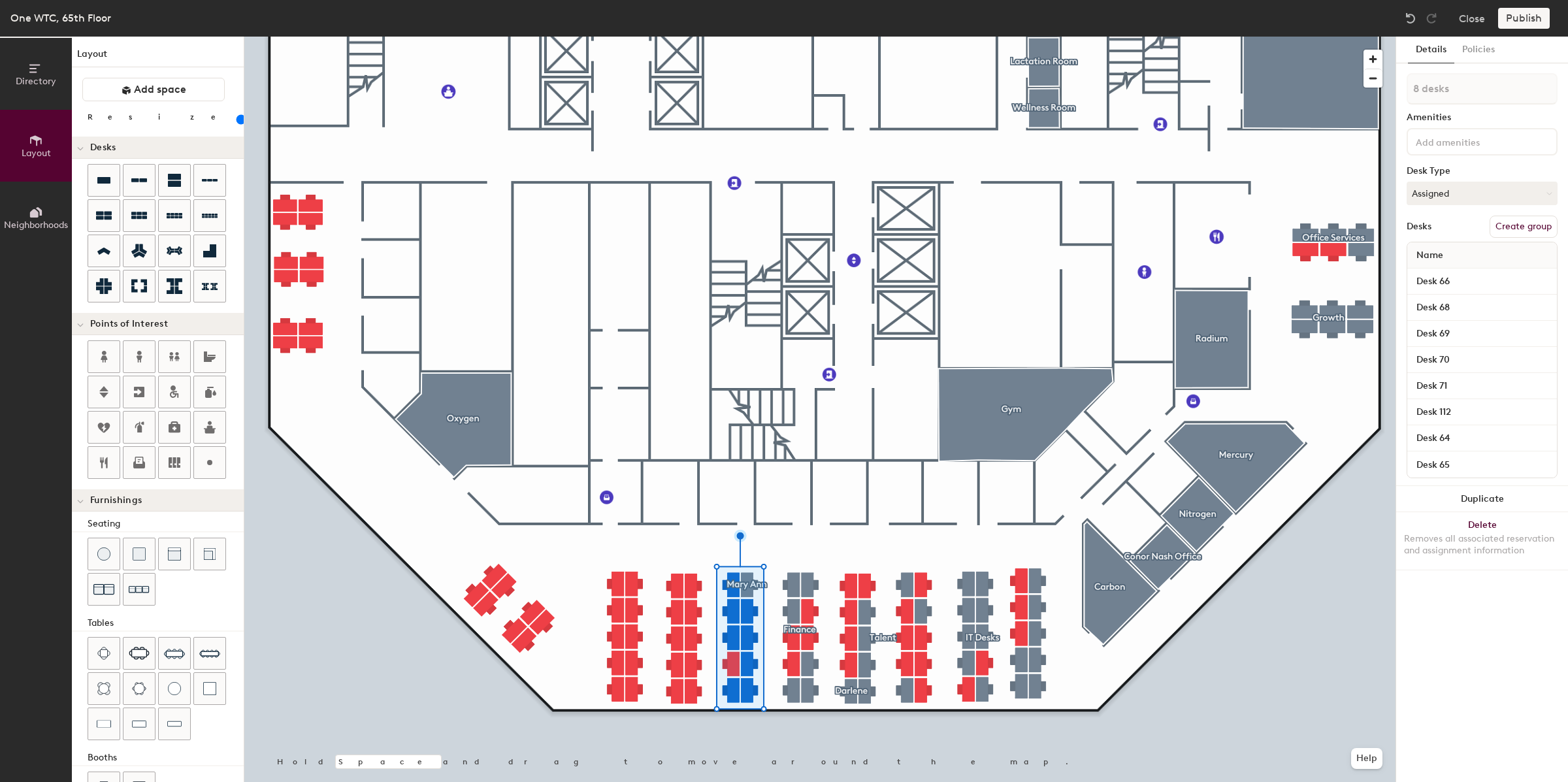
type input "9 desks"
type input "80"
type input "10 desks"
type input "80"
type input "11 desks"
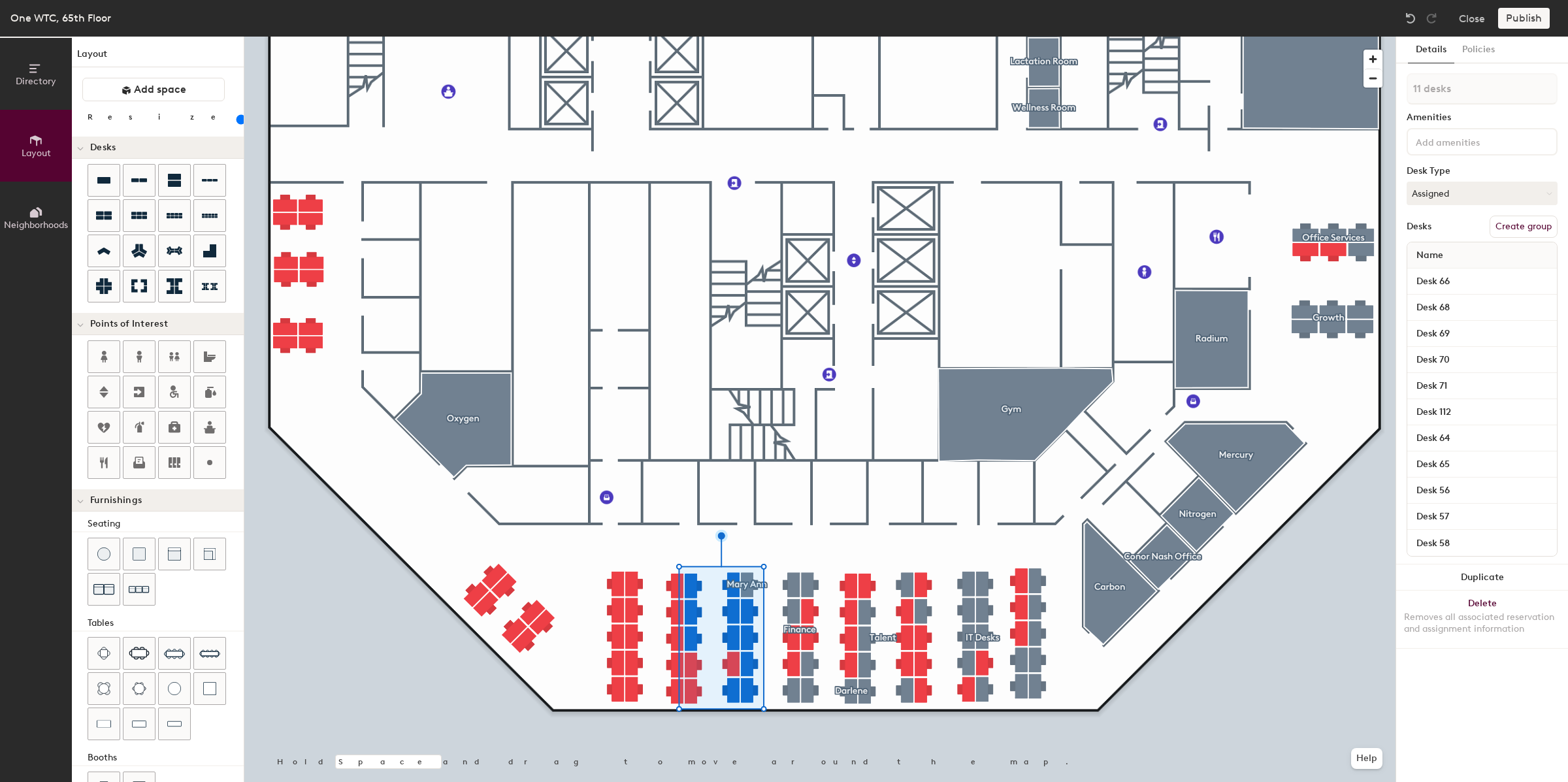
type input "80"
type input "12 desks"
type input "80"
type input "13 desks"
type input "80"
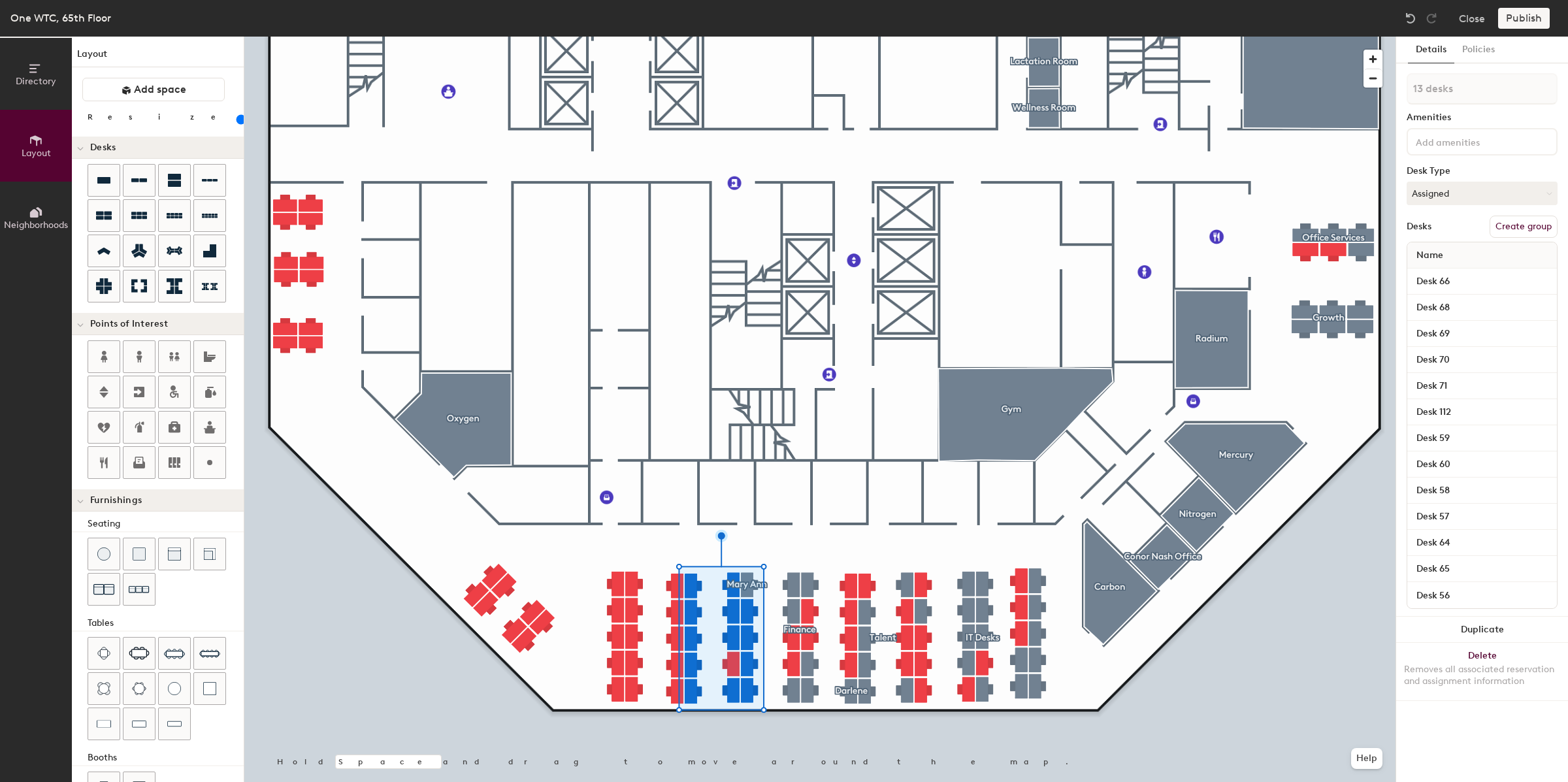
type input "14 desks"
type input "80"
type input "15 desks"
type input "80"
type input "16 desks"
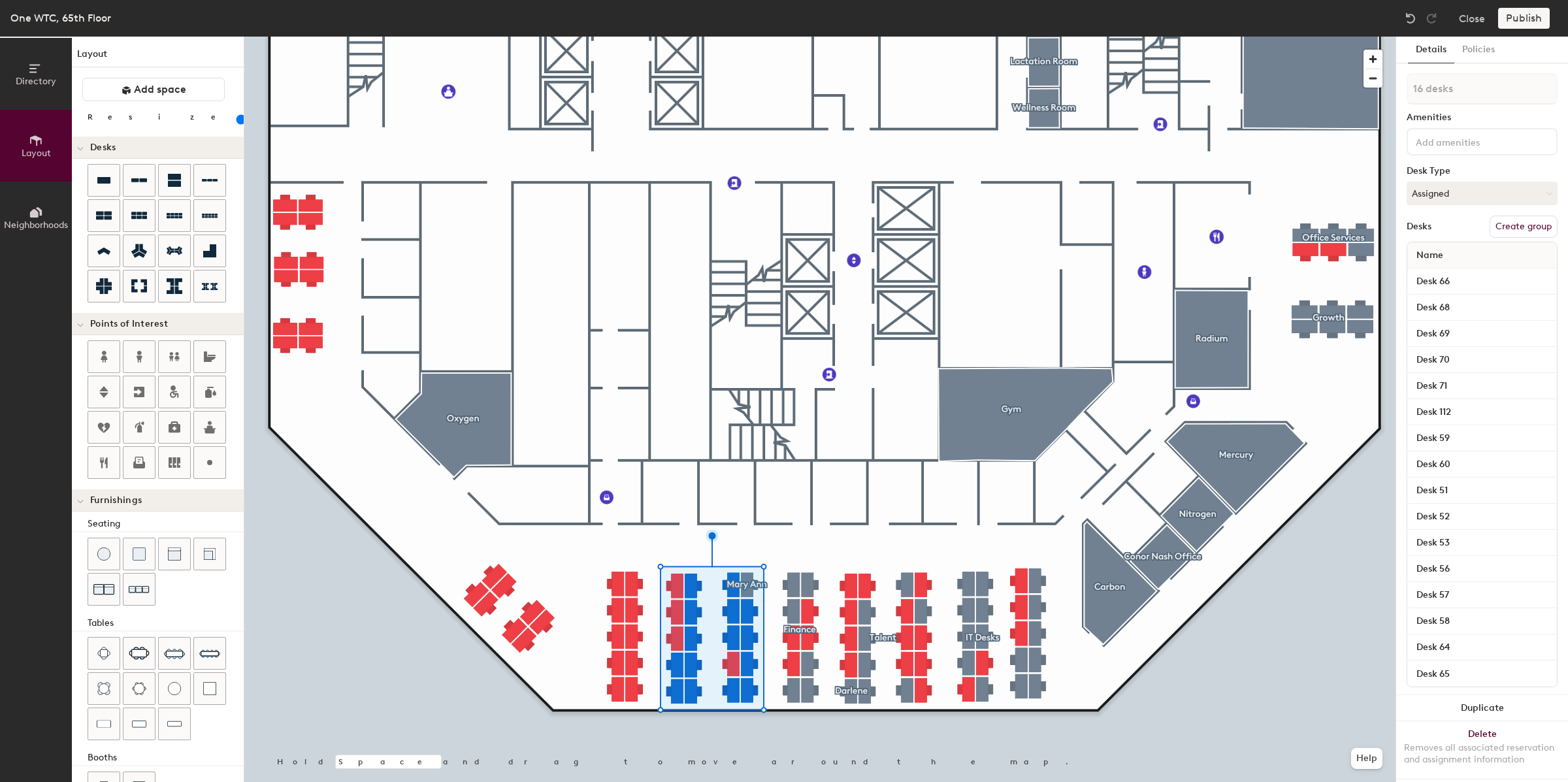
type input "80"
type input "17 desks"
type input "80"
type input "18 desks"
type input "80"
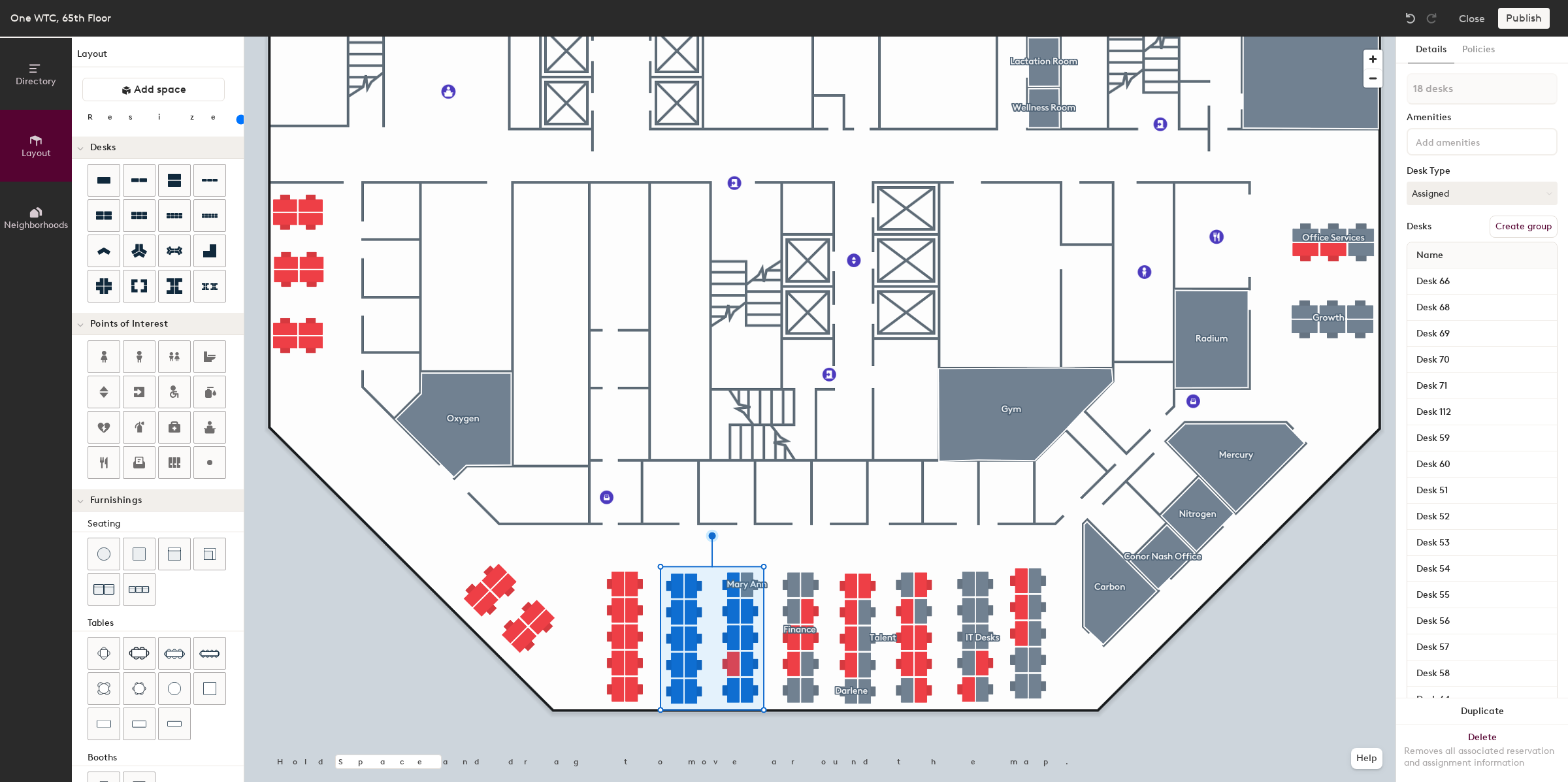
type input "19 desks"
type input "80"
type input "20 desks"
type input "80"
type input "21 desks"
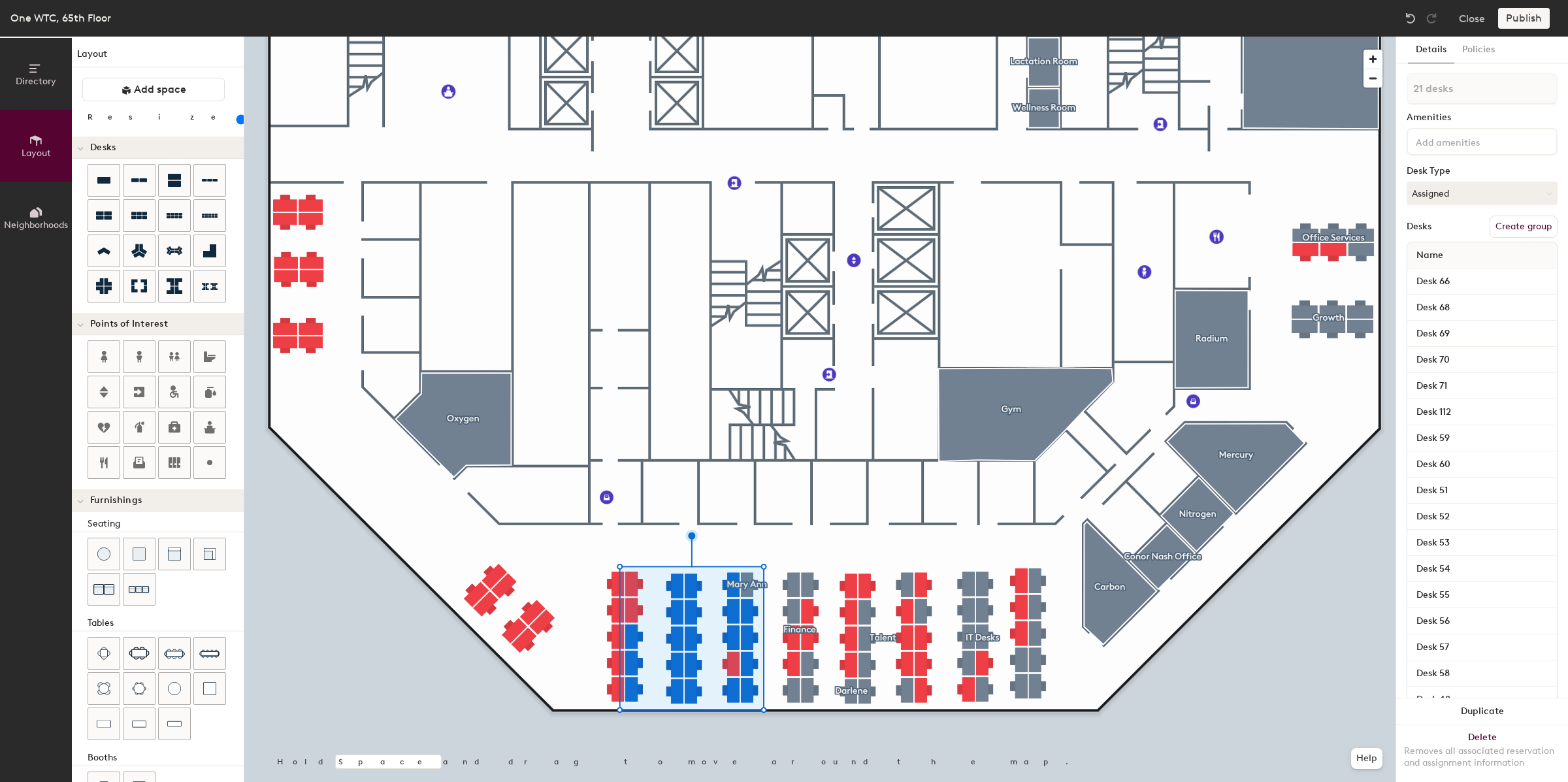
type input "80"
type input "22 desks"
type input "80"
type input "23 desks"
type input "80"
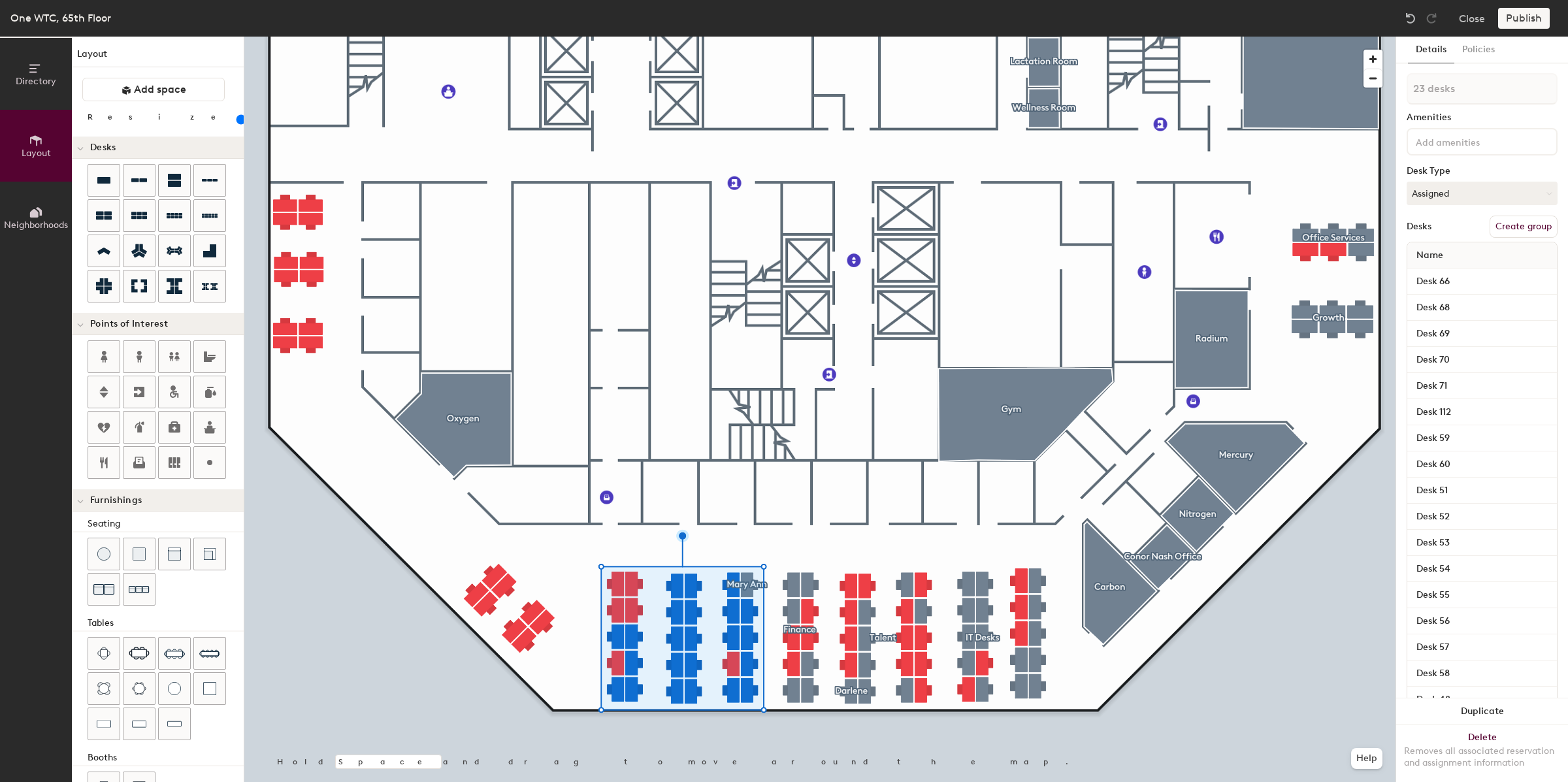
type input "24 desks"
type input "80"
type input "25 desks"
type input "80"
type input "26 desks"
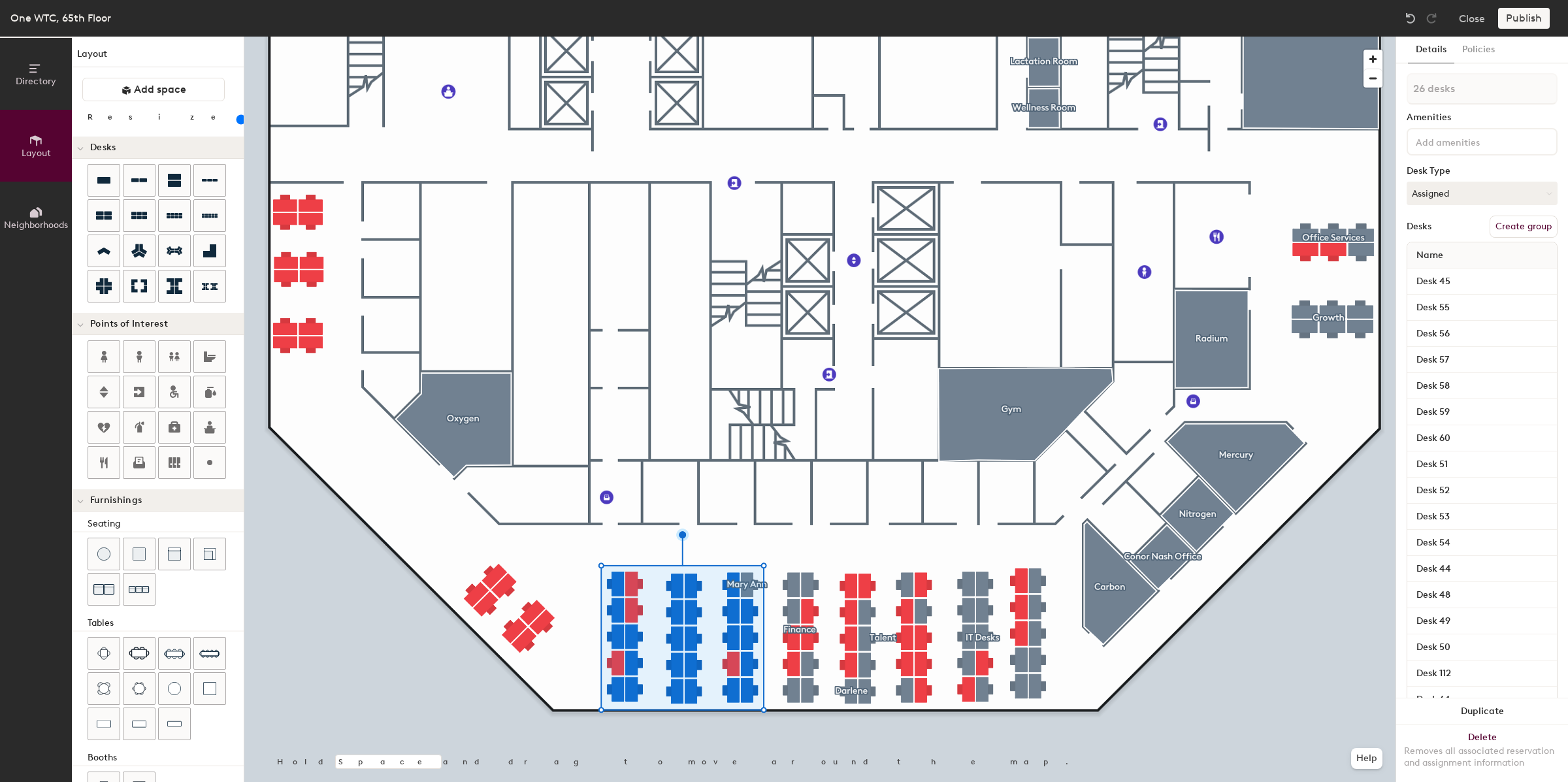
type input "80"
type input "27 desks"
type input "80"
type input "28 desks"
type input "80"
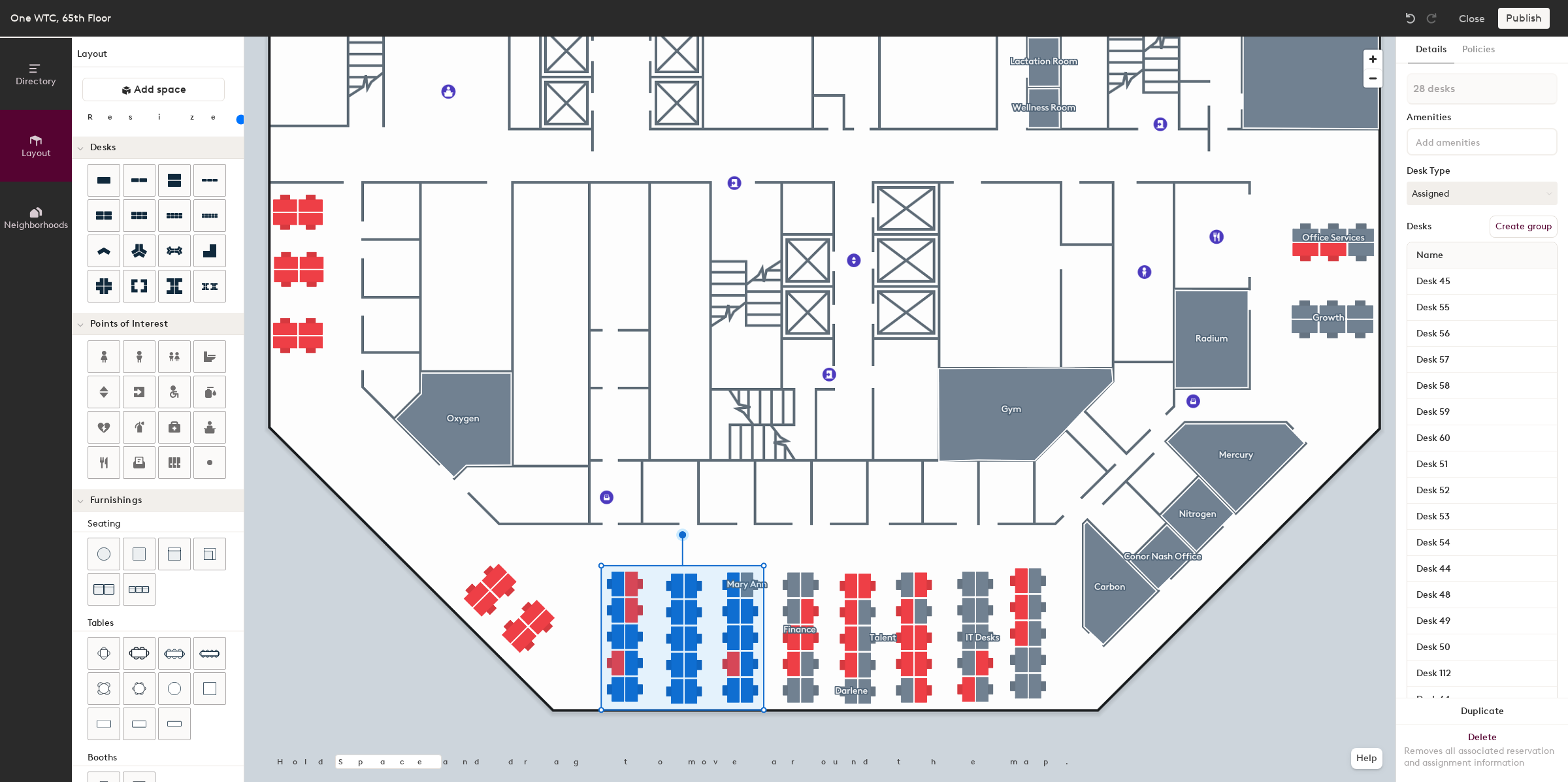
type input "29 desks"
type input "80"
type input "30 desks"
type input "80"
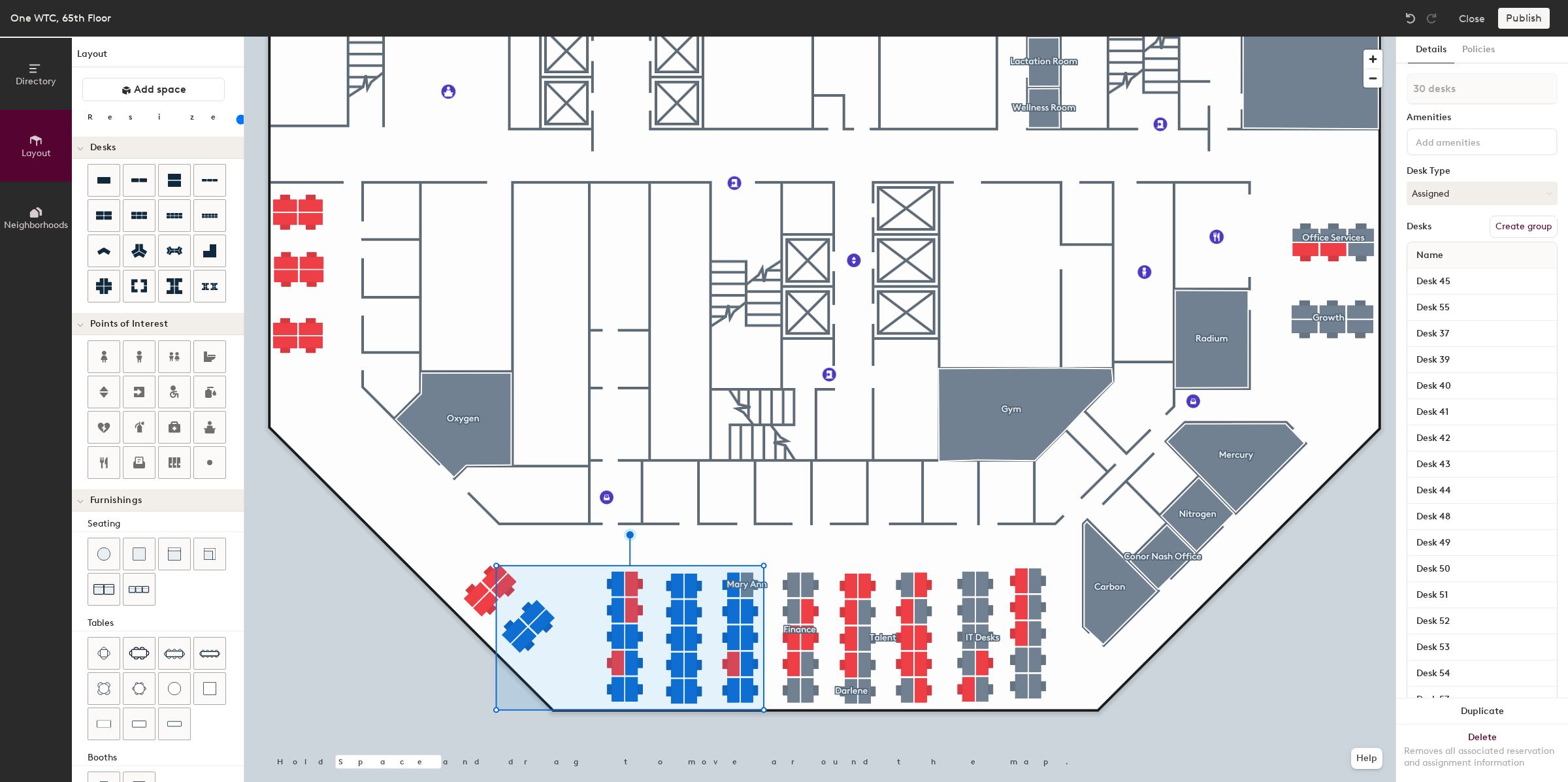
type input "31 desks"
type input "80"
type input "32 desks"
type input "80"
type input "33 desks"
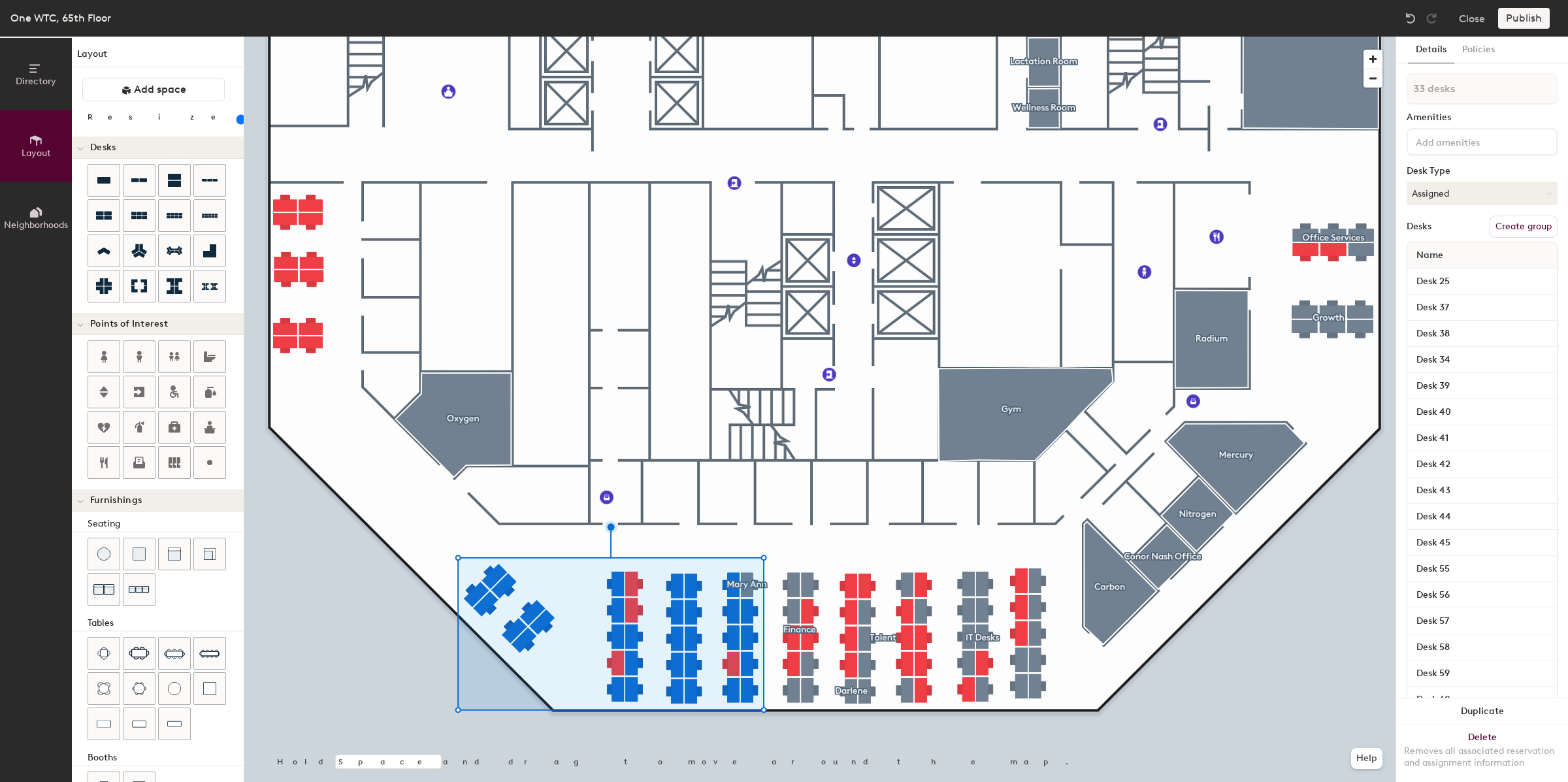
click at [1500, 226] on button "Create group" at bounding box center [1524, 227] width 68 height 22
drag, startPoint x: 1454, startPoint y: 83, endPoint x: 1396, endPoint y: 83, distance: 58.0
click at [1396, 83] on div "Details Policies Pod 9 Amenities Desk Type Assigned Desks Ungroup Name Desk 25 …" at bounding box center [1482, 410] width 172 height 746
type input "80"
type input "C"
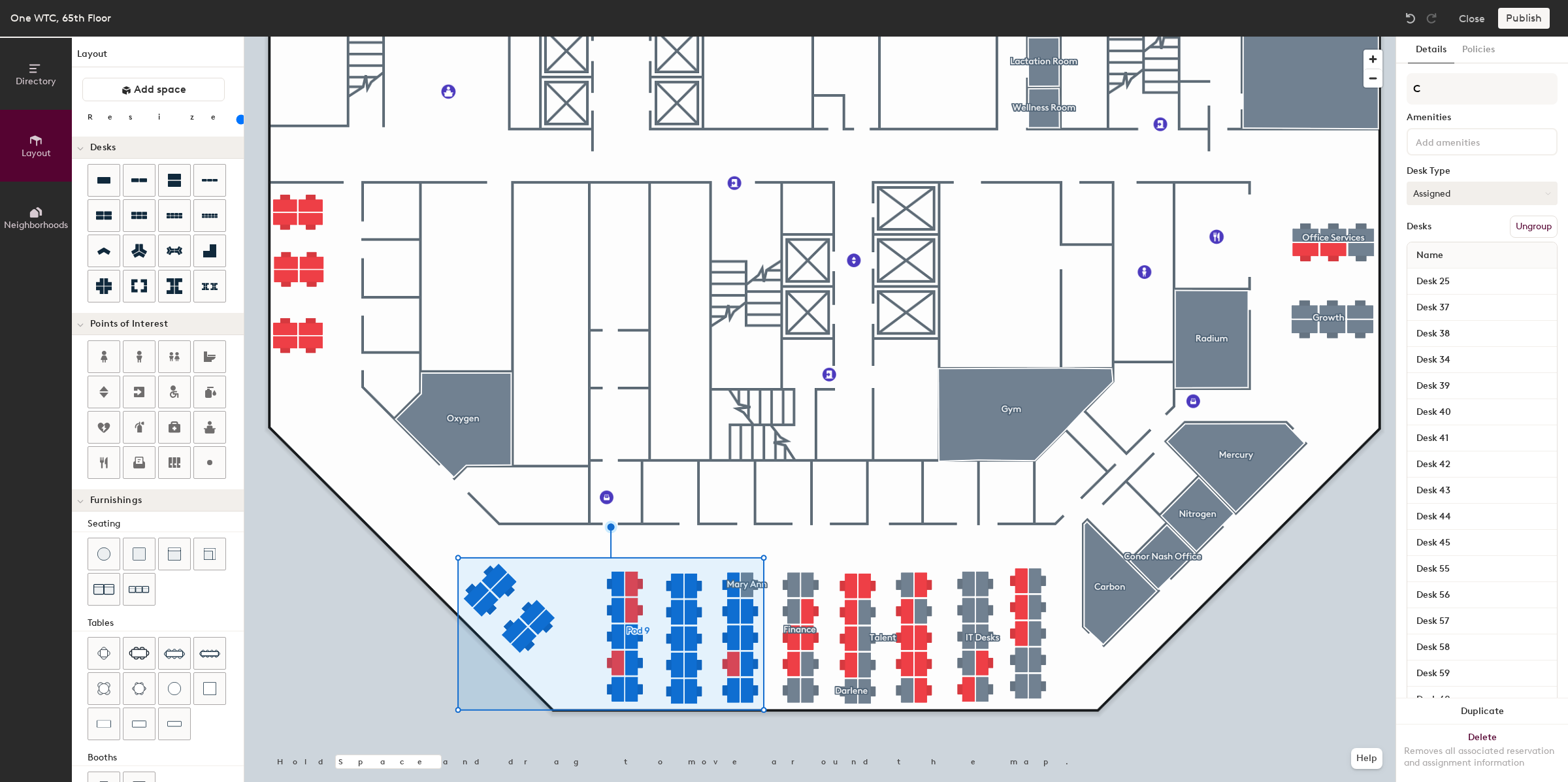
type input "80"
type input "Co"
type input "80"
type input "Cor"
type input "80"
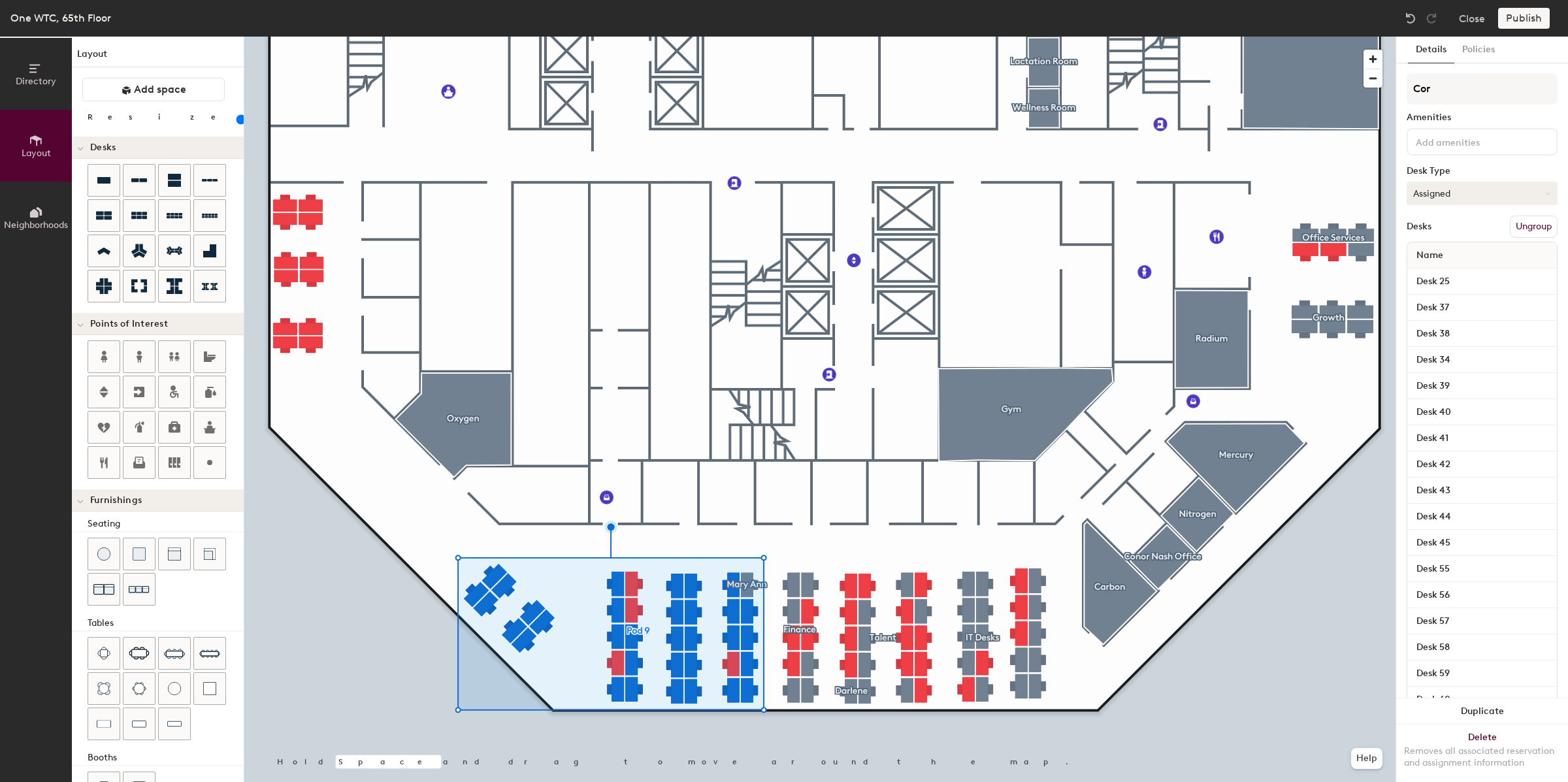
type input "Corp"
type input "80"
type input "Corp"
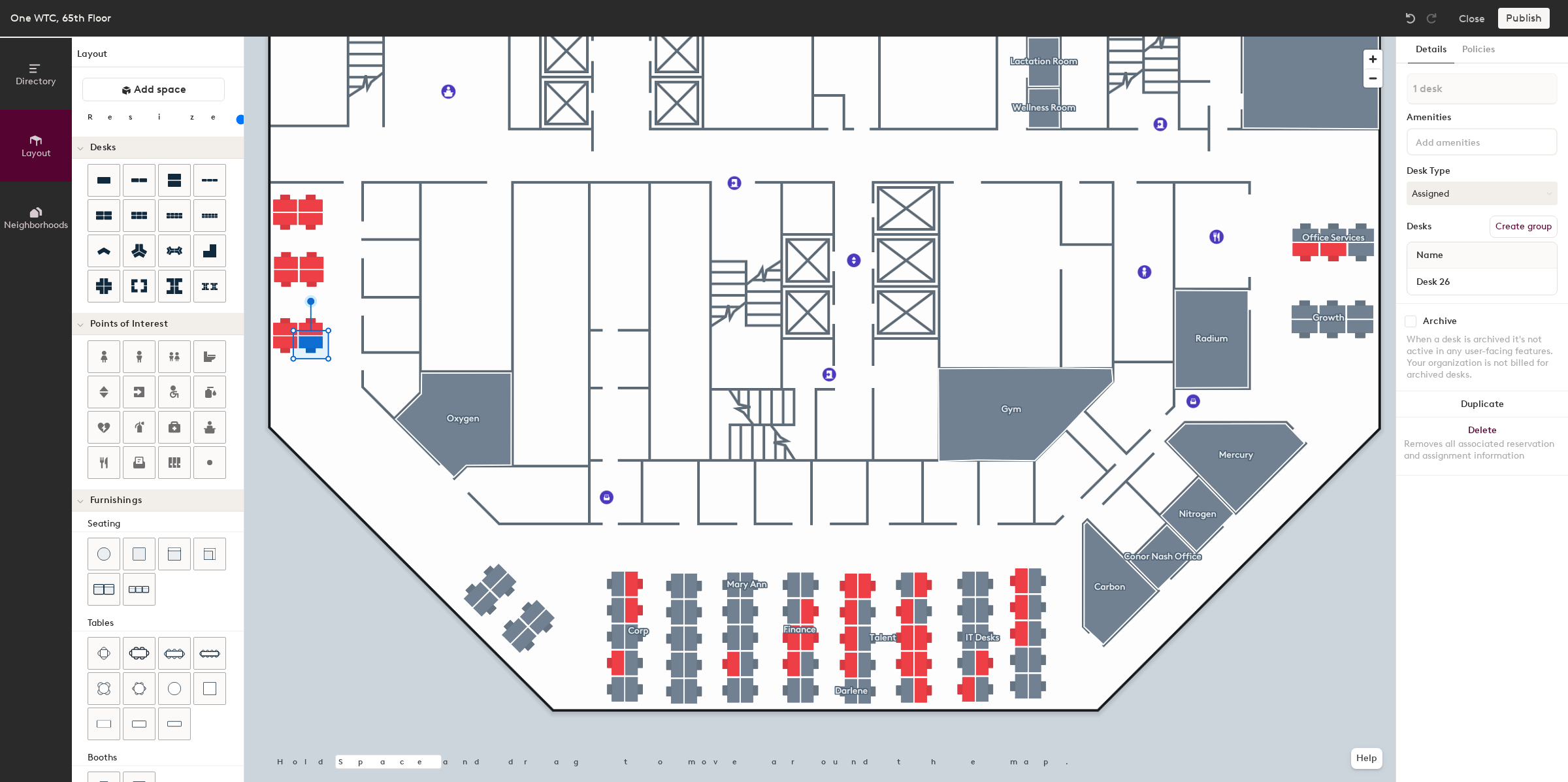
type input "80"
type input "2 desks"
type input "80"
type input "3 desks"
type input "80"
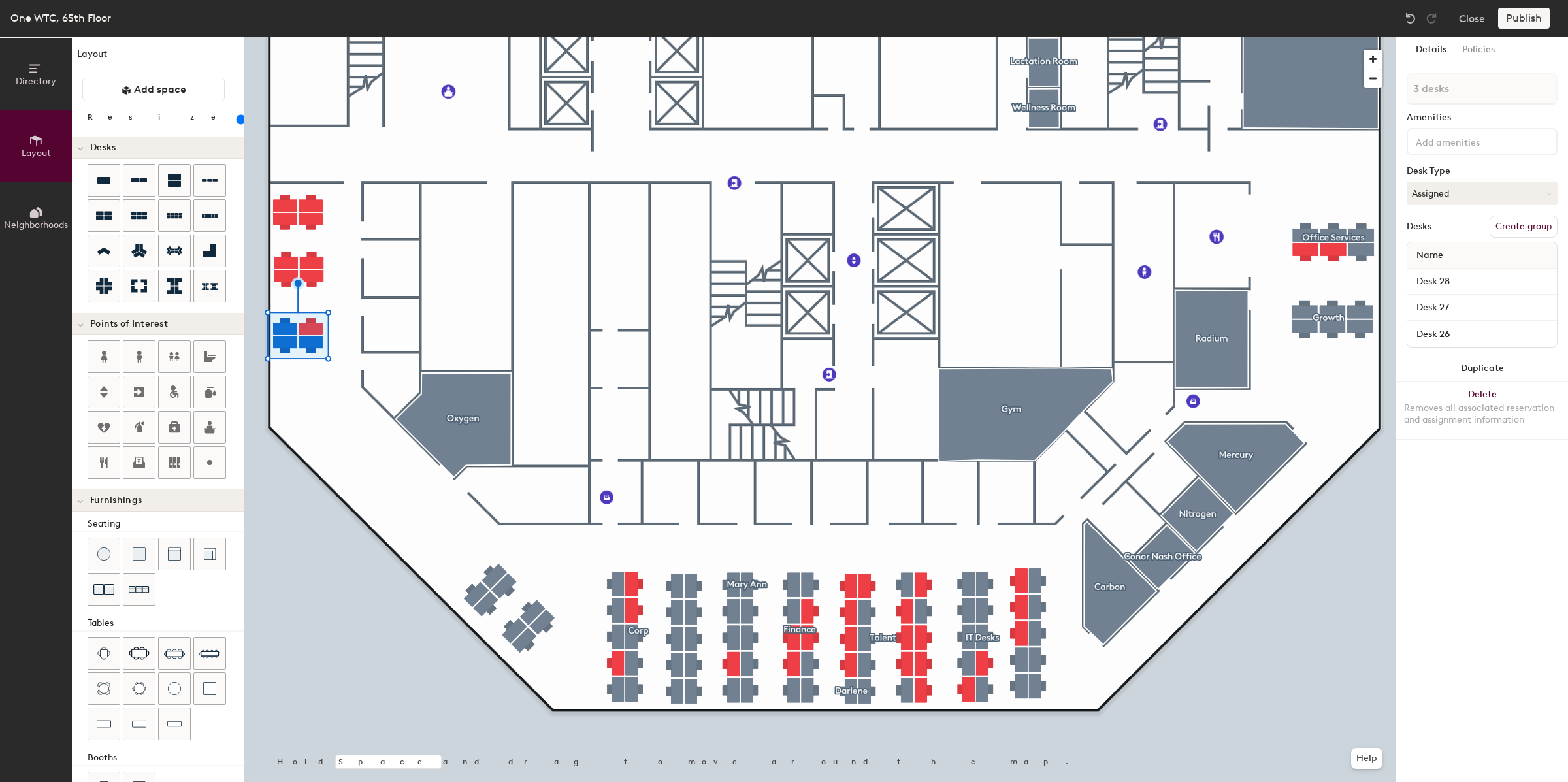
type input "4 desks"
type input "80"
type input "5 desks"
type input "80"
type input "6 desks"
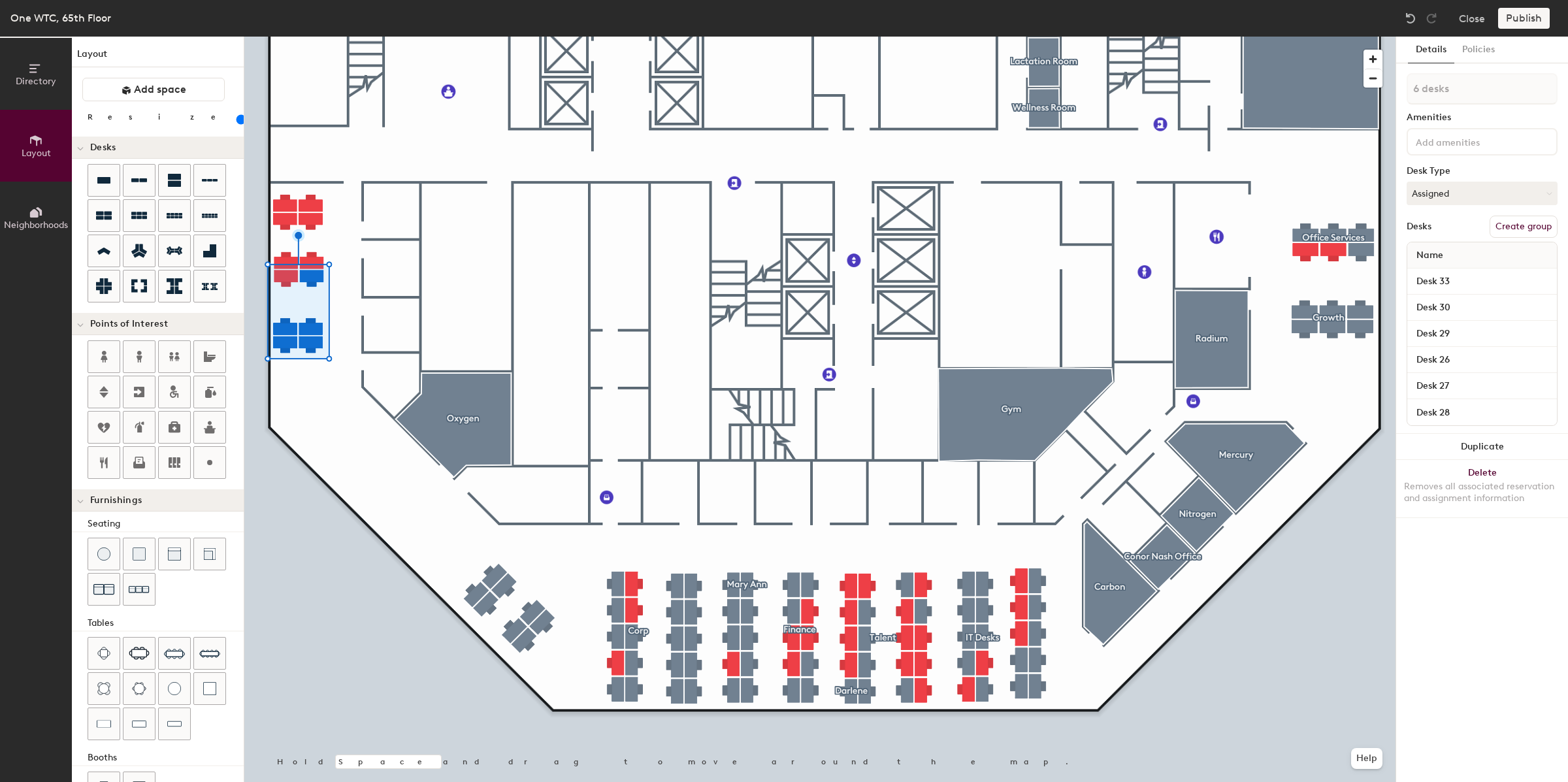
type input "80"
type input "7 desks"
type input "80"
type input "8 desks"
type input "80"
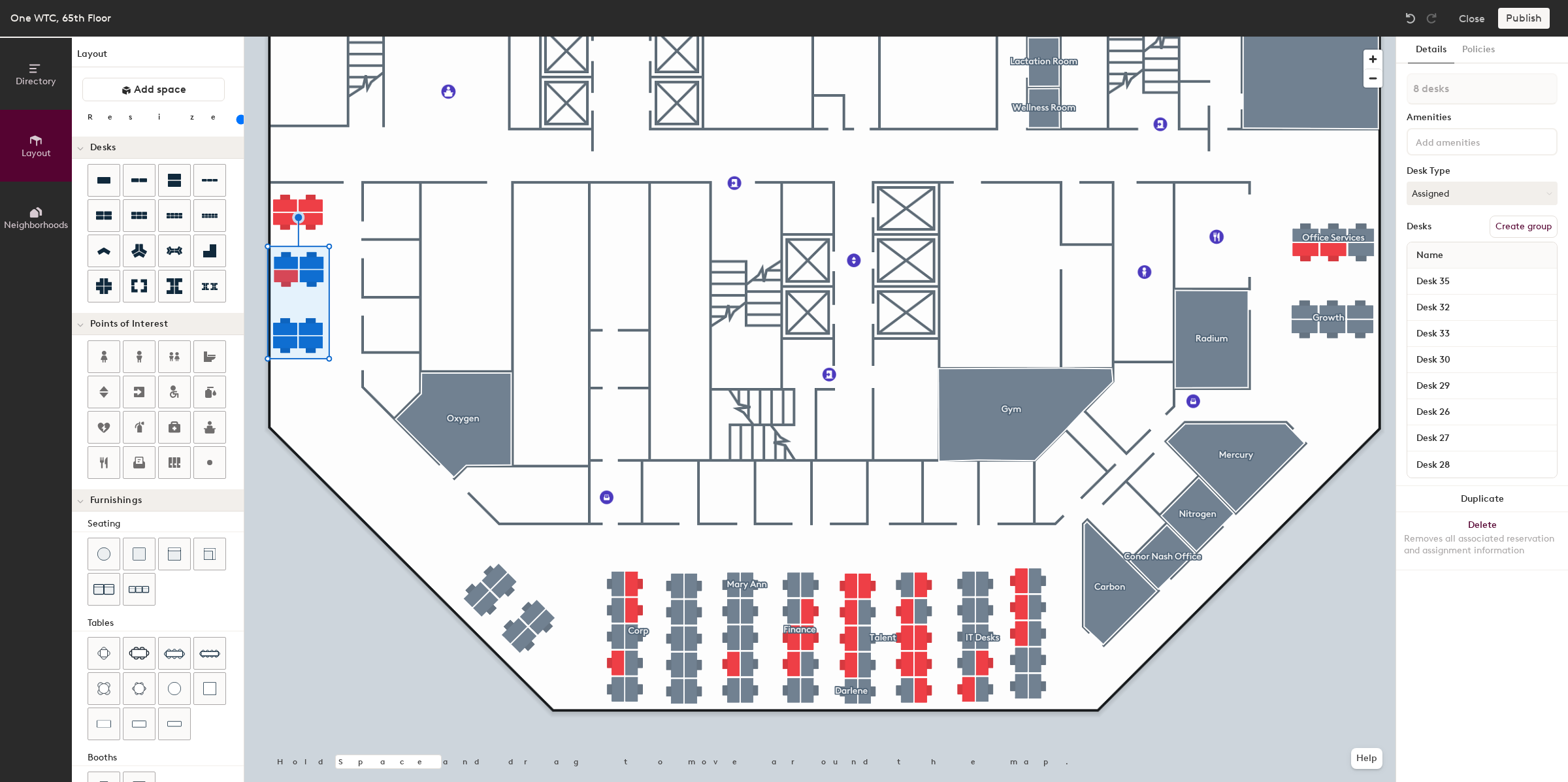
type input "9 desks"
type input "80"
type input "10 desks"
type input "80"
type input "11 desks"
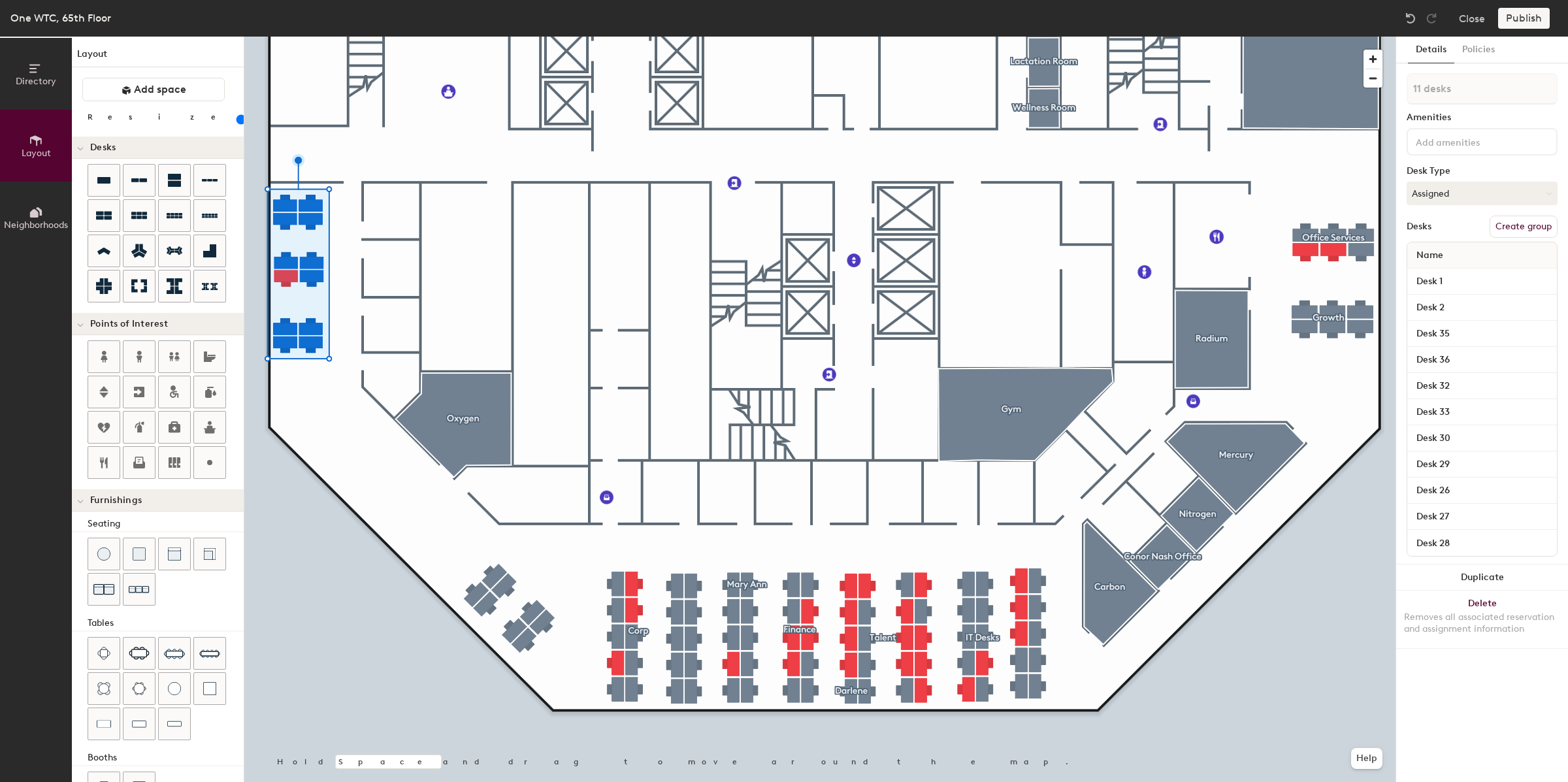
click at [1541, 222] on button "Create group" at bounding box center [1524, 227] width 68 height 22
type input "80"
click at [1368, 91] on div "Directory Layout Neighborhoods Layout Add space Resize Desks Points of Interest…" at bounding box center [784, 410] width 1568 height 746
type input "C"
type input "80"
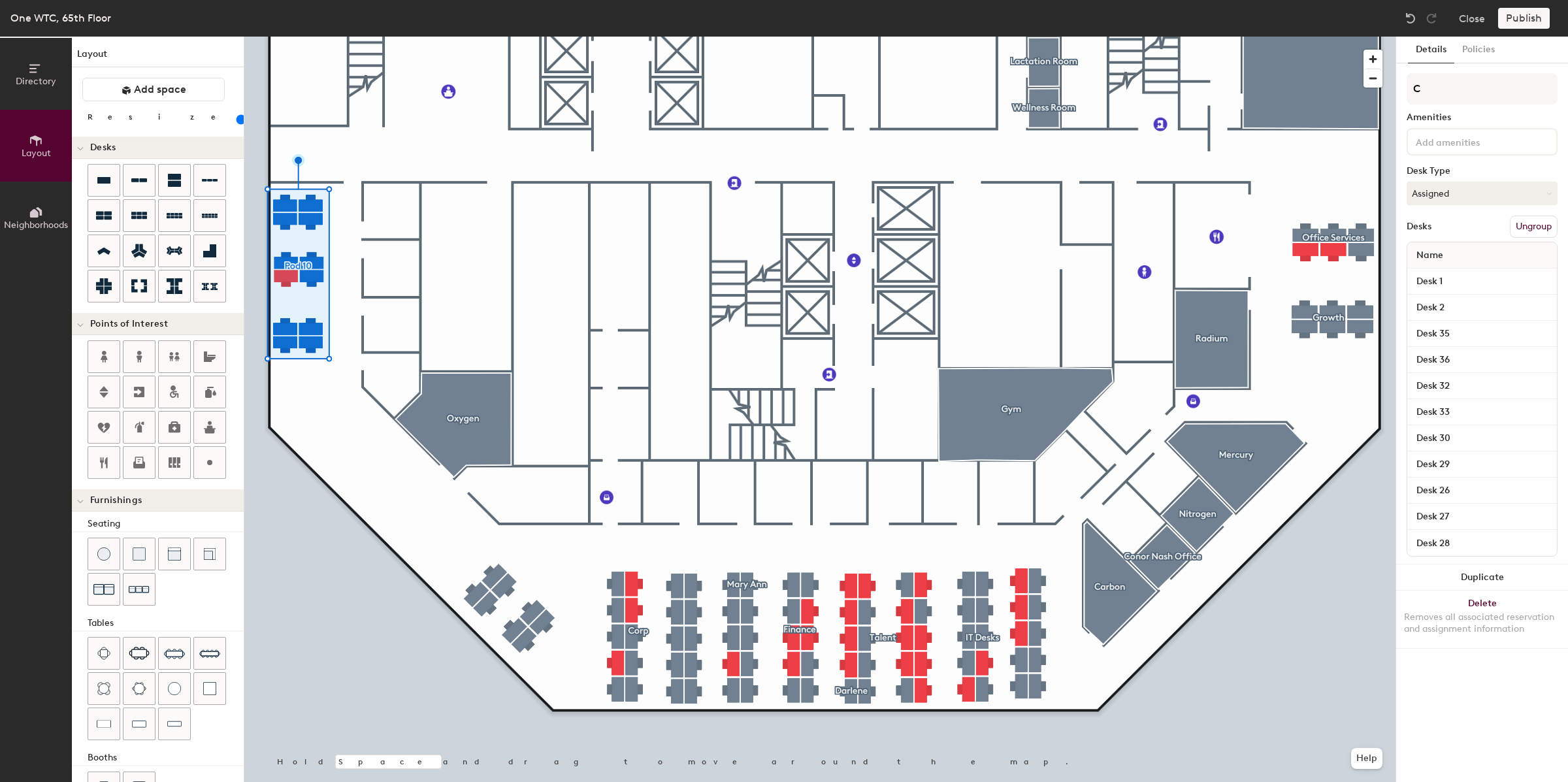
type input "Co"
type input "80"
type input "Cor"
type input "80"
type input "Corp"
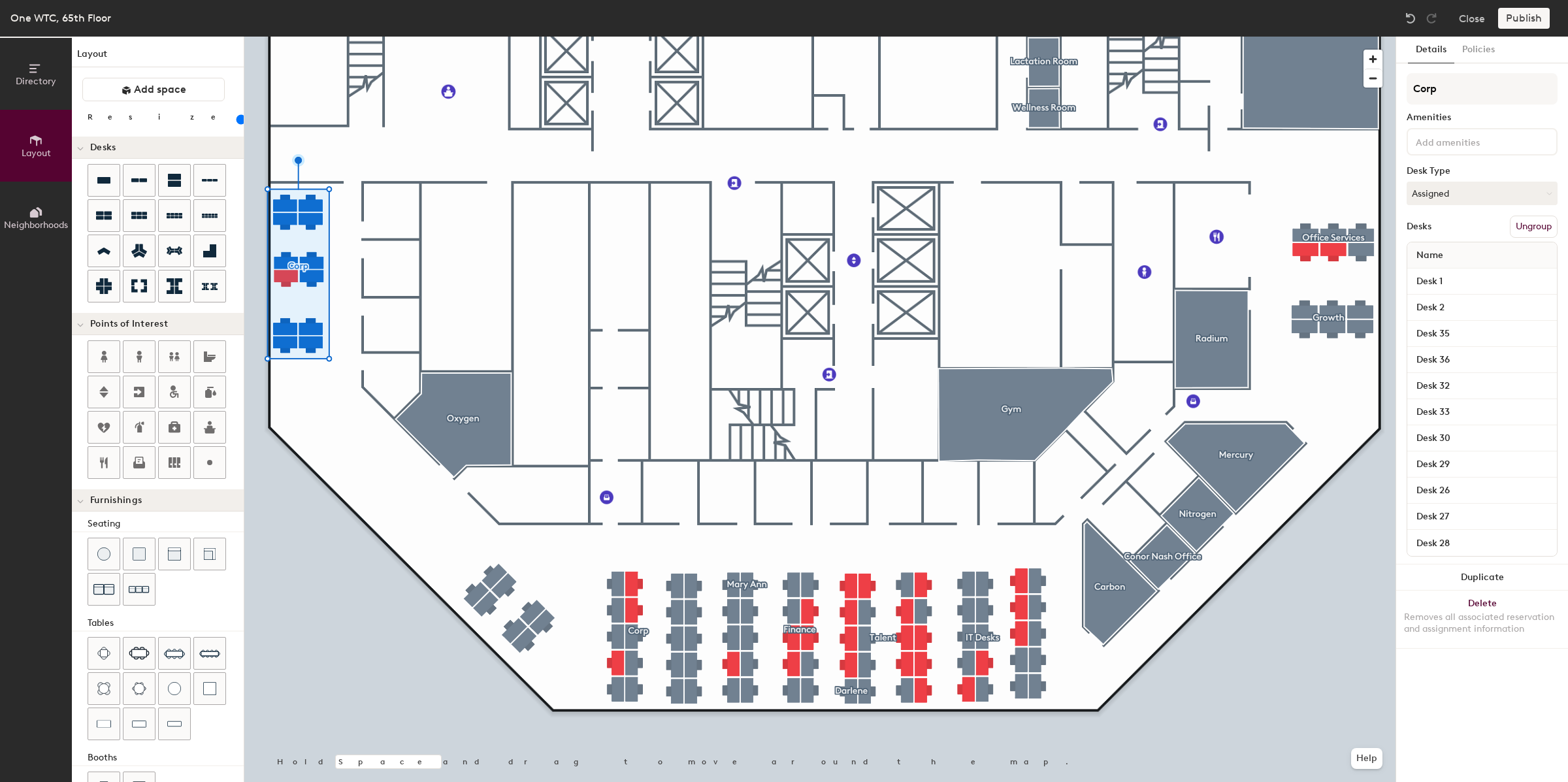
type input "80"
type input "Corp"
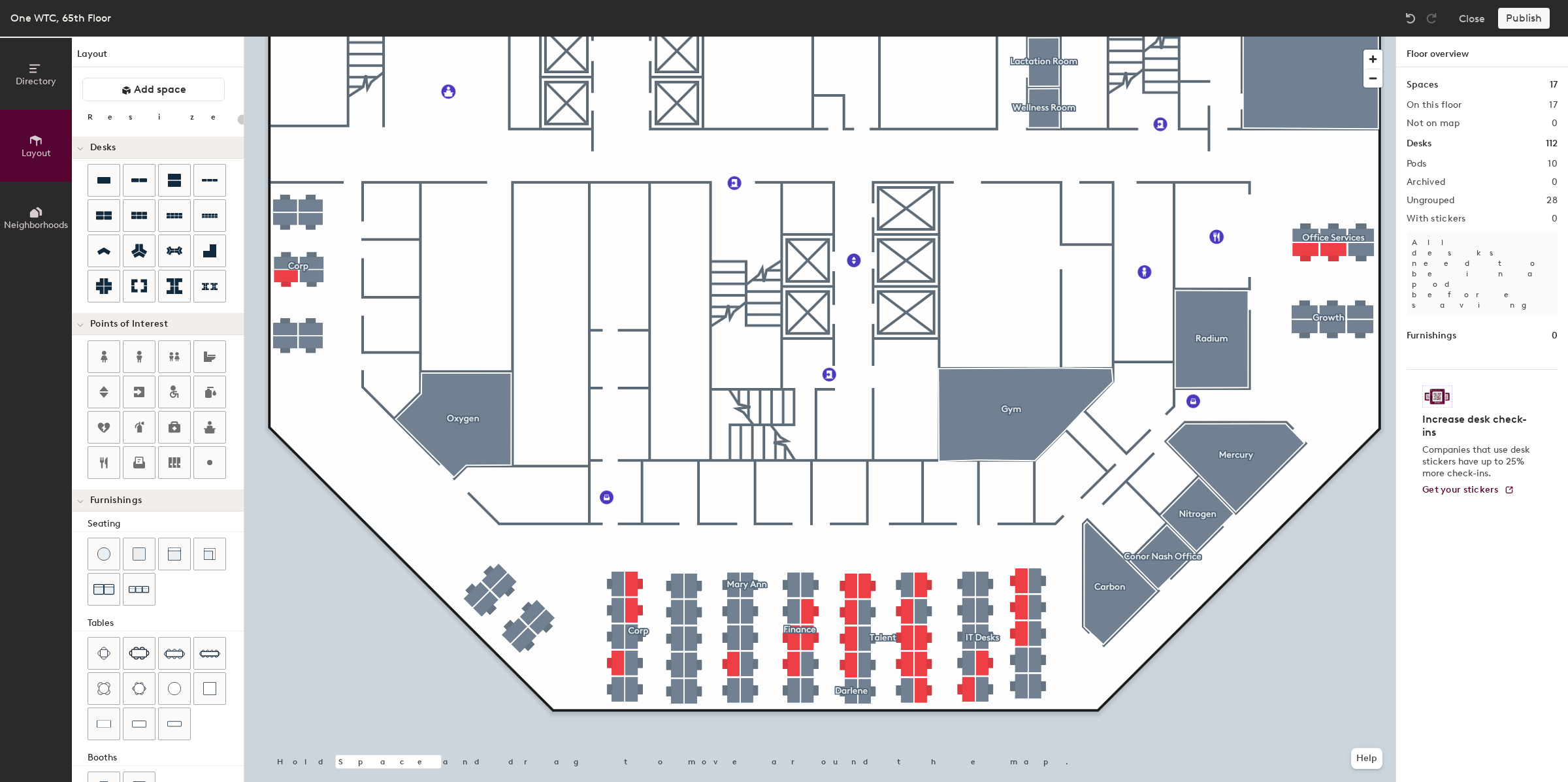
type input "20"
